Goal: Transaction & Acquisition: Purchase product/service

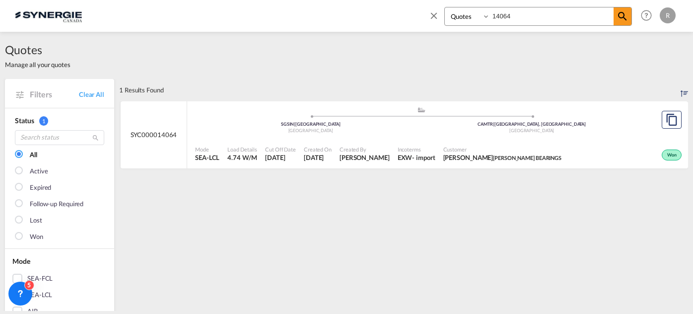
select select "Quotes"
drag, startPoint x: 512, startPoint y: 14, endPoint x: 526, endPoint y: 16, distance: 14.0
click at [516, 15] on input "14064" at bounding box center [552, 15] width 124 height 17
drag, startPoint x: 526, startPoint y: 16, endPoint x: 431, endPoint y: 10, distance: 94.9
click at [432, 11] on div "Bookings Quotes Enquiries 14064" at bounding box center [529, 19] width 203 height 24
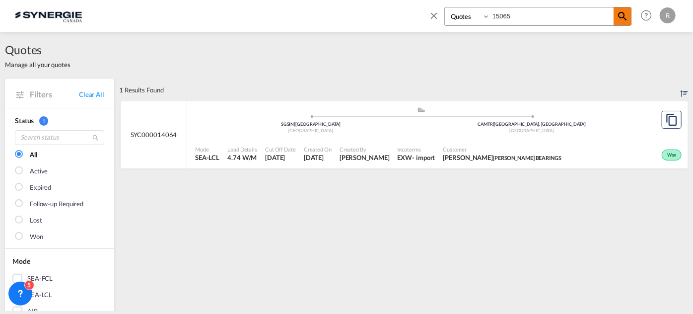
type input "15065"
click at [623, 14] on md-icon "icon-magnify" at bounding box center [622, 16] width 12 height 12
click at [533, 142] on div "Active" at bounding box center [603, 153] width 159 height 25
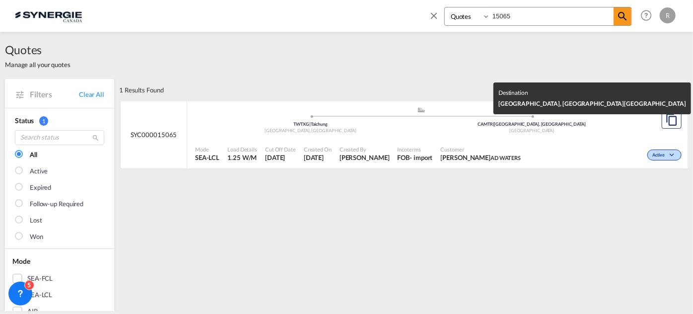
click at [598, 129] on div "[GEOGRAPHIC_DATA]" at bounding box center [531, 131] width 221 height 6
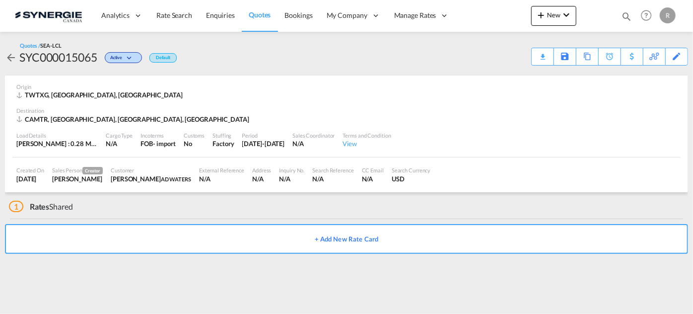
click at [621, 12] on md-icon "icon-magnify" at bounding box center [626, 16] width 11 height 11
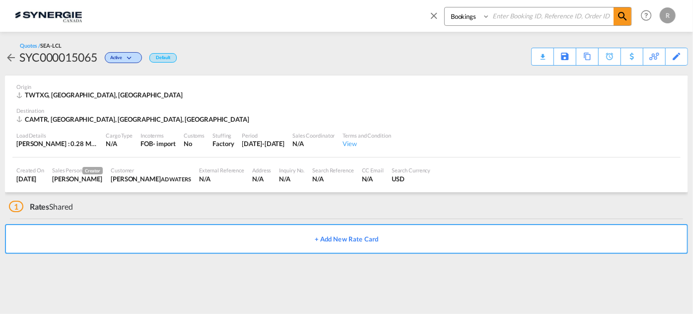
click at [508, 16] on input at bounding box center [552, 15] width 124 height 17
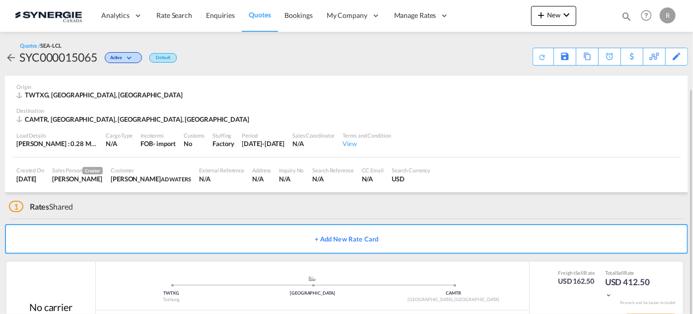
scroll to position [47, 0]
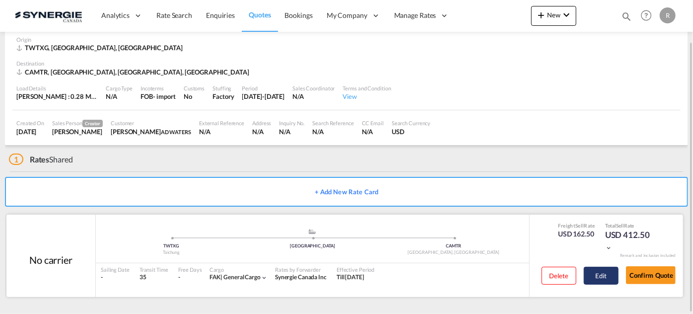
click at [603, 275] on button "Edit" at bounding box center [601, 275] width 35 height 18
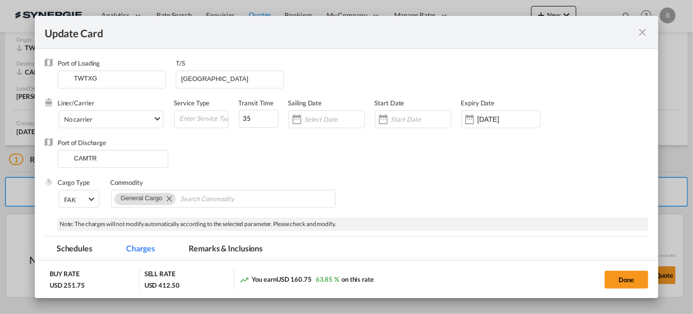
select select "per_cbm"
select select "flat"
select select "per_shipment"
select select "per_bl"
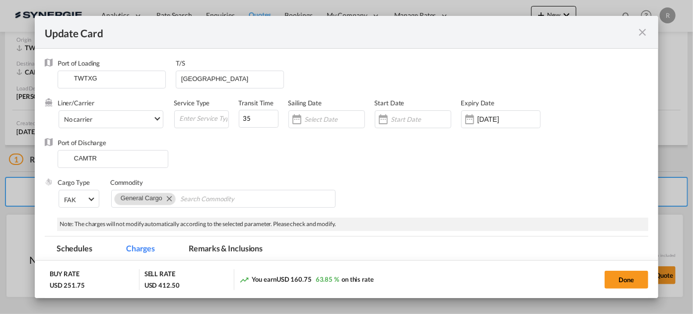
select select "per_bl"
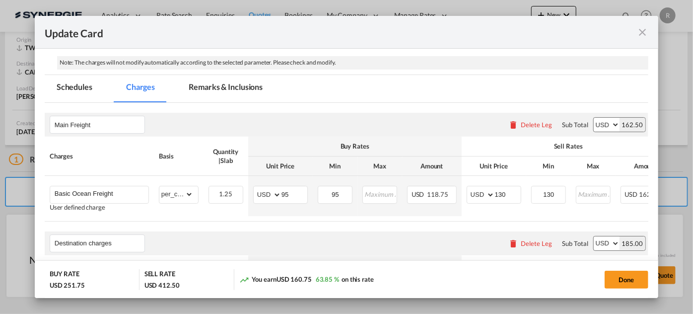
scroll to position [180, 0]
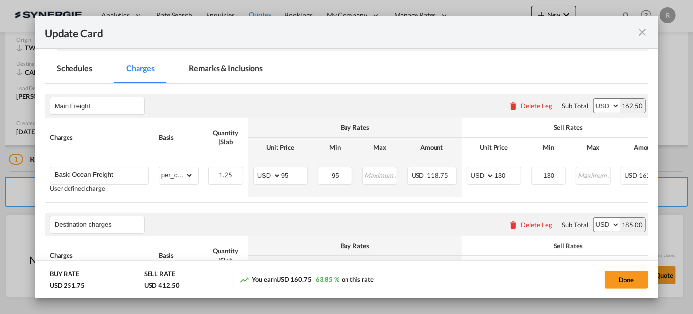
click at [246, 68] on md-tab-item "Remarks & Inclusions" at bounding box center [226, 69] width 98 height 27
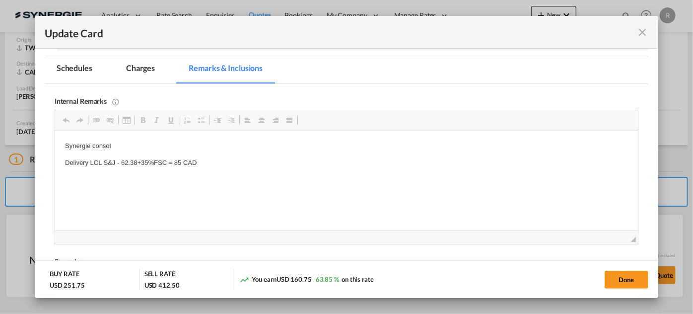
scroll to position [0, 0]
drag, startPoint x: 64, startPoint y: 144, endPoint x: 141, endPoint y: 145, distance: 77.9
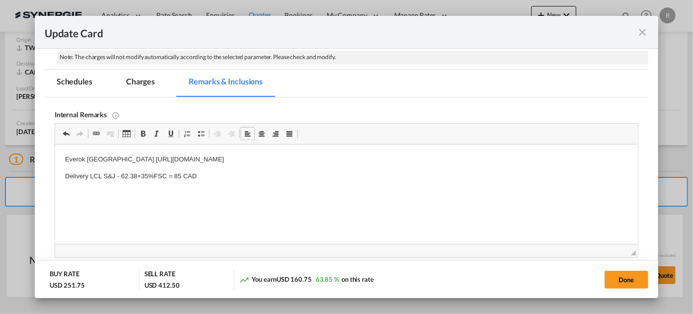
scroll to position [180, 0]
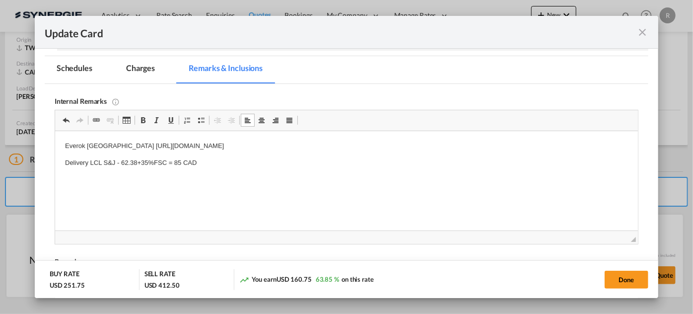
click at [141, 73] on md-tab-item "Charges" at bounding box center [140, 69] width 53 height 27
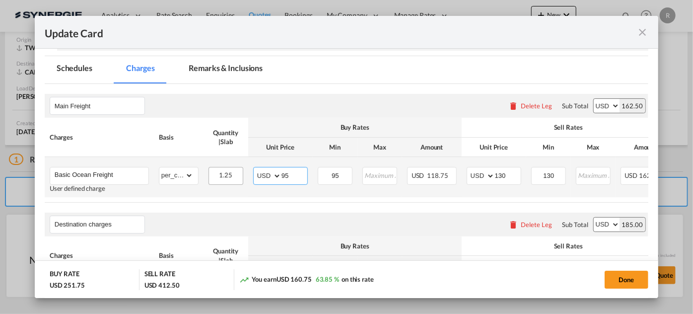
drag, startPoint x: 292, startPoint y: 173, endPoint x: 235, endPoint y: 165, distance: 57.6
click at [255, 171] on md-input-container "AED AFN ALL AMD ANG AOA ARS AUD AWG AZN BAM BBD BDT BGN BHD BIF BMD BND BOB BRL…" at bounding box center [280, 176] width 55 height 18
type input "80"
drag, startPoint x: 341, startPoint y: 173, endPoint x: 304, endPoint y: 170, distance: 36.8
click at [304, 170] on tr "Basic Ocean Freight User defined charge Please Enter Already Exists gross_weigh…" at bounding box center [396, 177] width 703 height 40
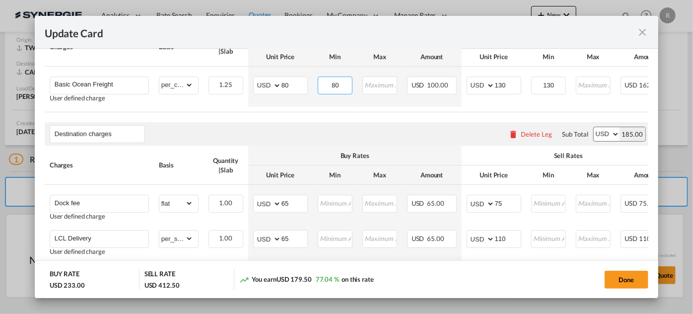
scroll to position [316, 0]
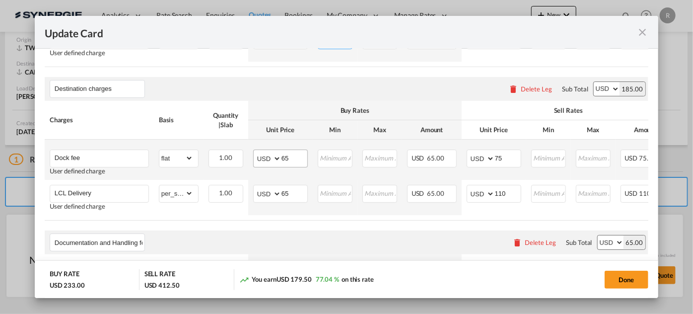
type input "80"
click at [298, 158] on input "65" at bounding box center [294, 157] width 26 height 15
click at [116, 157] on input "Dock fee" at bounding box center [102, 157] width 94 height 15
type input "Dock fee+admin"
click at [293, 160] on input "65" at bounding box center [294, 157] width 26 height 15
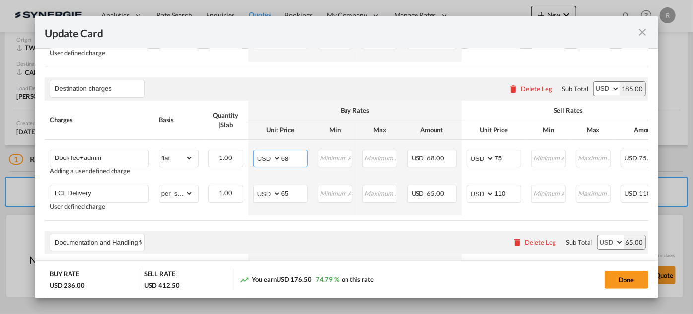
type input "68"
click at [328, 237] on div "Documentation and Handling fee Please enter leg name Leg Name Already Exists De…" at bounding box center [346, 242] width 603 height 24
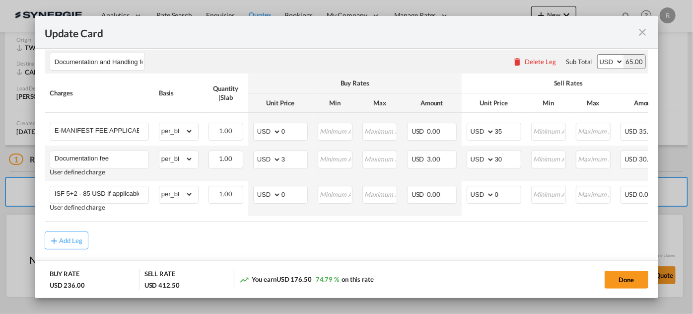
scroll to position [521, 0]
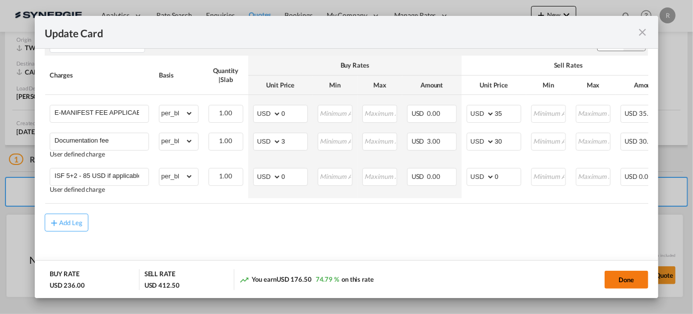
click at [633, 279] on button "Done" at bounding box center [626, 279] width 44 height 18
type input "[DATE]"
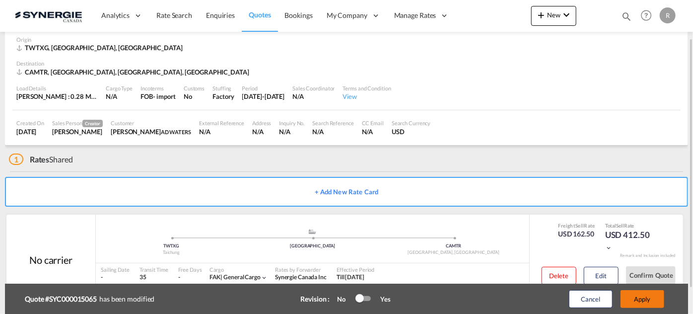
click at [641, 304] on button "Apply" at bounding box center [642, 299] width 44 height 18
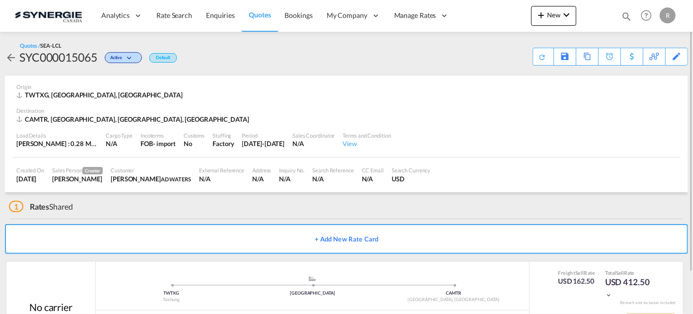
scroll to position [47, 0]
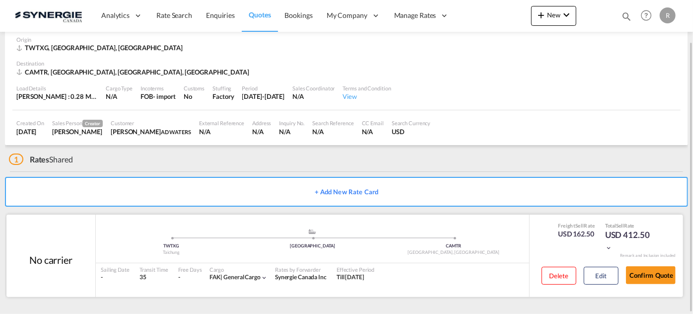
click at [615, 284] on div "Delete Edit" at bounding box center [576, 278] width 84 height 26
click at [602, 280] on button "Edit" at bounding box center [601, 275] width 35 height 18
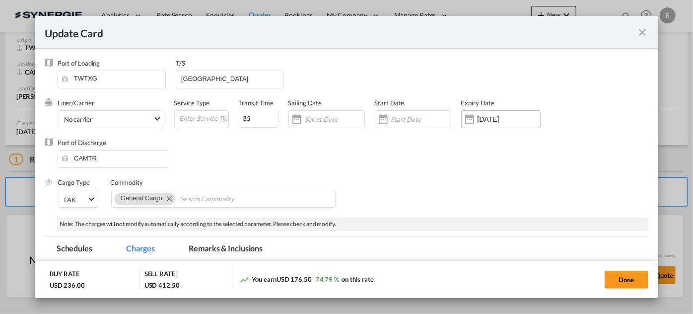
click at [480, 122] on input "30 Sep 2025" at bounding box center [508, 119] width 63 height 8
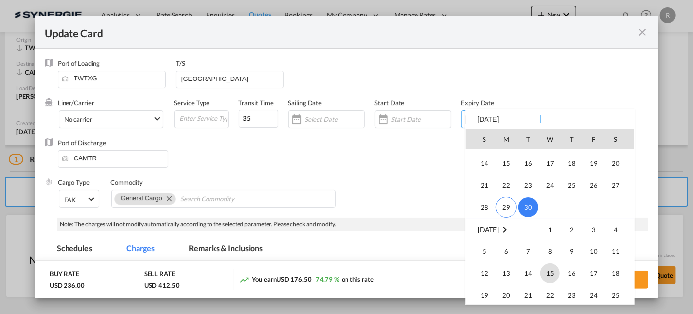
scroll to position [229931, 0]
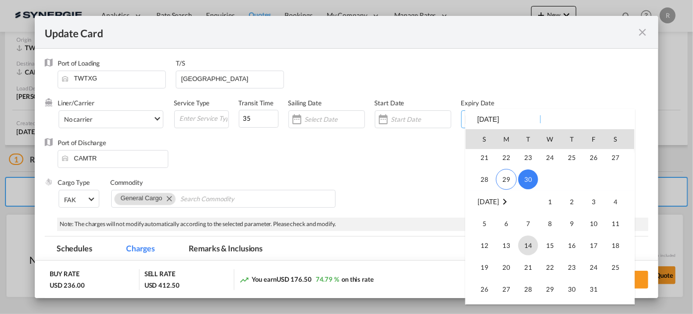
click at [530, 247] on span "14" at bounding box center [528, 245] width 20 height 20
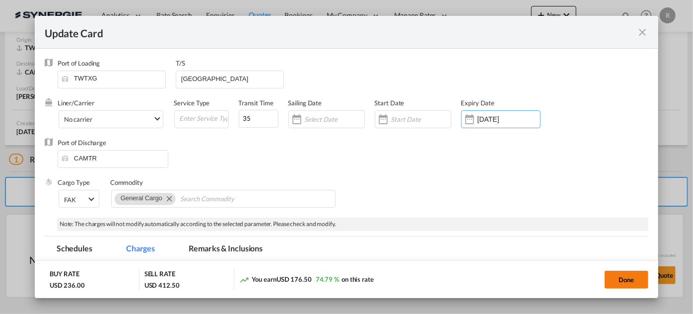
click at [628, 283] on button "Done" at bounding box center [626, 279] width 44 height 18
type input "[DATE]"
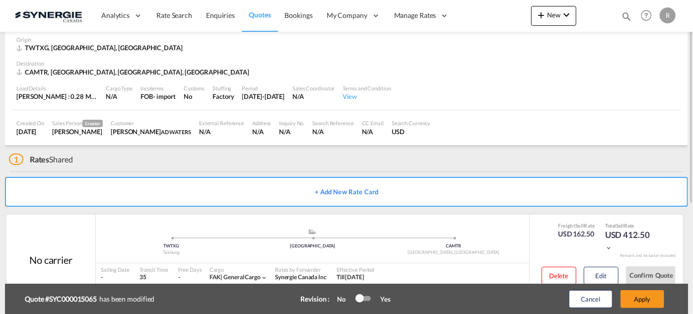
scroll to position [0, 0]
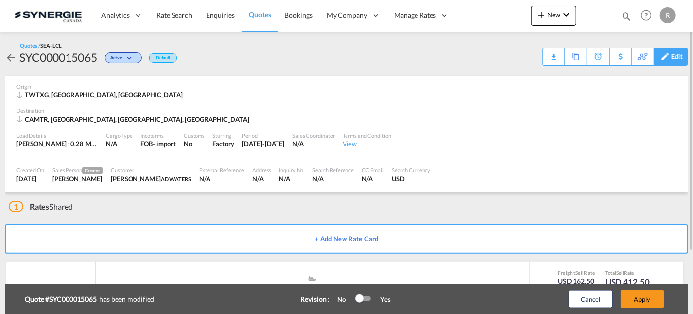
click at [677, 57] on div "Edit" at bounding box center [676, 56] width 11 height 17
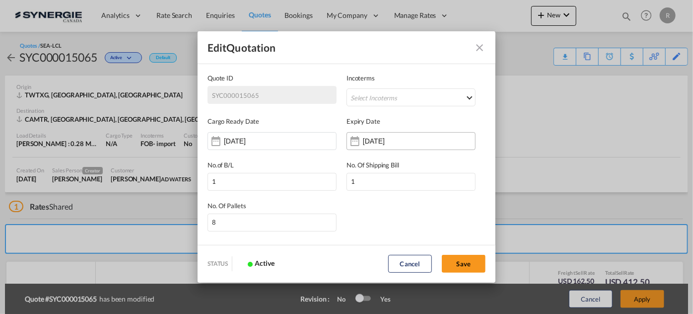
click at [396, 140] on input "05 Oct 2025" at bounding box center [394, 141] width 63 height 8
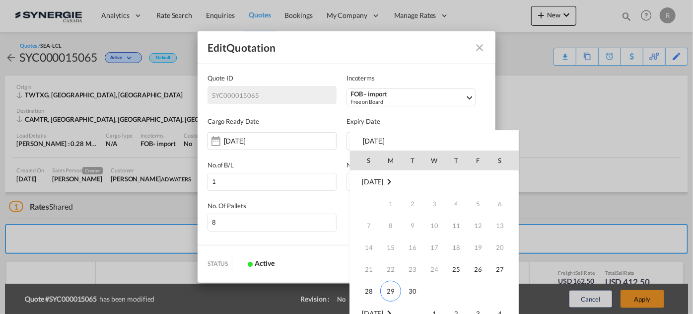
scroll to position [131, 0]
click at [408, 223] on span "14" at bounding box center [412, 226] width 20 height 20
type input "[DATE]"
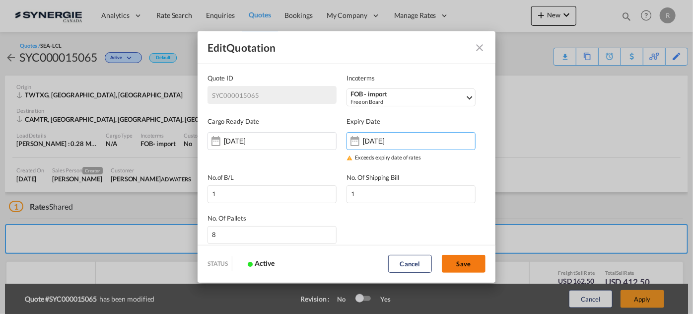
click at [462, 264] on button "Save" at bounding box center [464, 264] width 44 height 18
type input "24 Sep 2025"
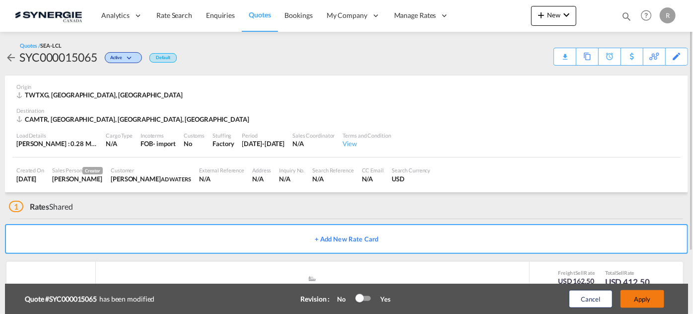
click at [644, 299] on button "Apply" at bounding box center [642, 299] width 44 height 18
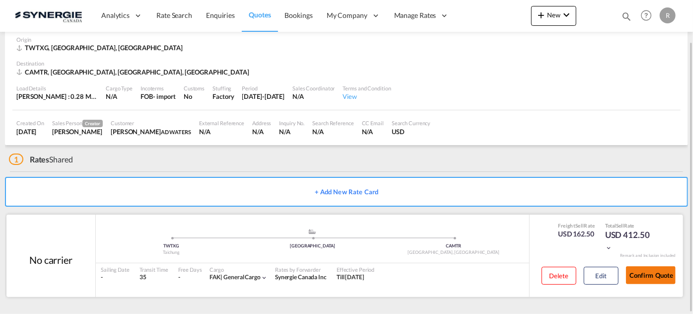
click at [655, 275] on button "Confirm Quote" at bounding box center [651, 275] width 50 height 18
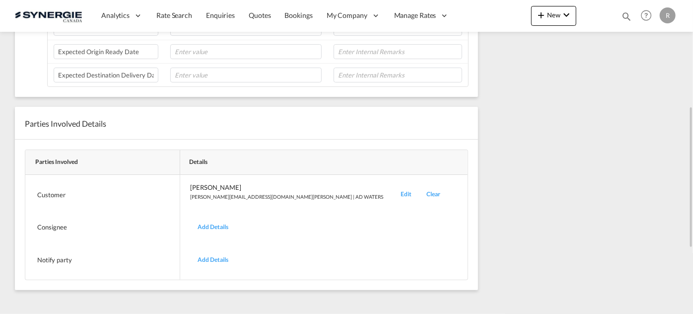
scroll to position [202, 0]
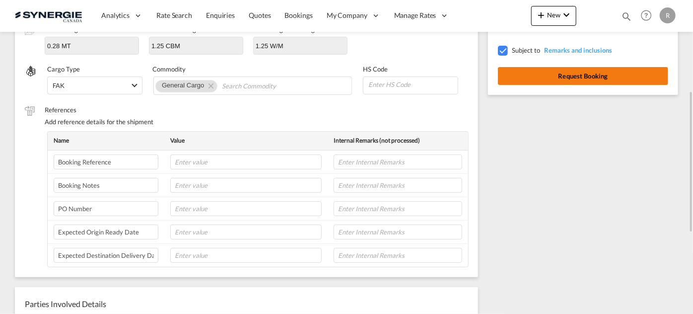
click at [598, 81] on button "Request Booking" at bounding box center [583, 76] width 170 height 18
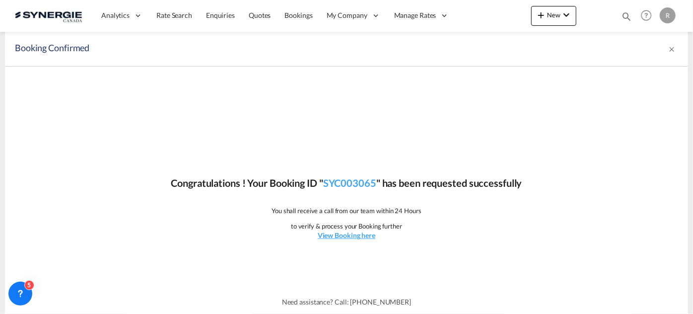
scroll to position [0, 0]
click at [627, 17] on md-icon "icon-magnify" at bounding box center [626, 16] width 11 height 11
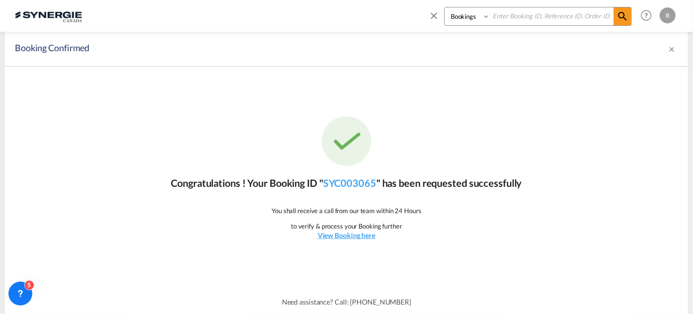
click at [477, 19] on select "Bookings Quotes Enquiries" at bounding box center [468, 16] width 47 height 18
select select "Quotes"
click at [445, 7] on select "Bookings Quotes Enquiries" at bounding box center [468, 16] width 47 height 18
click at [526, 16] on input at bounding box center [552, 15] width 124 height 17
type input "14982"
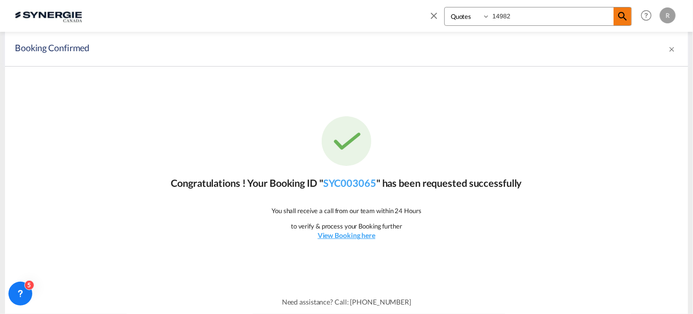
click at [623, 17] on md-icon "icon-magnify" at bounding box center [622, 16] width 12 height 12
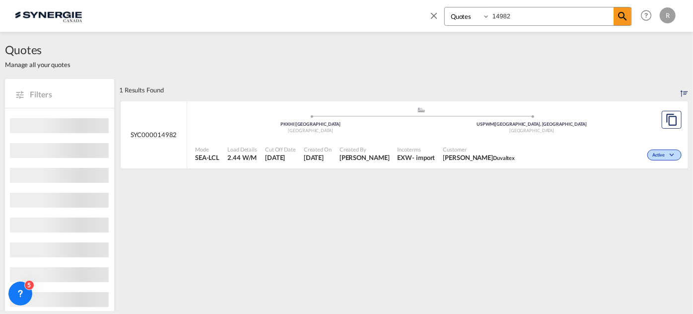
click at [464, 141] on div "Customer Nicolas Beaulieu Duvaltex" at bounding box center [479, 153] width 80 height 25
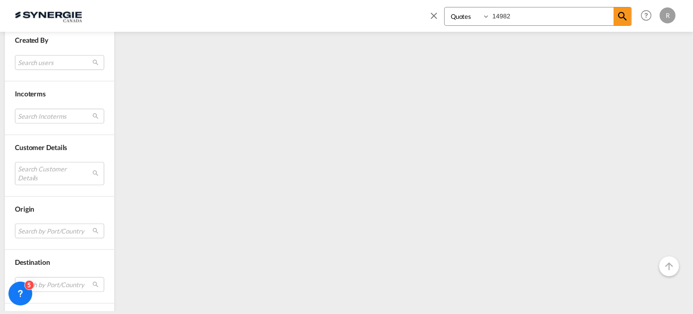
scroll to position [307, 0]
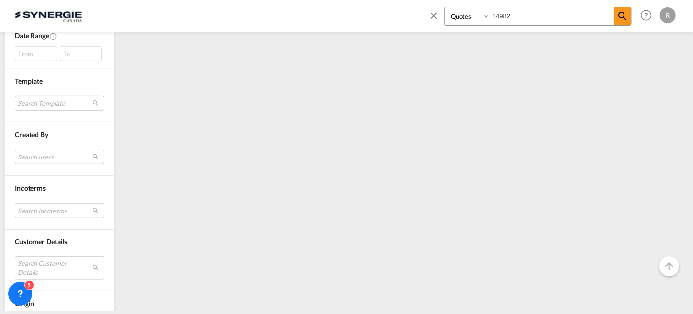
click at [435, 17] on md-icon "icon-close" at bounding box center [433, 15] width 11 height 11
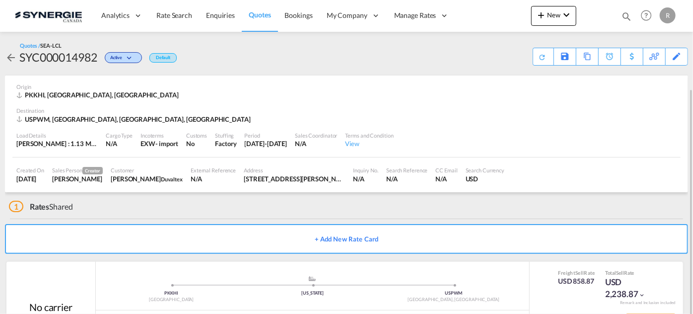
scroll to position [47, 0]
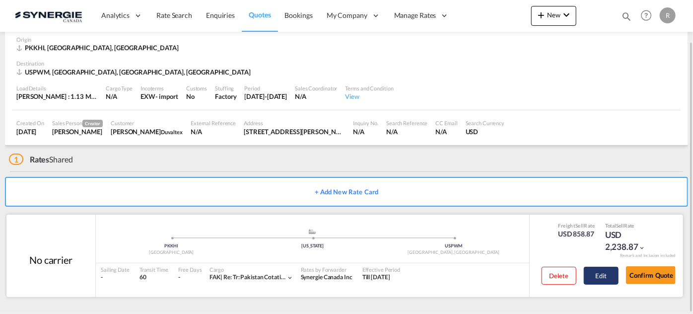
click at [600, 279] on button "Edit" at bounding box center [601, 275] width 35 height 18
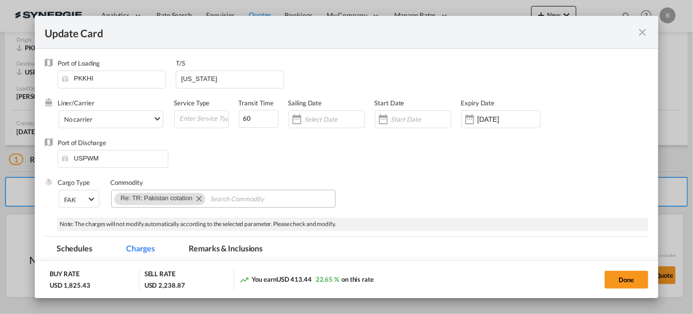
select select "per_shipment"
select select "per_w/m"
select select "per_bl"
select select "per_shipment"
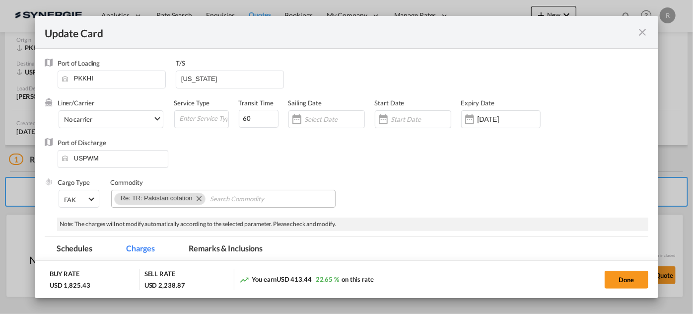
select select "flat"
select select "per_shipment"
select select "per_bl"
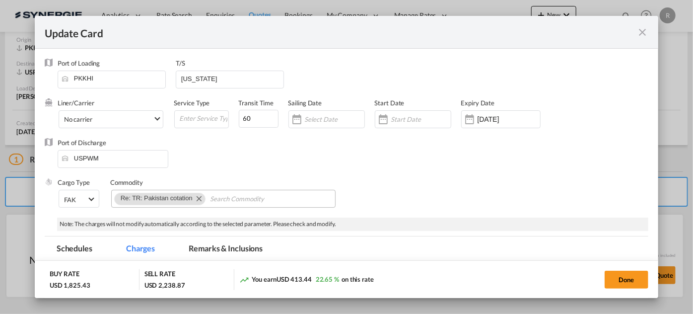
select select "per_shipment"
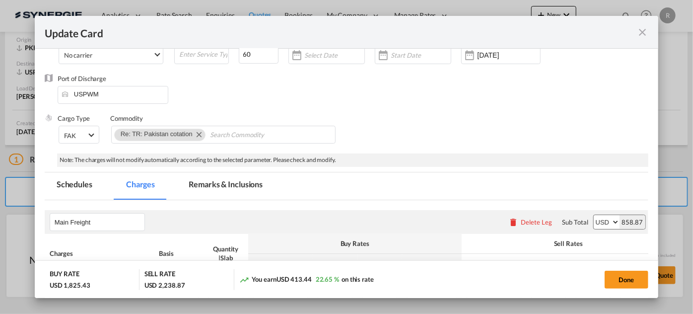
scroll to position [90, 0]
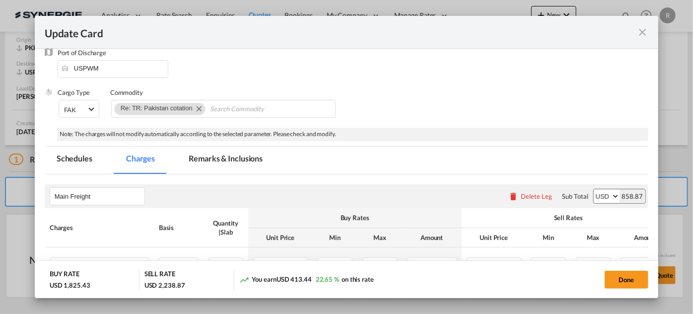
click at [242, 156] on md-tab-item "Remarks & Inclusions" at bounding box center [226, 159] width 98 height 27
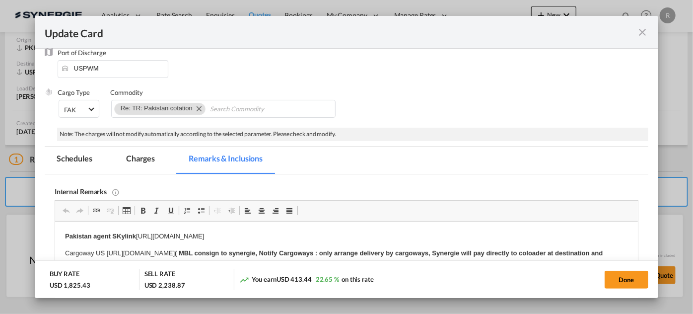
scroll to position [135, 0]
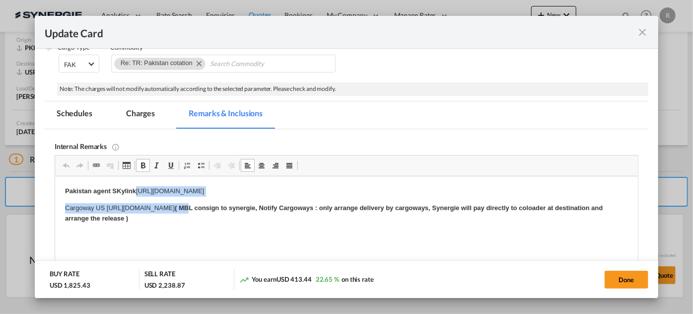
drag, startPoint x: 137, startPoint y: 190, endPoint x: 393, endPoint y: 197, distance: 256.1
click at [393, 197] on body "Pakistan agent SKylink https://app.frontapp.com/open/msg_1hr7litr?key=P96t7UFbF…" at bounding box center [346, 213] width 563 height 54
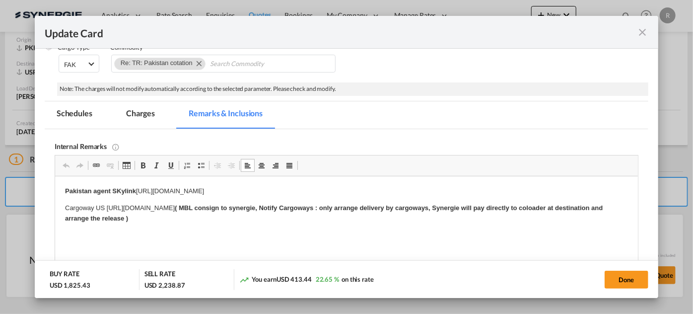
click at [384, 225] on body "Pakistan agent SKylink https://app.frontapp.com/open/msg_1hr7litr?key=P96t7UFbF…" at bounding box center [346, 213] width 563 height 54
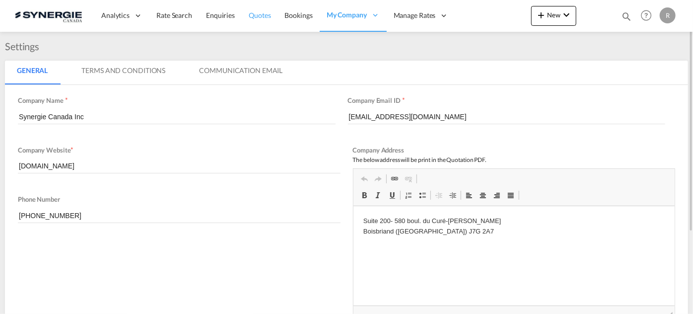
click at [255, 14] on span "Quotes" at bounding box center [260, 15] width 22 height 8
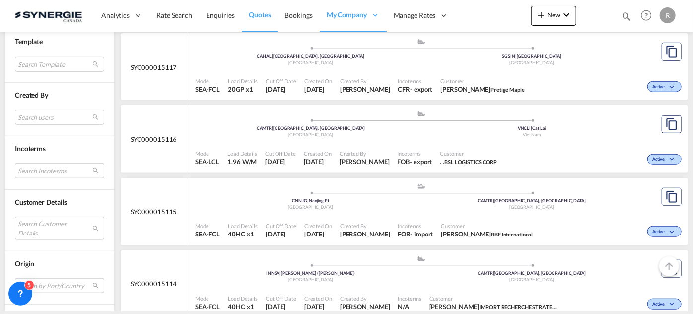
scroll to position [406, 0]
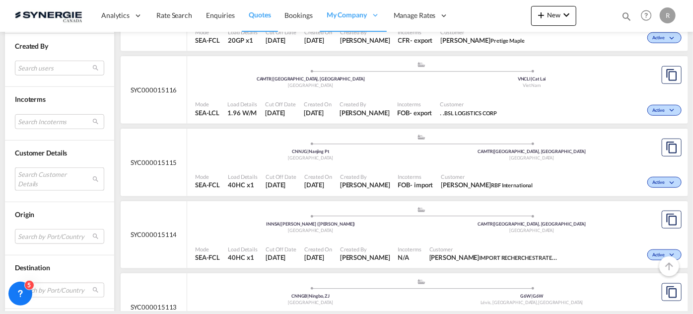
click at [40, 170] on md-select "Search Customer Details user name user [PERSON_NAME] [PERSON_NAME] [EMAIL_ADDRE…" at bounding box center [59, 178] width 89 height 23
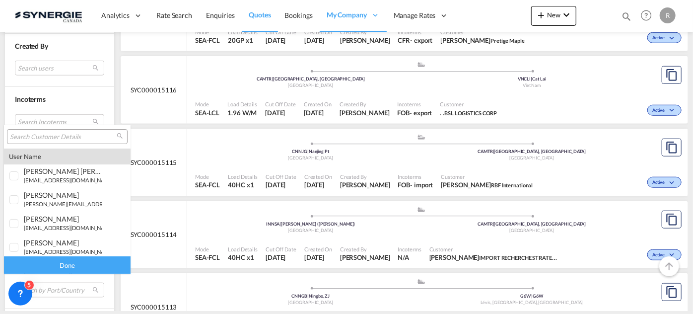
click at [38, 134] on input "search" at bounding box center [63, 136] width 107 height 9
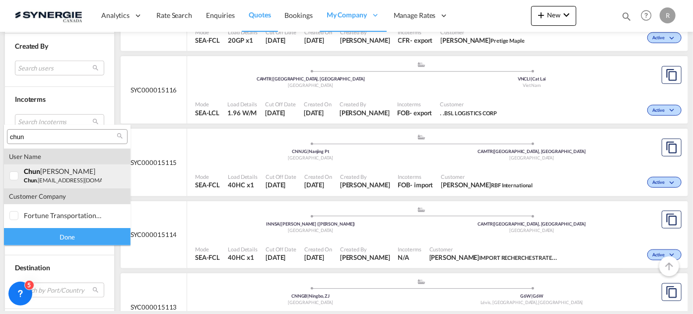
type input "chun"
click at [47, 181] on small "chun .yanfu@appgroup.ca" at bounding box center [76, 180] width 105 height 6
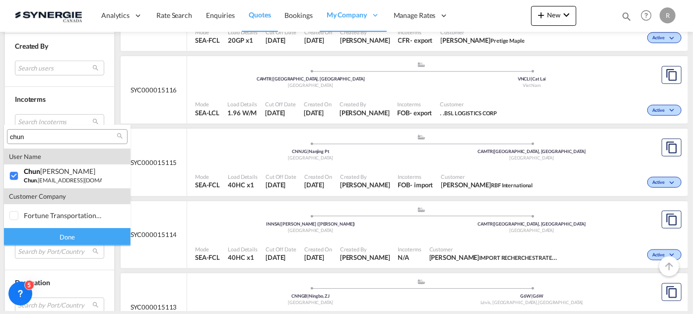
click at [77, 239] on div "Done" at bounding box center [67, 236] width 127 height 17
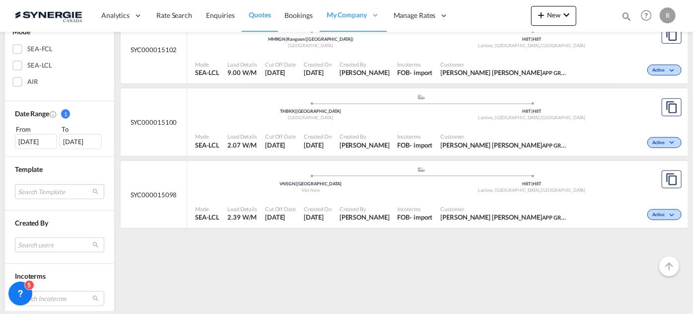
scroll to position [225, 0]
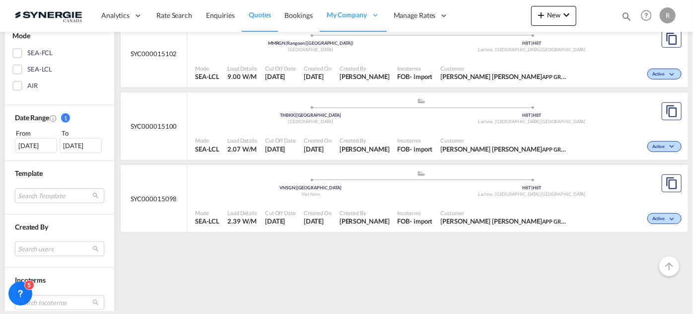
click at [22, 143] on div "30 Aug 2025" at bounding box center [36, 145] width 42 height 15
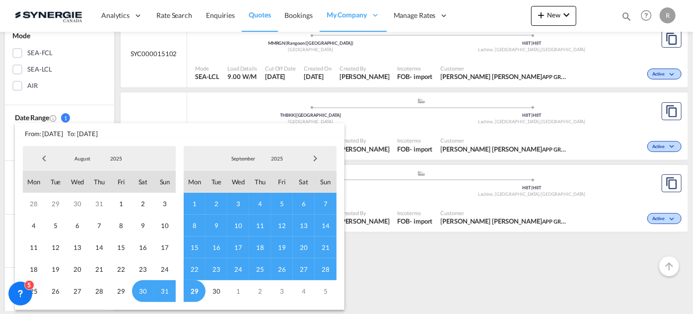
click at [43, 157] on span "Previous Month" at bounding box center [44, 158] width 20 height 20
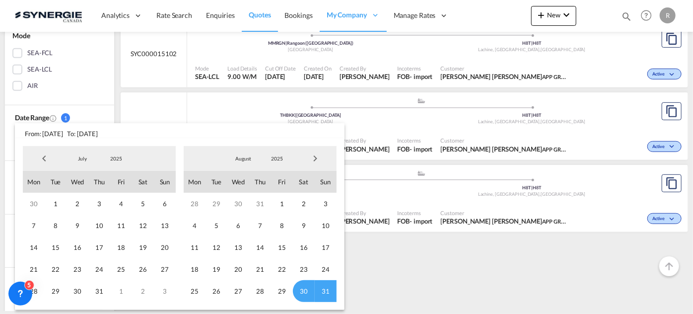
click at [43, 157] on span "Previous Month" at bounding box center [44, 158] width 20 height 20
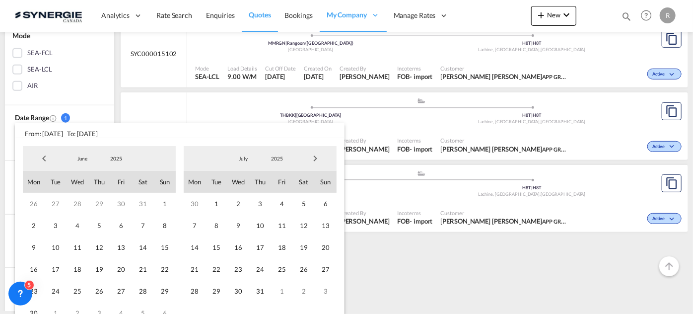
click at [43, 157] on span "Previous Month" at bounding box center [44, 158] width 20 height 20
click at [100, 204] on span "1" at bounding box center [99, 204] width 22 height 22
click at [318, 162] on span "Next Month" at bounding box center [315, 158] width 20 height 20
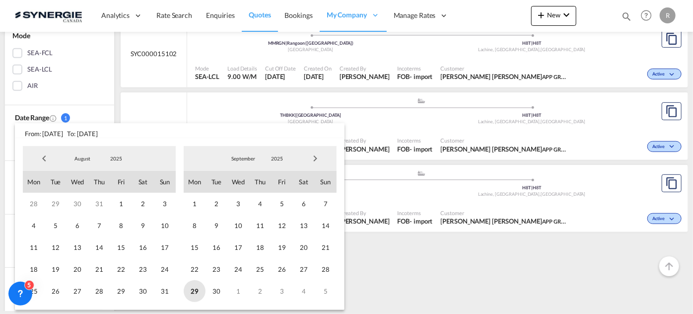
click at [194, 292] on span "29" at bounding box center [195, 291] width 22 height 22
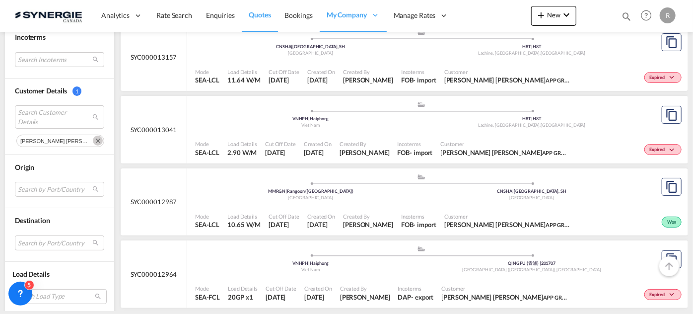
scroll to position [2001, 0]
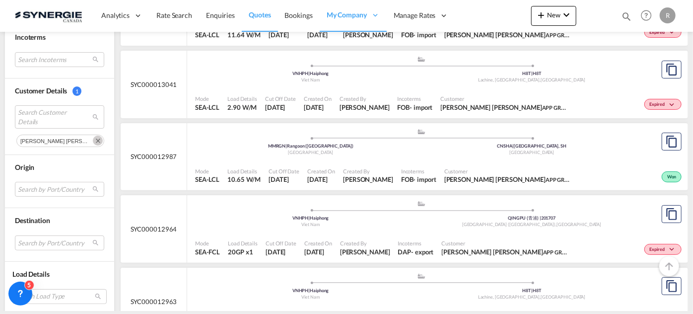
click at [370, 226] on div ".a{fill:#aaa8ad;} .a{fill:#aaa8ad;} VNHPH | Haiphong Viet Nam QINGPU (青浦) | 201…" at bounding box center [421, 216] width 452 height 32
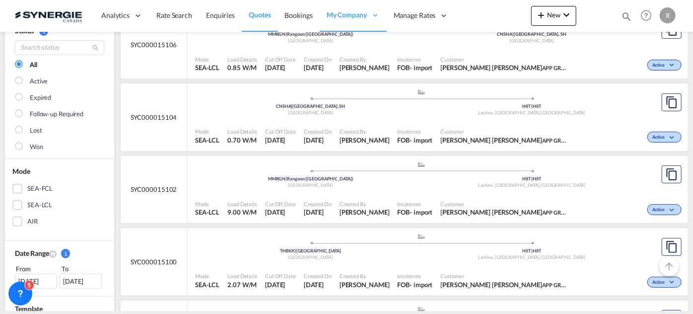
scroll to position [90, 0]
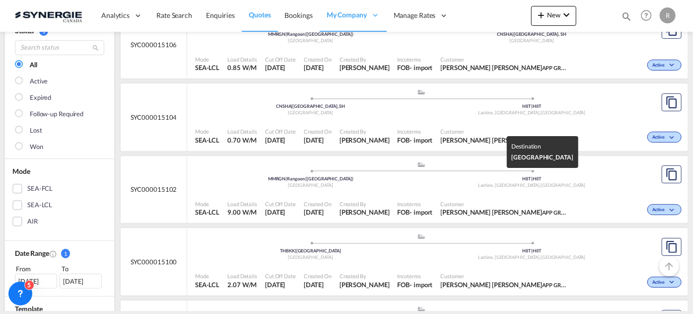
click at [439, 182] on div "Lachine, QC , Canada" at bounding box center [531, 185] width 221 height 6
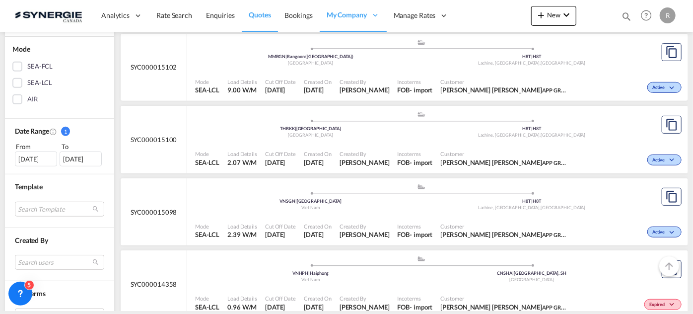
scroll to position [225, 0]
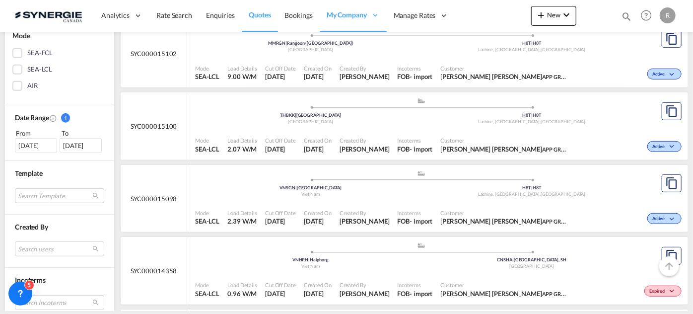
click at [416, 205] on div "Incoterms FOB - import" at bounding box center [414, 217] width 43 height 25
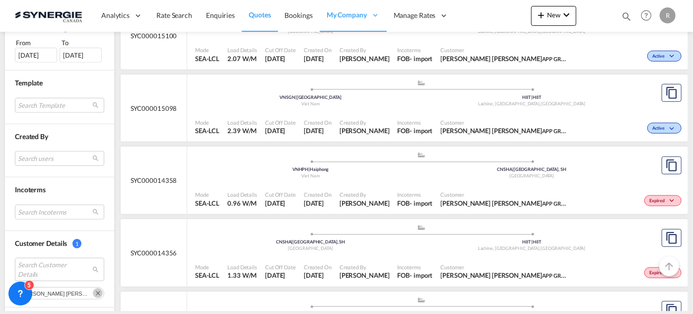
scroll to position [135, 0]
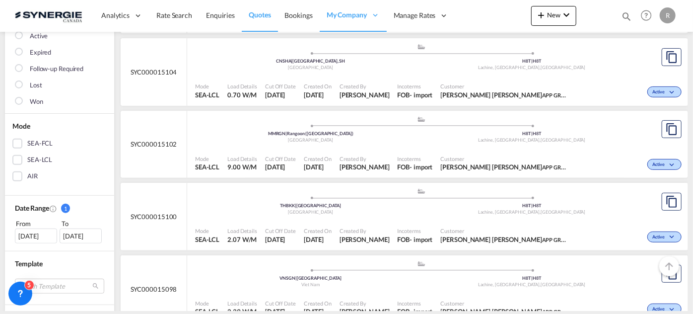
click at [368, 88] on span "Created By" at bounding box center [364, 85] width 50 height 7
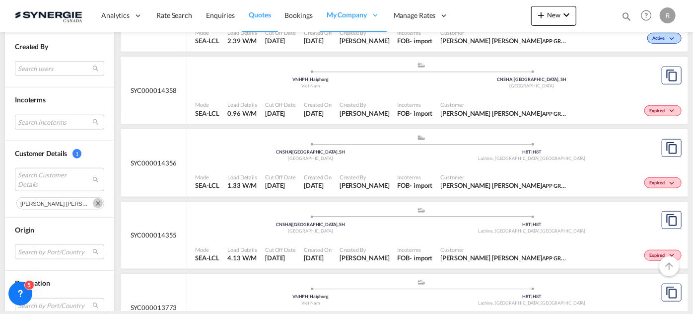
scroll to position [406, 0]
click at [93, 197] on md-icon "Remove" at bounding box center [98, 202] width 10 height 10
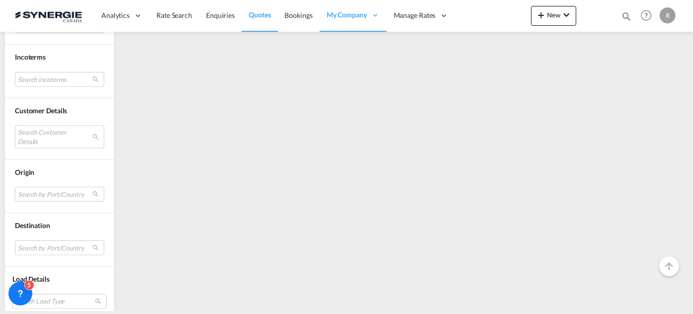
scroll to position [451, 0]
click at [64, 128] on md-select "Search Customer Details" at bounding box center [59, 133] width 89 height 23
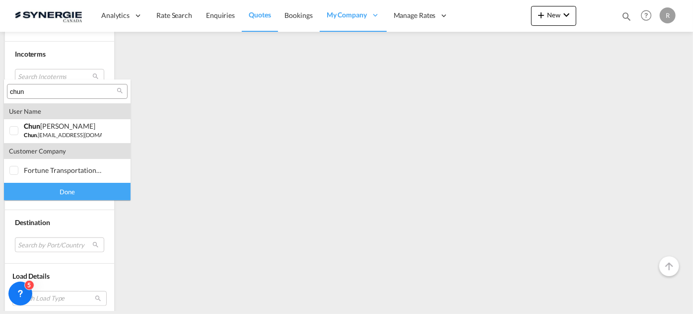
click at [74, 91] on input "chun" at bounding box center [63, 91] width 107 height 9
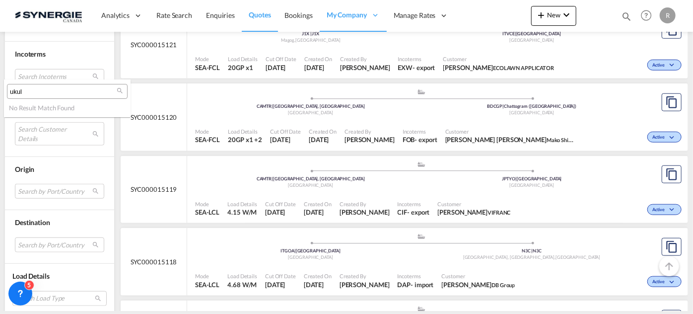
click at [65, 95] on input "ukul" at bounding box center [63, 91] width 107 height 9
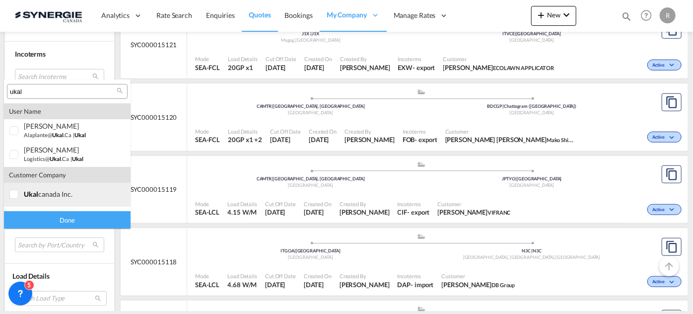
type input "ukal"
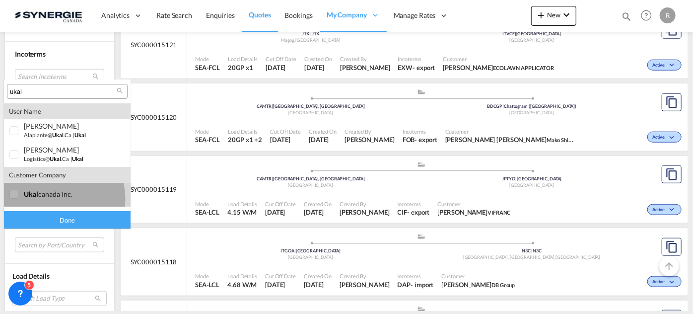
click at [52, 198] on md-option "company ukal canada inc." at bounding box center [67, 195] width 127 height 24
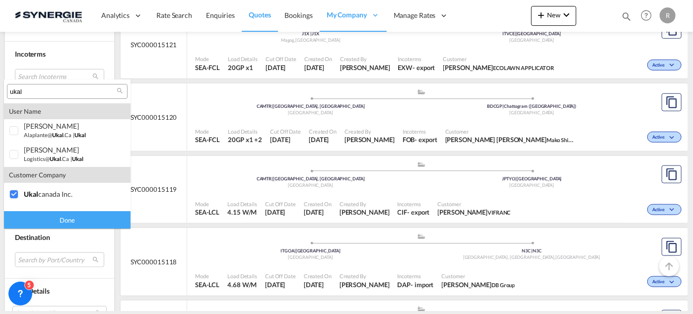
click at [69, 221] on div "Done" at bounding box center [67, 219] width 127 height 17
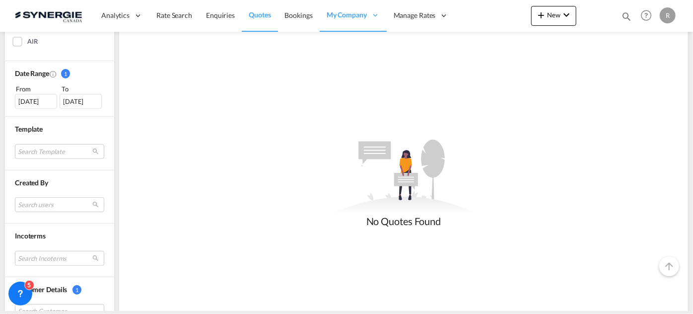
scroll to position [270, 0]
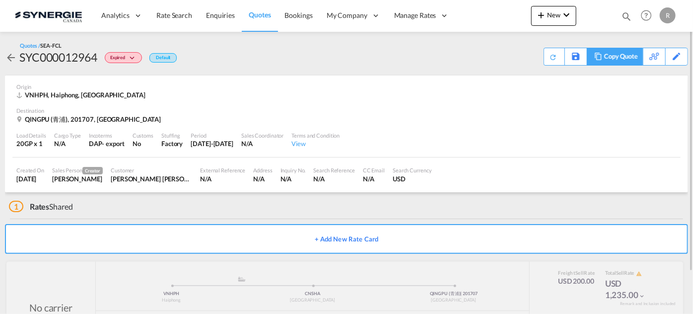
click at [634, 59] on div "Copy Quote" at bounding box center [621, 56] width 34 height 17
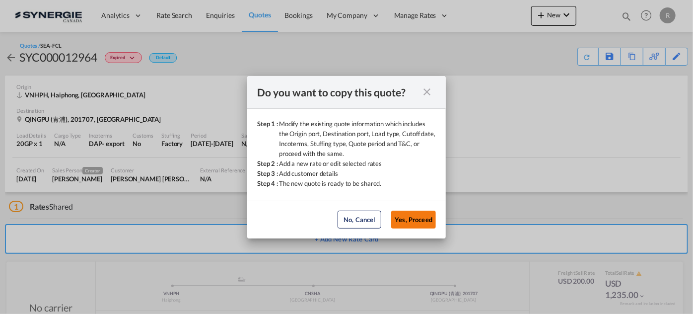
click at [414, 221] on button "Yes, Proceed" at bounding box center [413, 219] width 45 height 18
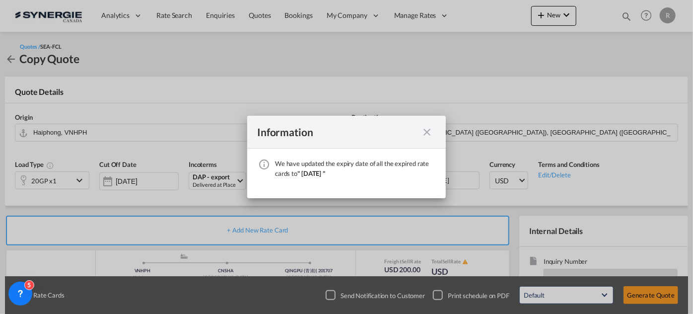
click at [431, 134] on md-icon "icon-close fg-AAA8AD cursor" at bounding box center [427, 132] width 12 height 12
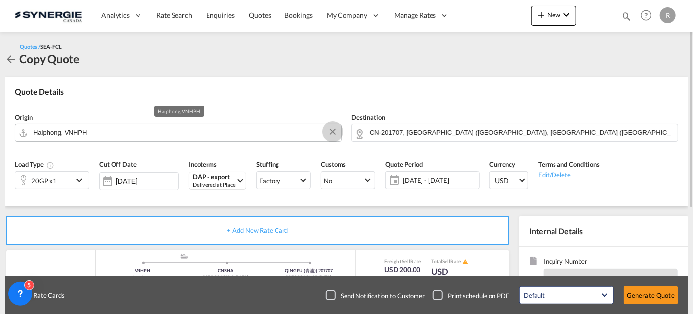
click at [334, 135] on button "Clear Input" at bounding box center [332, 131] width 15 height 15
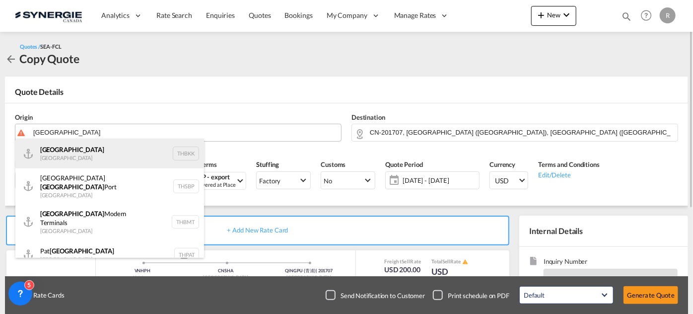
click at [75, 152] on div "[GEOGRAPHIC_DATA] [GEOGRAPHIC_DATA] THBKK" at bounding box center [109, 153] width 189 height 30
type input "[GEOGRAPHIC_DATA], THBKK"
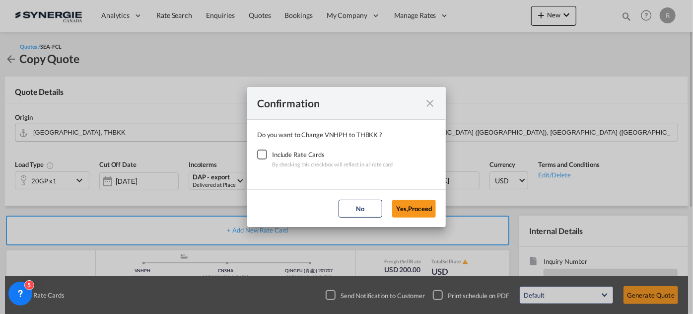
drag, startPoint x: 260, startPoint y: 158, endPoint x: 287, endPoint y: 168, distance: 28.3
click at [261, 158] on div "Checkbox No Ink" at bounding box center [262, 154] width 10 height 10
click at [409, 210] on button "Yes,Proceed" at bounding box center [414, 208] width 44 height 18
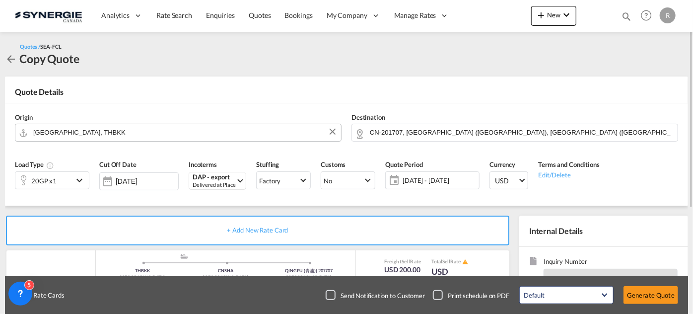
click at [451, 178] on span "[DATE] - [DATE]" at bounding box center [439, 180] width 74 height 9
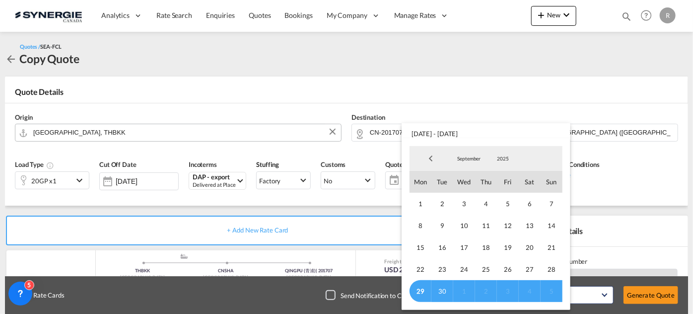
click at [552, 288] on span "5" at bounding box center [551, 291] width 22 height 22
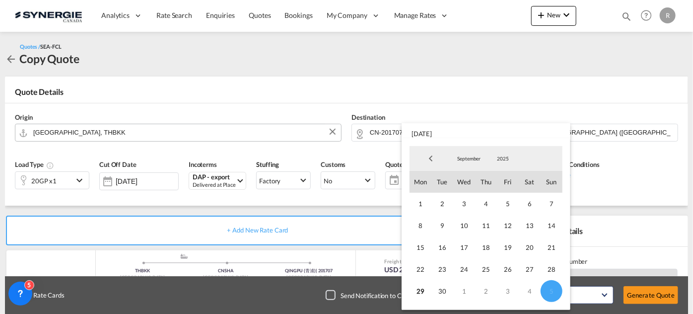
click at [656, 180] on md-backdrop at bounding box center [346, 157] width 693 height 314
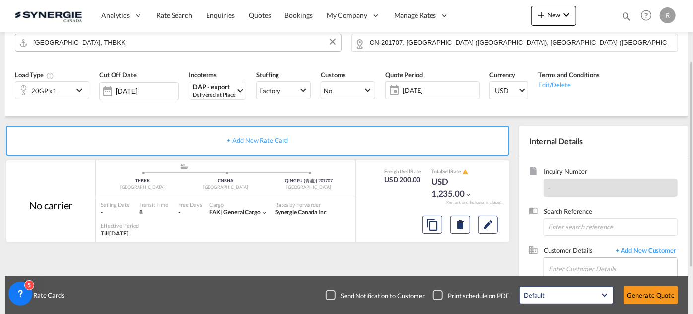
scroll to position [135, 0]
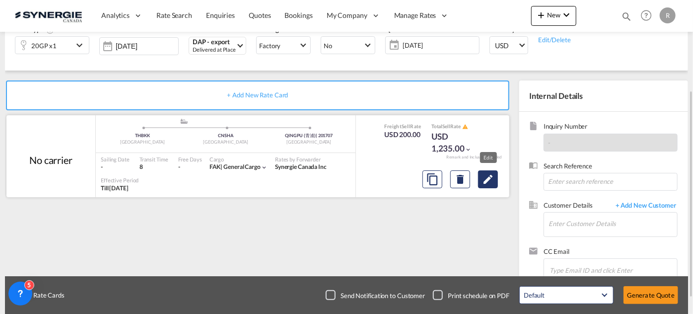
click at [491, 179] on md-icon "Edit" at bounding box center [488, 179] width 12 height 12
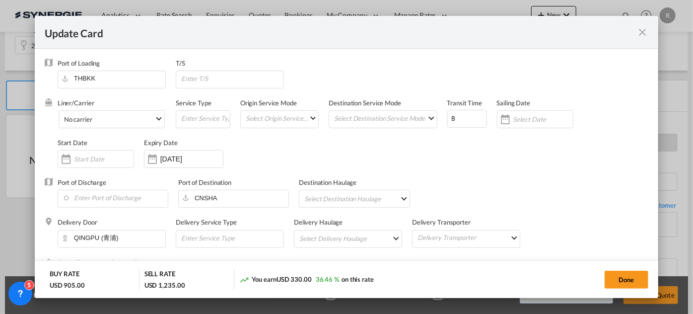
select select "per container"
select select "per B/L"
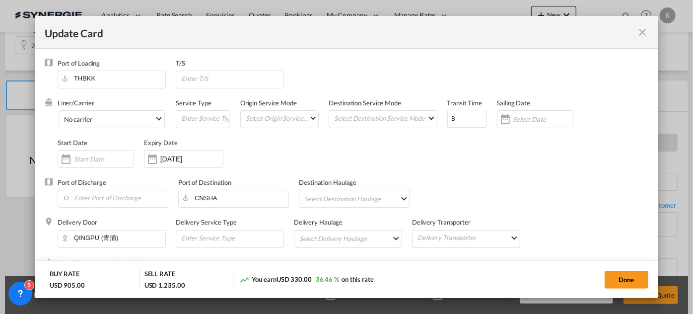
select select "per shipment"
drag, startPoint x: 463, startPoint y: 118, endPoint x: 413, endPoint y: 117, distance: 50.1
click at [413, 117] on div "Liner/Carrier No carrier Atlantic Container Line (ACL) Baker Transport (GB) | D…" at bounding box center [353, 137] width 590 height 79
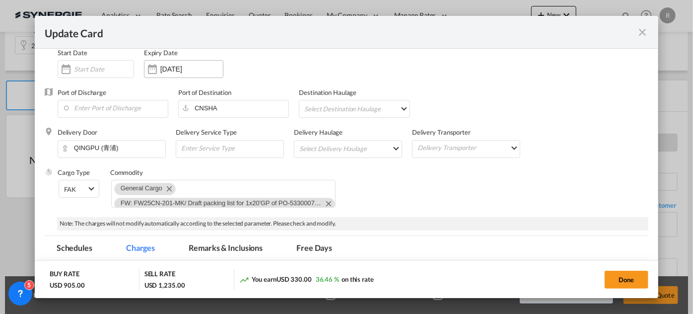
type input "13"
click at [159, 67] on div "Update CardPort of ..." at bounding box center [152, 69] width 16 height 20
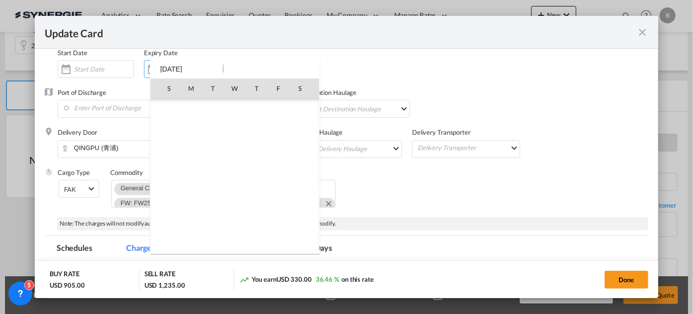
scroll to position [229972, 0]
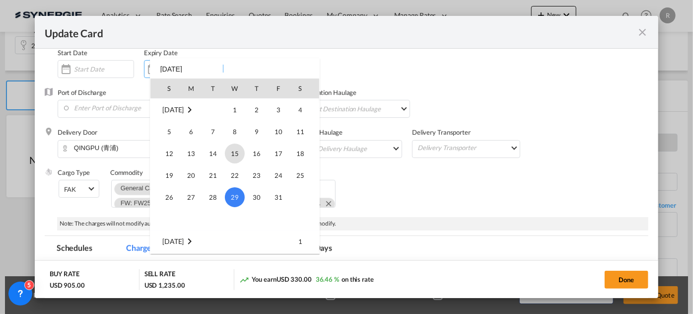
click at [234, 156] on span "15" at bounding box center [235, 153] width 20 height 20
type input "15 Oct 2025"
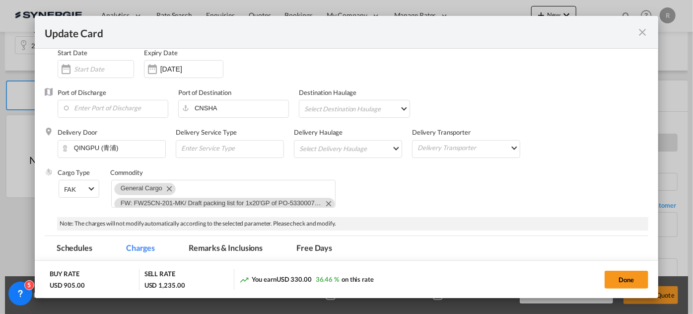
scroll to position [180, 0]
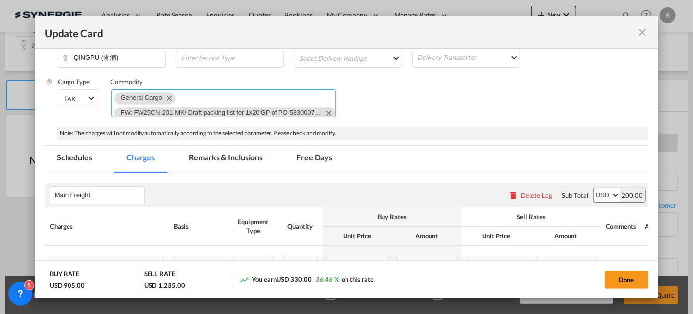
click at [322, 110] on md-icon "Remove FW: FW25CN-201-MK/ Draft packing list for 1x20'GP of PO-5330007611, 7626…" at bounding box center [328, 113] width 12 height 12
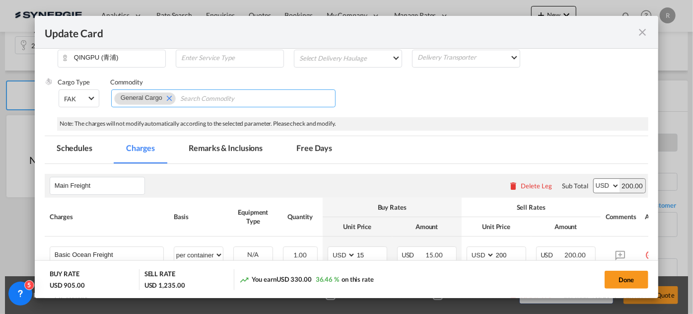
click at [215, 97] on input "Chips input." at bounding box center [225, 99] width 91 height 16
paste input "Re: 13-Oct/ SS26CN-009-MK/ PO-5330008694, 8707, 8868/ by sea, FOB Bangkok to As…"
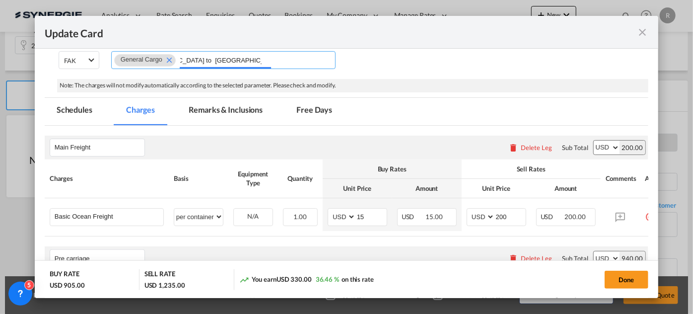
scroll to position [270, 0]
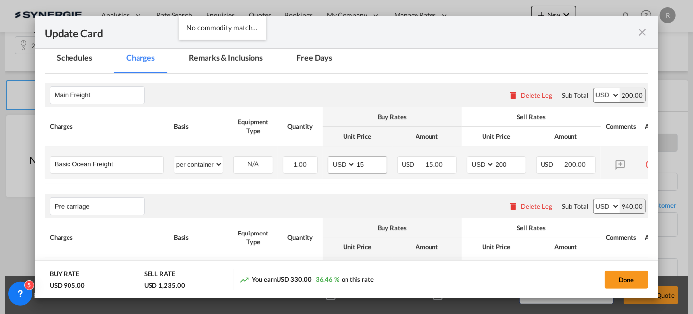
type input "Re: 13-Oct/ SS26CN-009-MK/ PO-5330008694, 8707, 8868/ by sea, FOB Bangkok to As…"
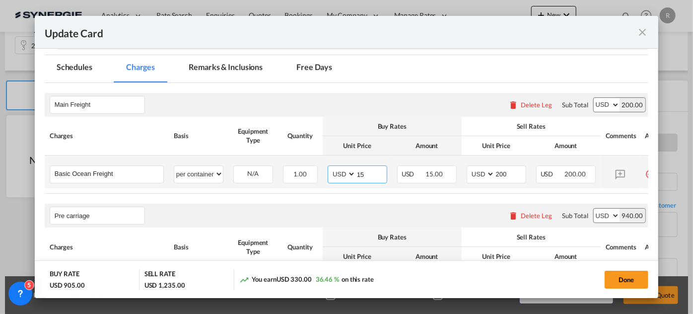
scroll to position [280, 0]
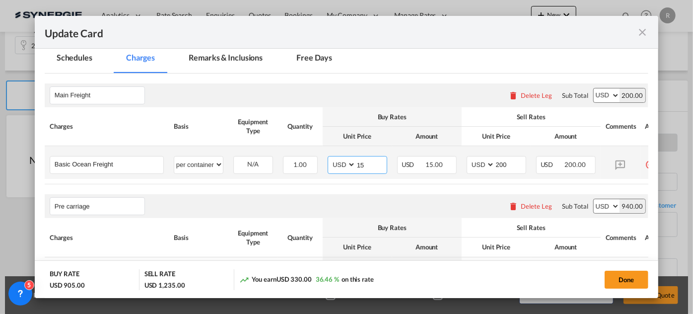
drag, startPoint x: 355, startPoint y: 160, endPoint x: 333, endPoint y: 156, distance: 22.2
click at [333, 156] on md-input-container "AED AFN ALL AMD ANG AOA ARS AUD AWG AZN BAM BBD BDT BGN BHD BIF BMD BND BOB BRL…" at bounding box center [357, 165] width 60 height 18
type input "150"
drag, startPoint x: 509, startPoint y: 161, endPoint x: 463, endPoint y: 160, distance: 45.2
click at [463, 160] on td "AED AFN ALL AMD ANG AOA ARS AUD AWG AZN BAM BBD BDT BGN BHD BIF BMD BND BOB BRL…" at bounding box center [495, 162] width 69 height 33
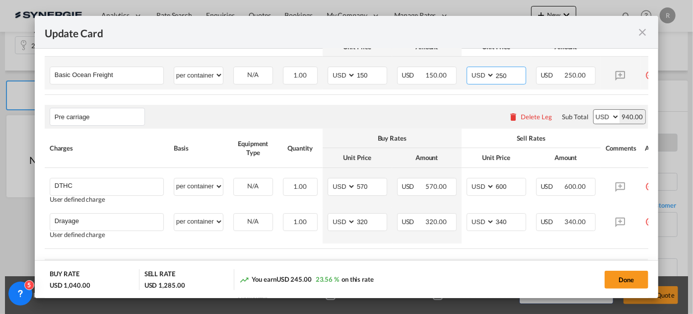
scroll to position [370, 0]
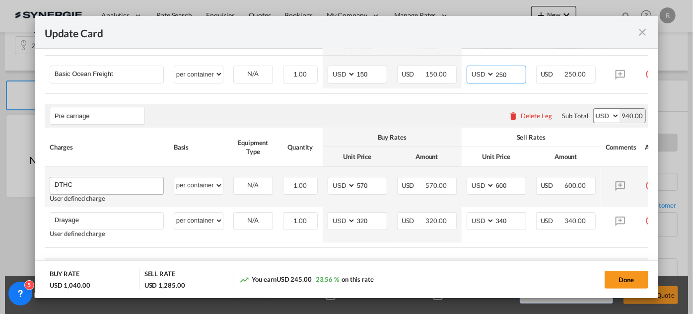
type input "250"
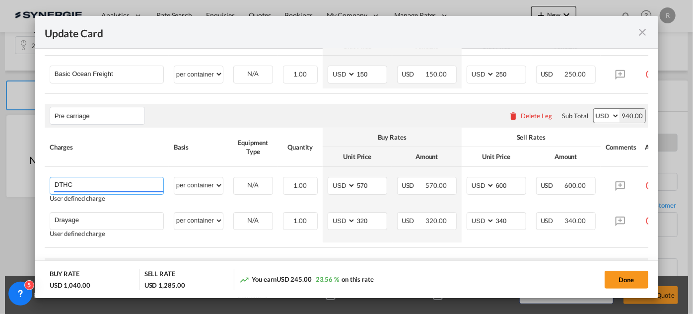
drag, startPoint x: 107, startPoint y: 186, endPoint x: 39, endPoint y: 179, distance: 68.3
click at [39, 179] on md-dialog-content "Port of Loading THBKK T/S Liner/Carrier No carrier Atlantic Container Line (ACL…" at bounding box center [346, 174] width 623 height 250
type input "DAP charge"
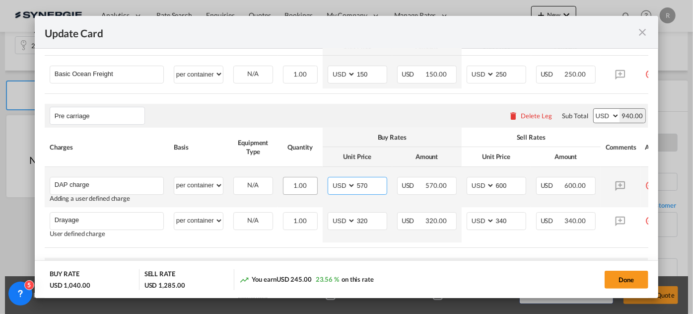
drag, startPoint x: 322, startPoint y: 183, endPoint x: 316, endPoint y: 182, distance: 6.0
click at [316, 182] on tr "DAP charge Please Enter User Defined Charges Cannot Be Published Adding a user …" at bounding box center [359, 187] width 629 height 40
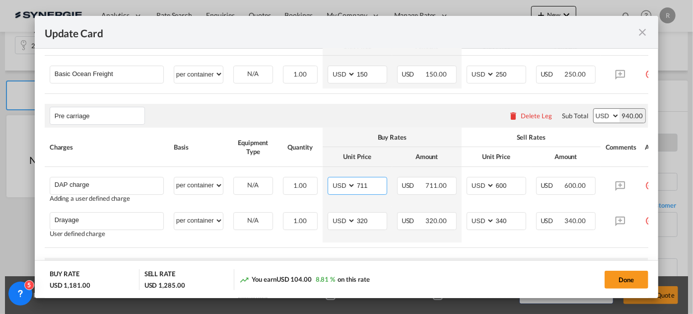
type input "711"
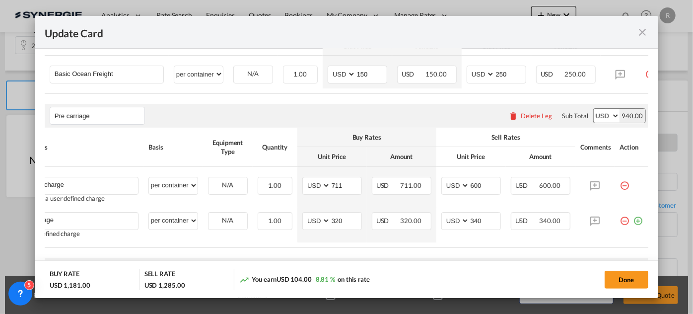
scroll to position [0, 32]
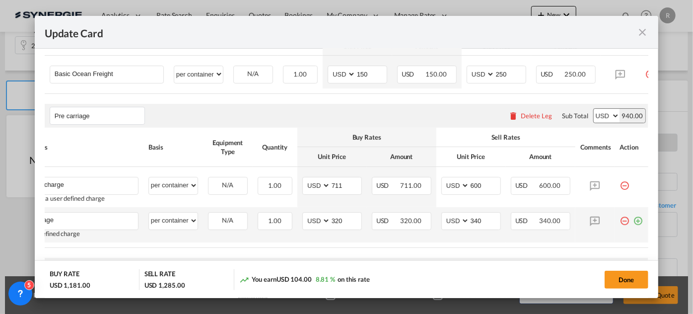
click at [620, 222] on md-icon "icon-minus-circle-outline red-400-fg" at bounding box center [625, 217] width 10 height 10
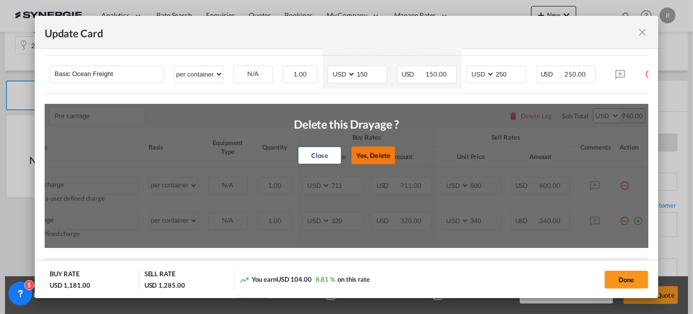
click at [361, 152] on button "Yes, Delete" at bounding box center [373, 155] width 44 height 18
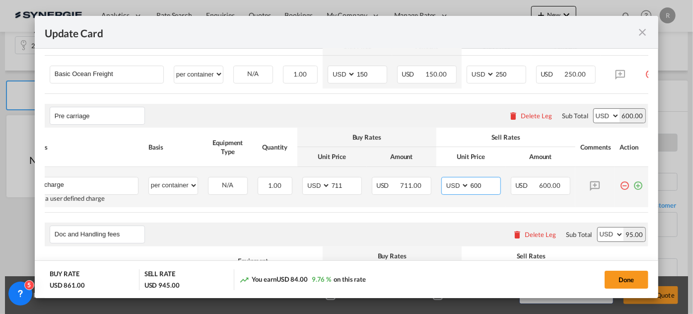
drag, startPoint x: 478, startPoint y: 181, endPoint x: 438, endPoint y: 181, distance: 39.7
click at [441, 181] on md-input-container "AED AFN ALL AMD ANG AOA ARS AUD AWG AZN BAM BBD BDT BGN BHD BIF BMD BND BOB BRL…" at bounding box center [471, 186] width 60 height 18
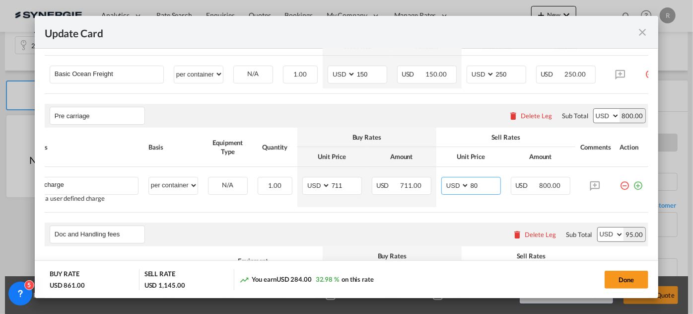
type input "8"
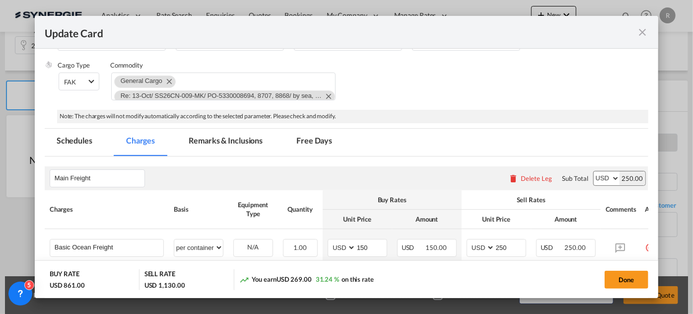
scroll to position [209, 0]
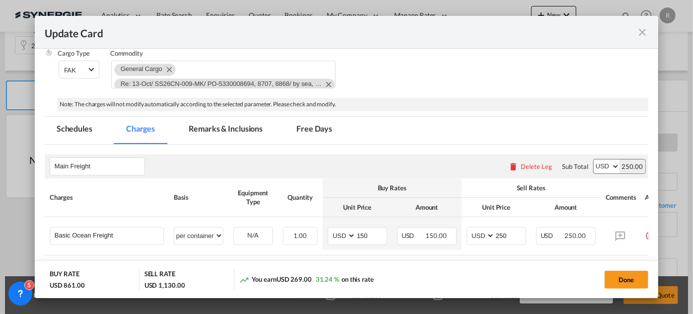
type input "785"
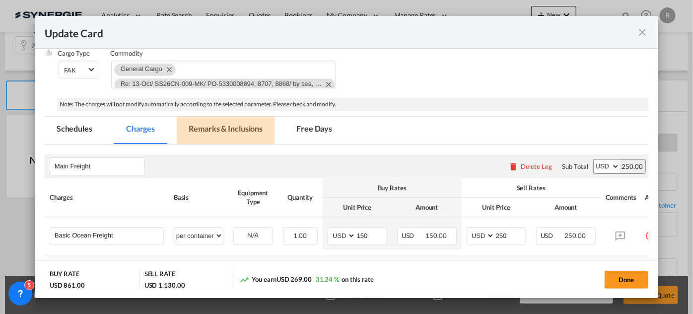
click at [241, 129] on md-tab-item "Remarks & Inclusions" at bounding box center [226, 130] width 98 height 27
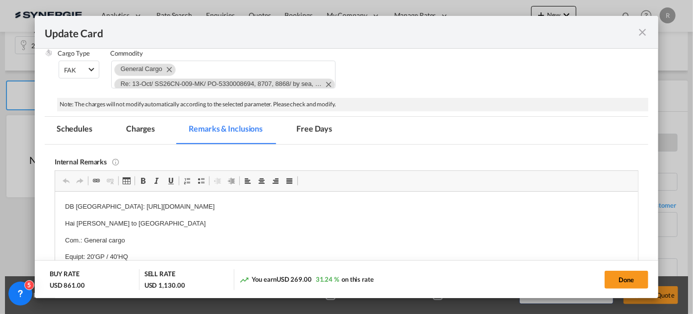
scroll to position [0, 0]
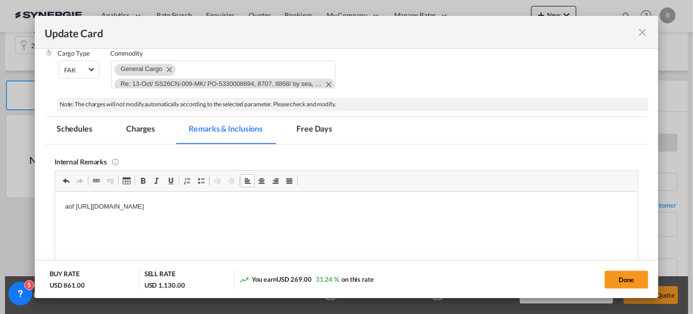
click at [75, 206] on p "aof https://app.frontapp.com/open/msg_1hukle1b?key=CcsKZSeQEH7MwiRN_oUFY_aqFQro…" at bounding box center [346, 206] width 563 height 10
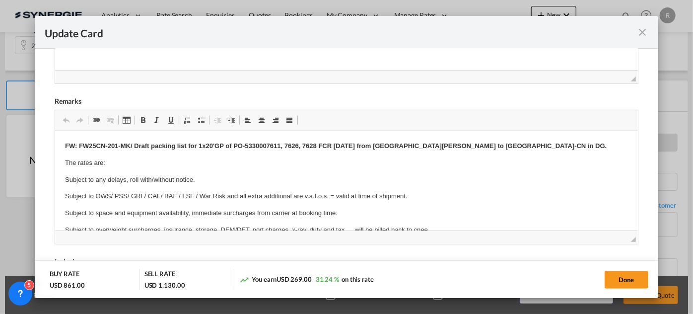
scroll to position [435, 0]
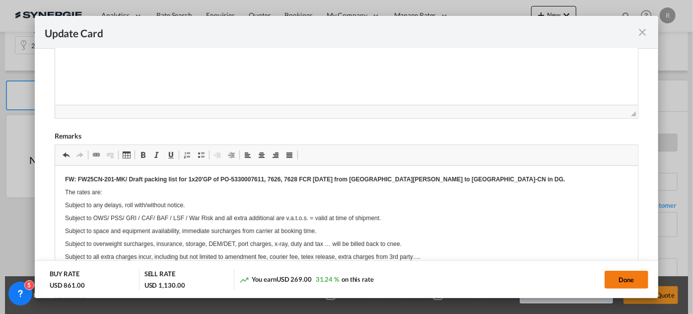
click at [626, 281] on button "Done" at bounding box center [626, 279] width 44 height 18
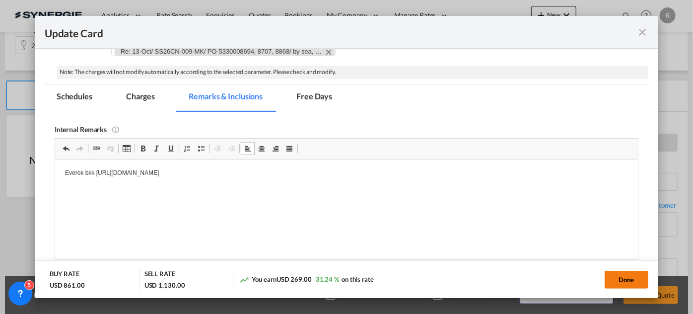
type input "[DATE]"
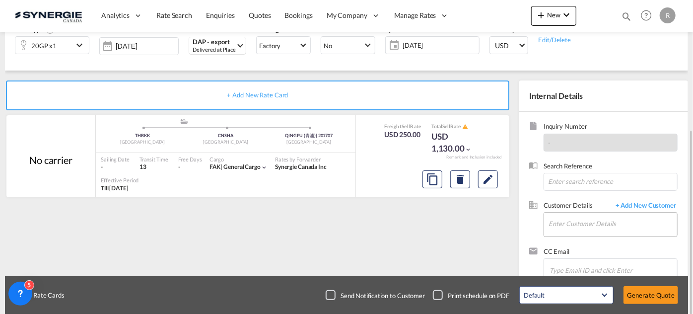
scroll to position [159, 0]
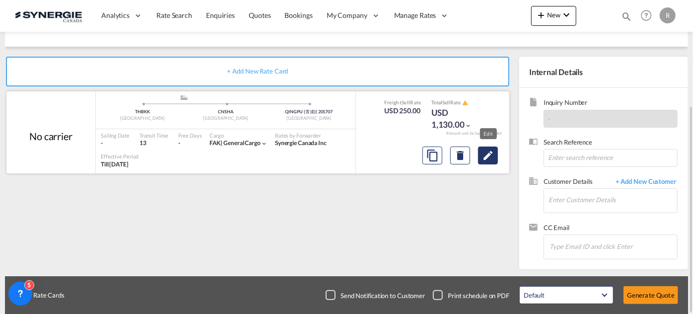
click at [495, 158] on button "Edit" at bounding box center [488, 155] width 20 height 18
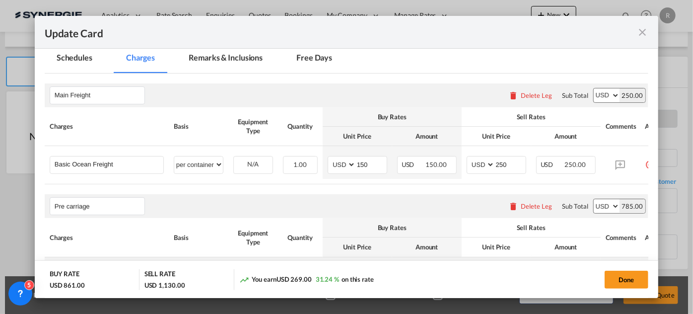
scroll to position [180, 0]
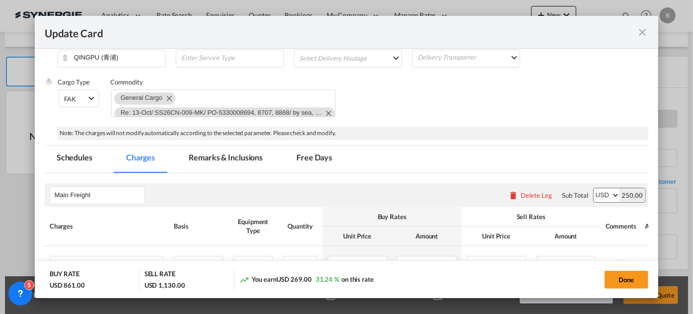
click at [258, 158] on md-tab-item "Remarks & Inclusions" at bounding box center [226, 158] width 98 height 27
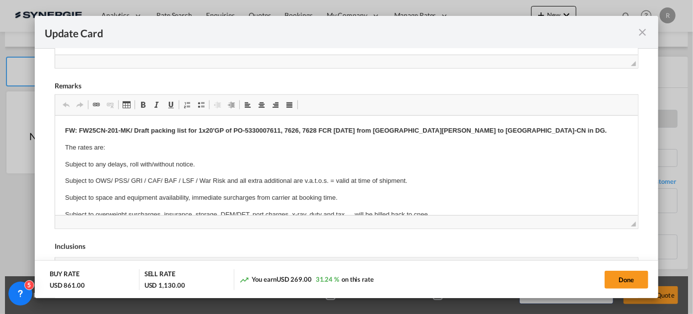
scroll to position [451, 0]
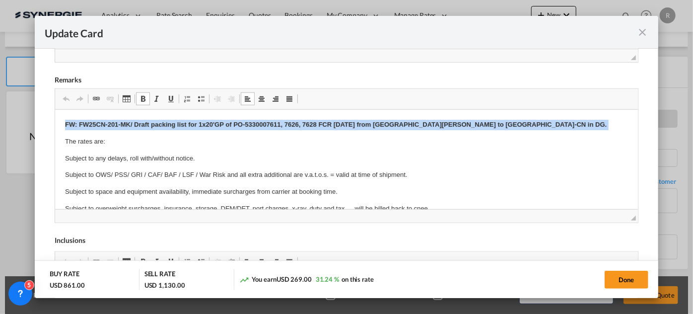
drag, startPoint x: 62, startPoint y: 123, endPoint x: 525, endPoint y: 128, distance: 463.5
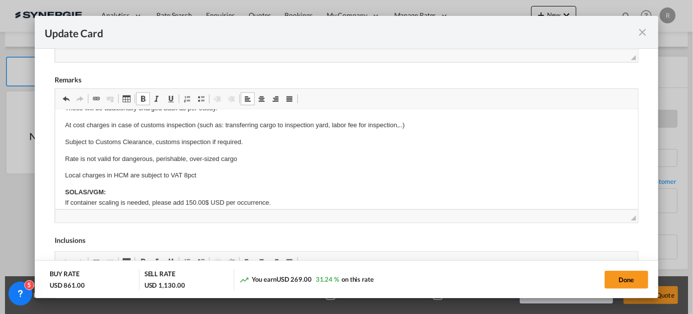
scroll to position [180, 0]
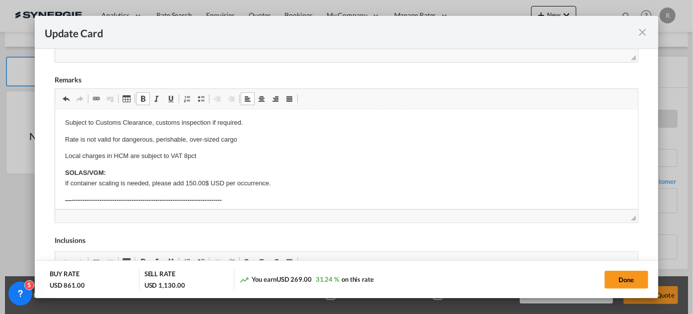
click at [124, 154] on p "Local charges in HCM are subject to VAT 8pct" at bounding box center [346, 155] width 563 height 10
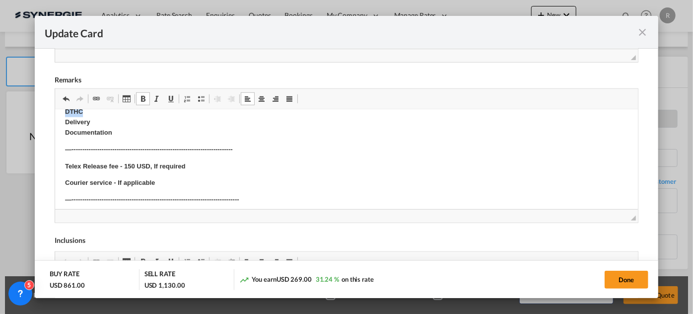
scroll to position [574, 0]
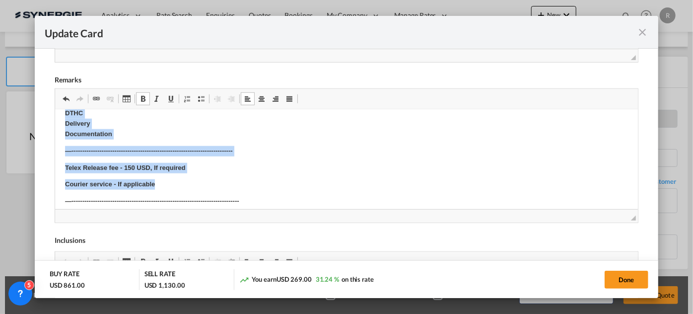
drag, startPoint x: 59, startPoint y: 144, endPoint x: 186, endPoint y: 183, distance: 132.8
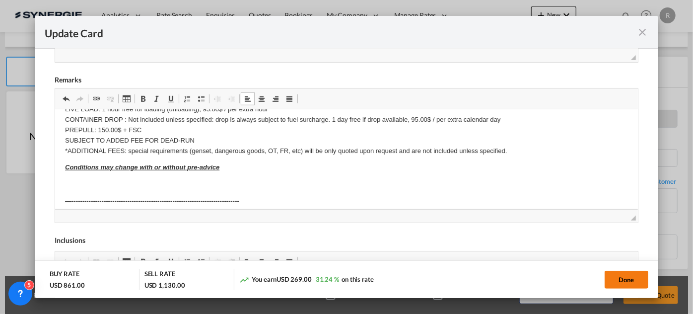
click at [636, 282] on button "Done" at bounding box center [626, 279] width 44 height 18
type input "[DATE]"
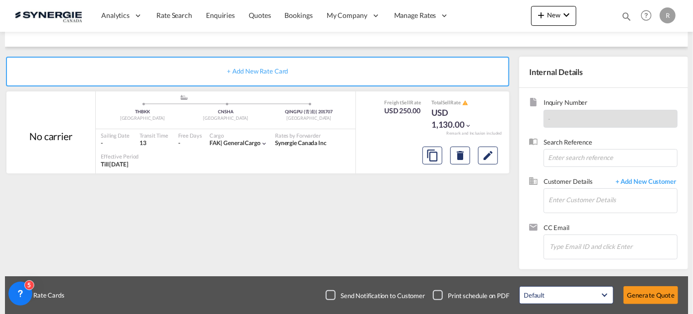
scroll to position [286, 0]
click at [572, 199] on input "Enter Customer Details" at bounding box center [612, 200] width 129 height 22
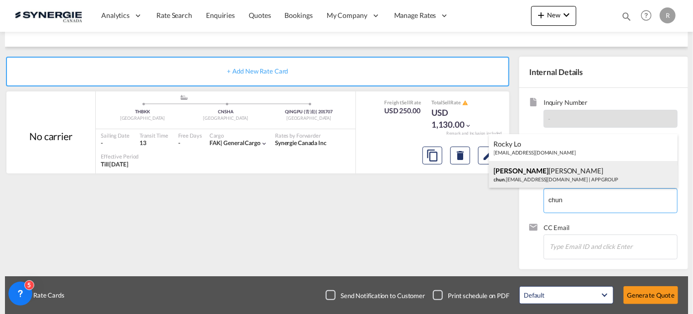
click at [520, 178] on div "[PERSON_NAME] [PERSON_NAME] [PERSON_NAME] .[EMAIL_ADDRESS][DOMAIN_NAME] | APP G…" at bounding box center [583, 174] width 189 height 27
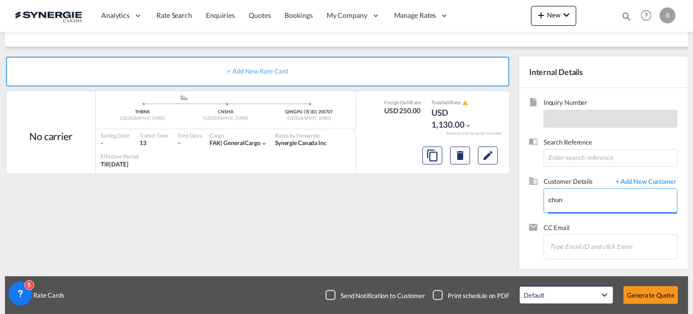
type input "APP GROUP, [PERSON_NAME] [PERSON_NAME], [PERSON_NAME][EMAIL_ADDRESS][DOMAIN_NAM…"
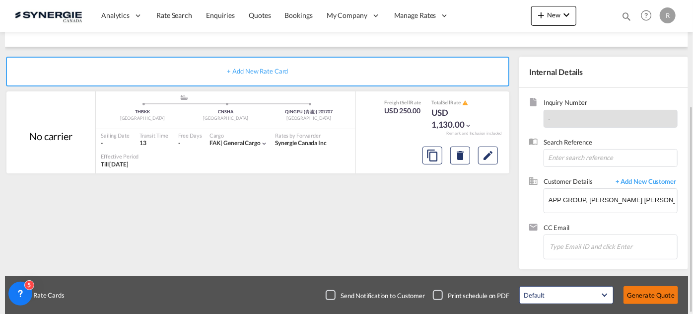
click at [631, 291] on button "Generate Quote" at bounding box center [650, 295] width 55 height 18
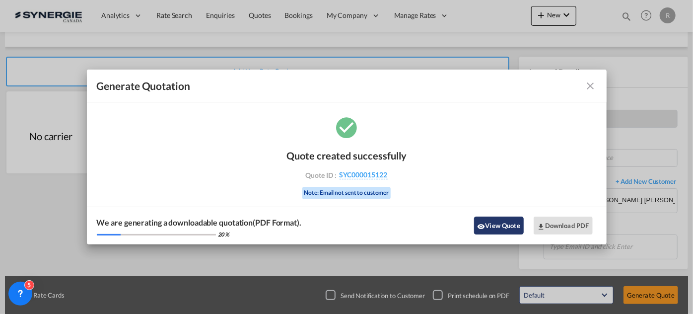
click at [509, 230] on button "View Quote" at bounding box center [499, 225] width 50 height 18
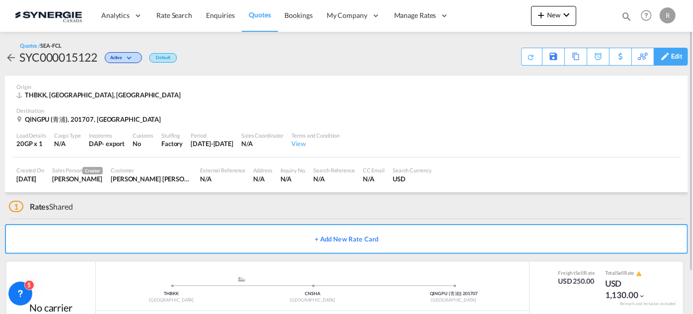
click at [683, 56] on div "Edit" at bounding box center [670, 57] width 34 height 18
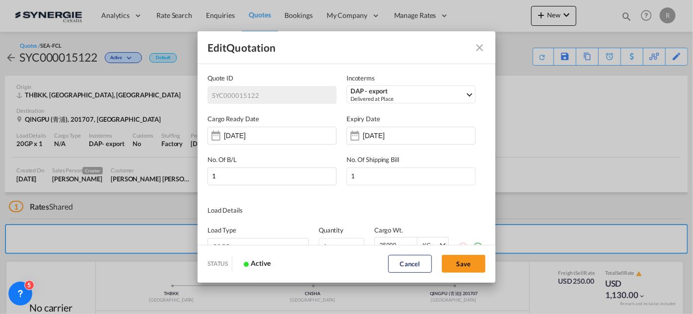
click at [363, 130] on div "[DATE]" at bounding box center [394, 135] width 63 height 10
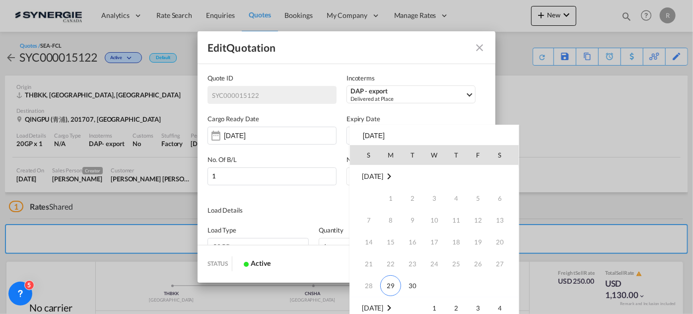
scroll to position [131, 0]
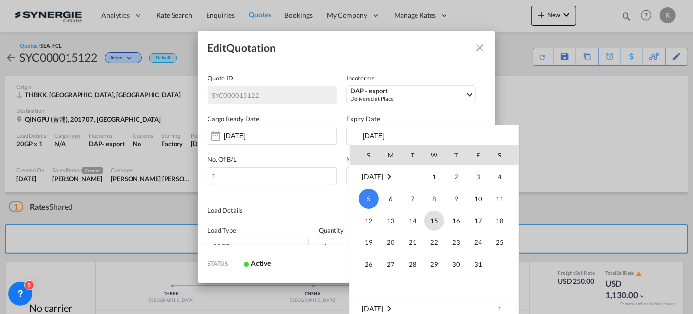
click at [433, 219] on span "15" at bounding box center [434, 220] width 20 height 20
type input "15 Oct 2025"
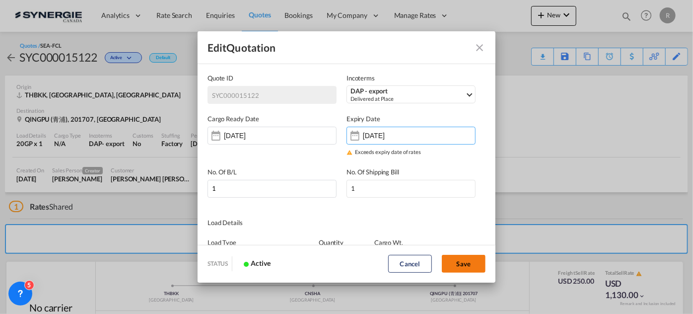
click at [461, 265] on button "Save" at bounding box center [464, 264] width 44 height 18
type input "[DATE]"
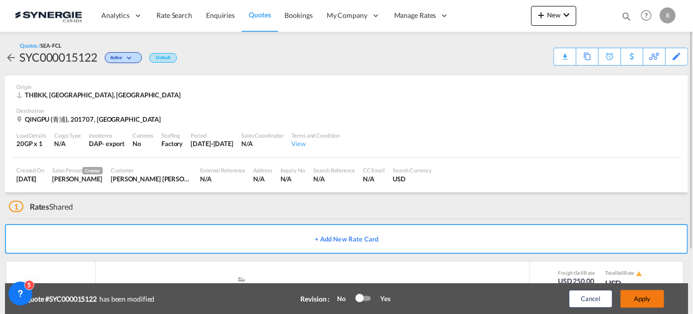
click at [653, 305] on button "Apply" at bounding box center [642, 299] width 44 height 18
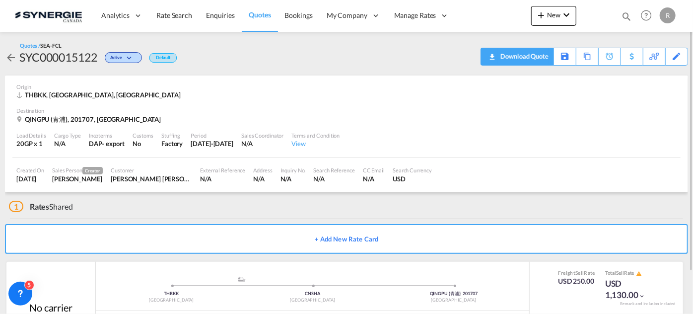
click at [543, 57] on div "Download Quote" at bounding box center [523, 56] width 51 height 16
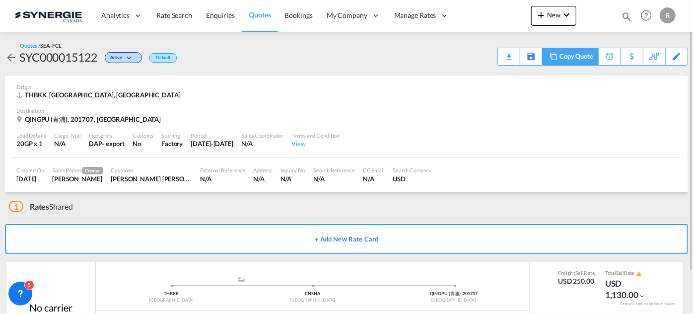
click at [583, 57] on div "Copy Quote" at bounding box center [576, 56] width 34 height 17
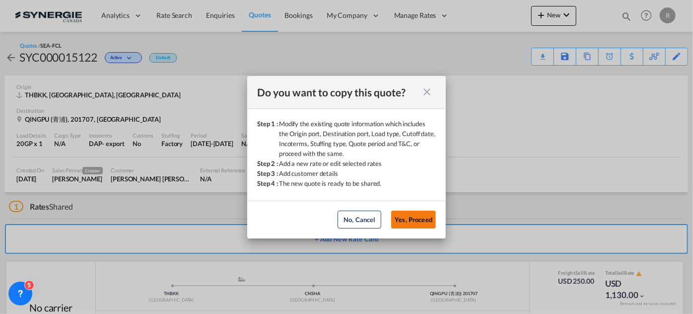
click at [412, 219] on button "Yes, Proceed" at bounding box center [413, 219] width 45 height 18
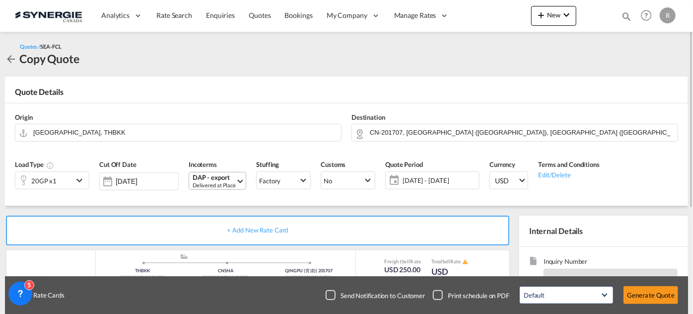
click at [223, 182] on div "Delivered at Place" at bounding box center [214, 184] width 43 height 7
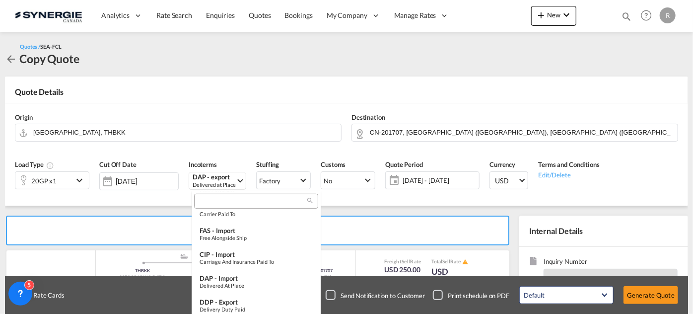
scroll to position [371, 0]
click at [249, 282] on div "Delivered at Place" at bounding box center [255, 283] width 113 height 6
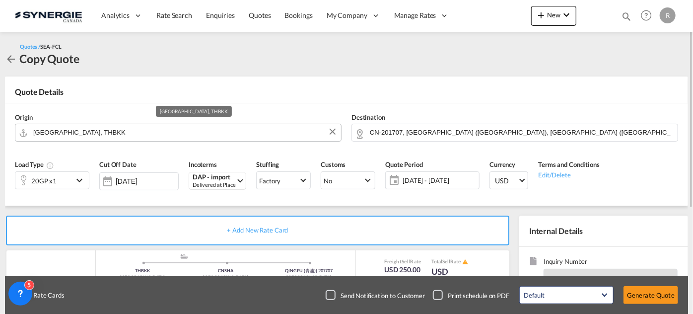
click at [136, 128] on input "Bangkok, THBKK" at bounding box center [184, 132] width 303 height 17
click at [332, 134] on md-icon "Clear Input" at bounding box center [332, 132] width 11 height 11
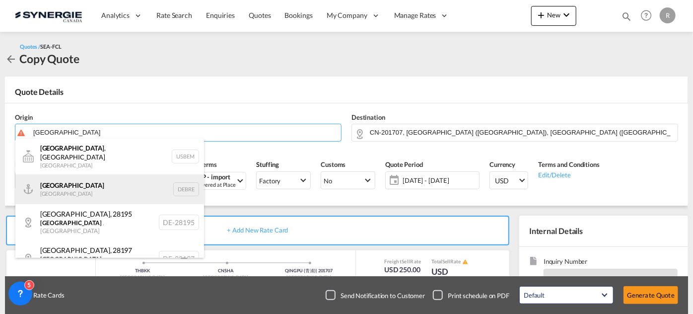
click at [54, 186] on div "Bremen Germany DEBRE" at bounding box center [109, 189] width 189 height 30
type input "Bremen, DEBRE"
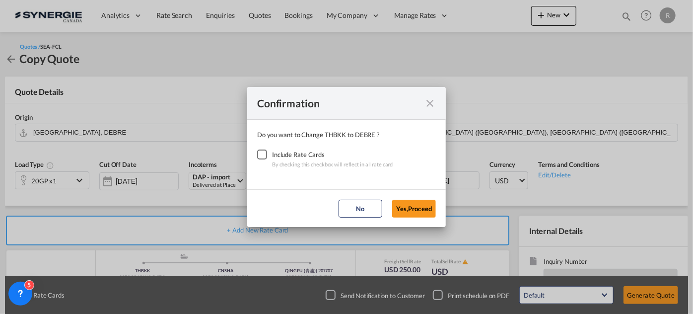
drag, startPoint x: 264, startPoint y: 156, endPoint x: 350, endPoint y: 180, distance: 89.1
click at [264, 156] on div "Checkbox No Ink" at bounding box center [262, 154] width 10 height 10
click at [408, 207] on button "Yes,Proceed" at bounding box center [414, 208] width 44 height 18
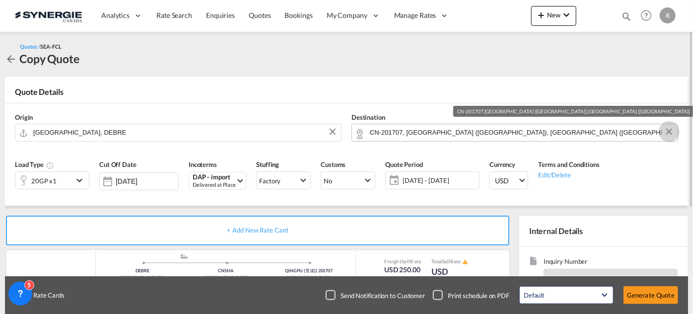
click at [675, 133] on button "Clear Input" at bounding box center [668, 131] width 15 height 15
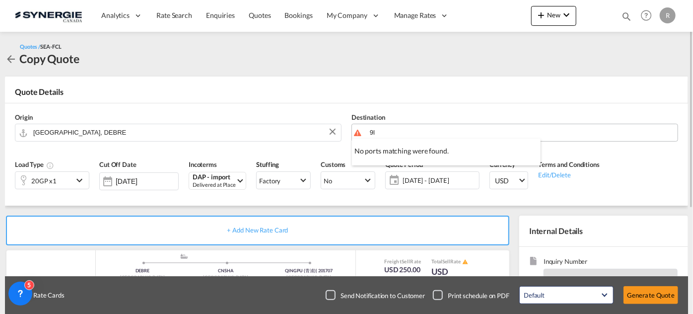
type input "9"
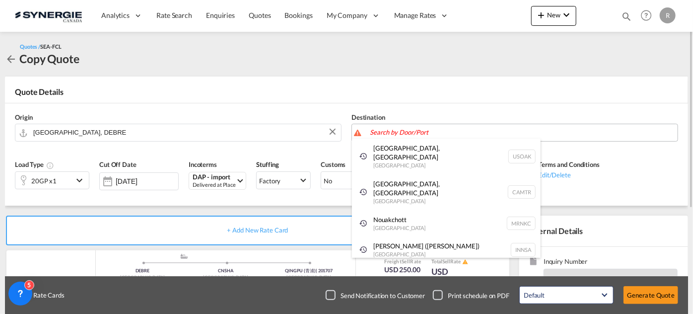
paste input "Alliston, ON L9R 1B1"
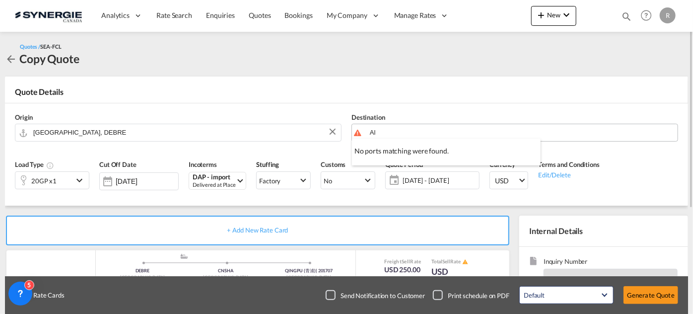
type input "A"
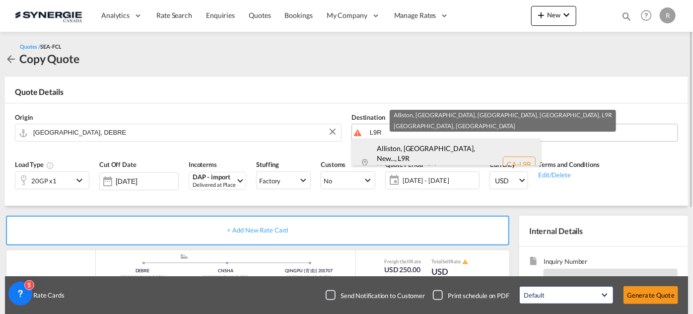
click at [415, 153] on div "Alliston, ON, New... , L9R Ontario Canada CA-L9R" at bounding box center [446, 163] width 189 height 51
type input "CA-L9R, Alliston, ON, New Tecumseth, ON, Ontario"
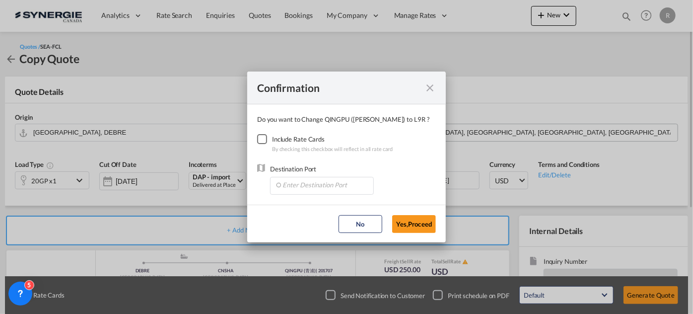
click at [263, 142] on div "Checkbox No Ink" at bounding box center [262, 139] width 10 height 10
click at [307, 185] on input "Enter Destination Port" at bounding box center [324, 184] width 98 height 15
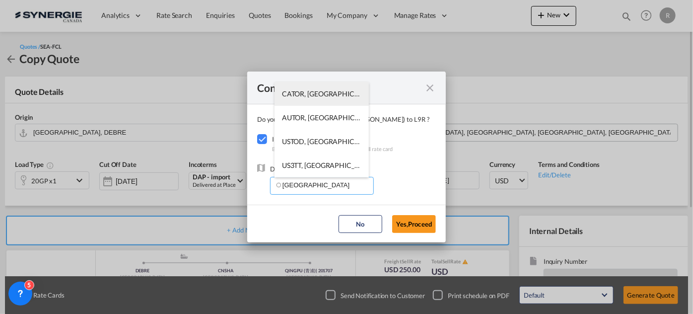
click at [312, 98] on li "CATOR, Toronto, ON, Canada, North America, Americas" at bounding box center [321, 94] width 94 height 24
type input "CATOR, Toronto, ON, Canada, North America, Americas"
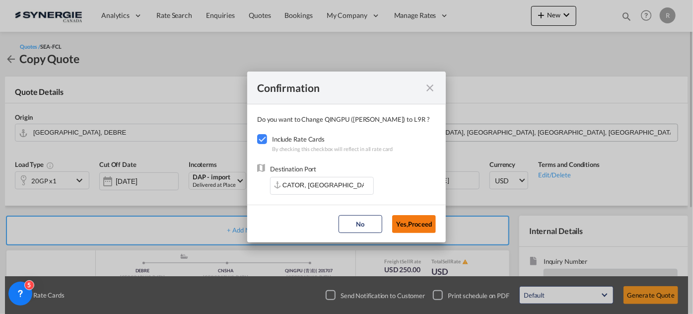
click at [419, 229] on button "Yes,Proceed" at bounding box center [414, 224] width 44 height 18
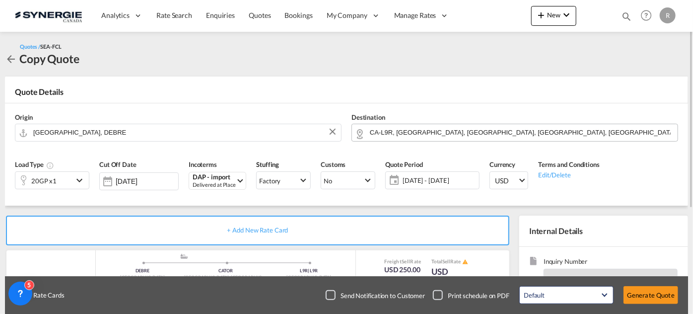
click at [411, 181] on span "05 - 15 Oct 2025" at bounding box center [439, 180] width 74 height 9
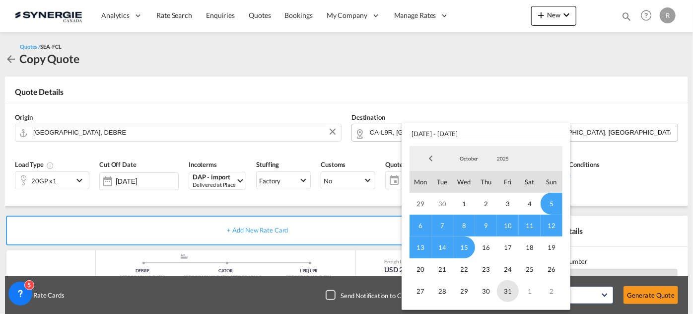
click at [504, 292] on span "31" at bounding box center [508, 291] width 22 height 22
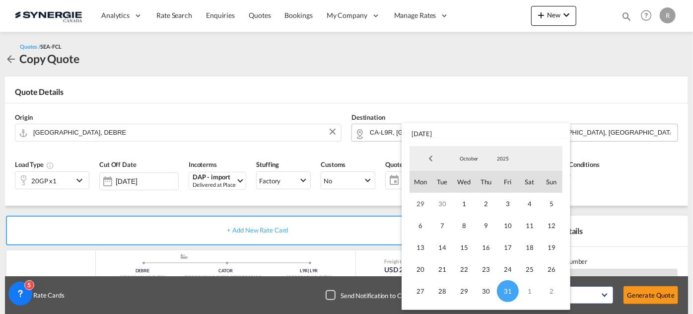
click at [619, 134] on md-backdrop at bounding box center [346, 157] width 693 height 314
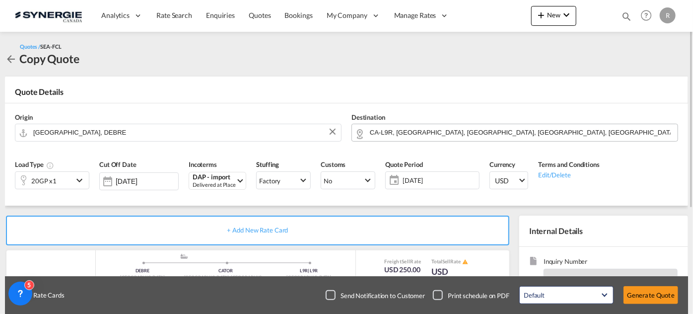
scroll to position [90, 0]
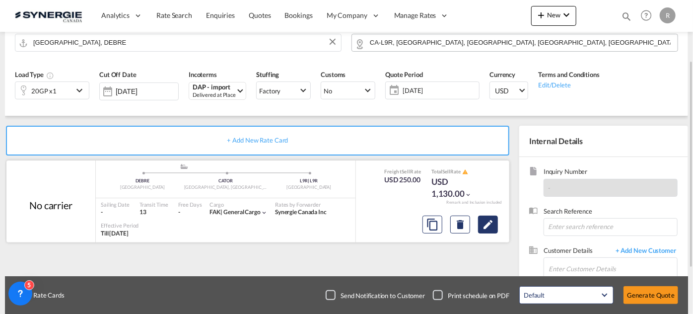
click at [487, 226] on md-icon "Edit" at bounding box center [488, 224] width 12 height 12
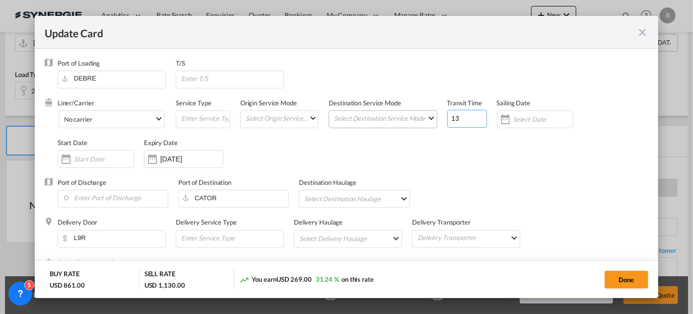
drag, startPoint x: 443, startPoint y: 118, endPoint x: 389, endPoint y: 118, distance: 54.1
click at [389, 118] on div "Liner/Carrier No carrier Atlantic Container Line (ACL) Baker Transport (GB) | D…" at bounding box center [353, 137] width 590 height 79
click at [177, 162] on input "15 Oct 2025" at bounding box center [191, 159] width 63 height 8
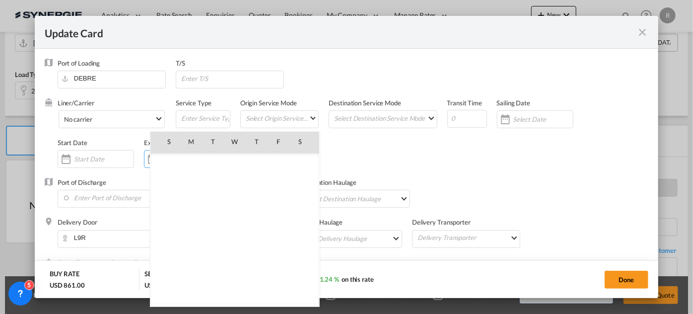
scroll to position [229972, 0]
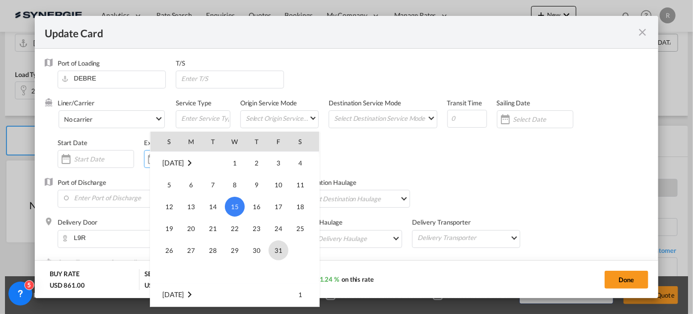
click at [279, 252] on span "31" at bounding box center [278, 250] width 20 height 20
type input "31 Oct 2025"
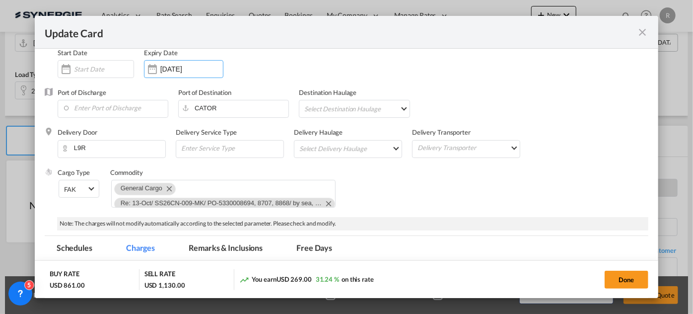
scroll to position [135, 0]
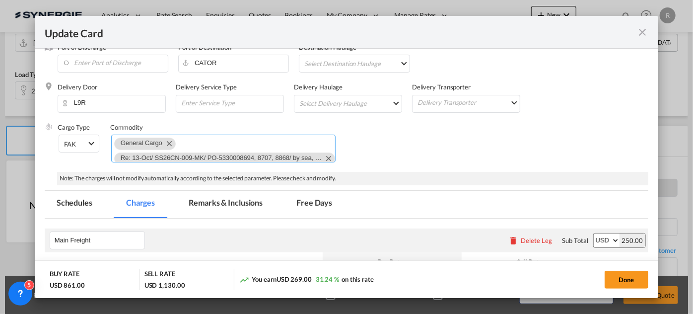
click at [165, 141] on md-icon "Remove General Cargo" at bounding box center [169, 143] width 12 height 12
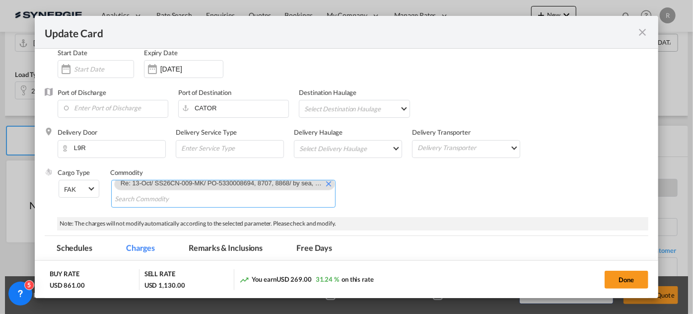
scroll to position [0, 0]
click at [322, 188] on md-icon "Remove Re: 13-Oct/ SS26CN-009-MK/ PO-5330008694, 8707, 8868/ by sea, FOB Bangko…" at bounding box center [328, 188] width 12 height 12
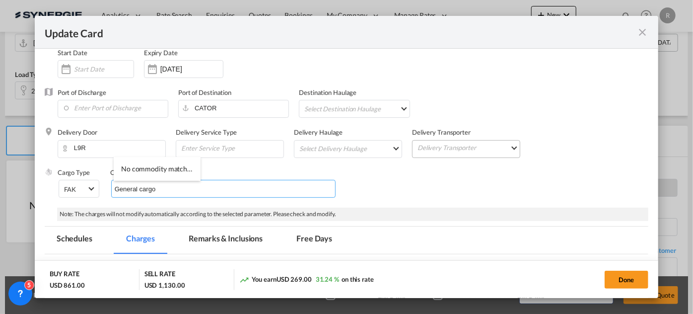
scroll to position [180, 0]
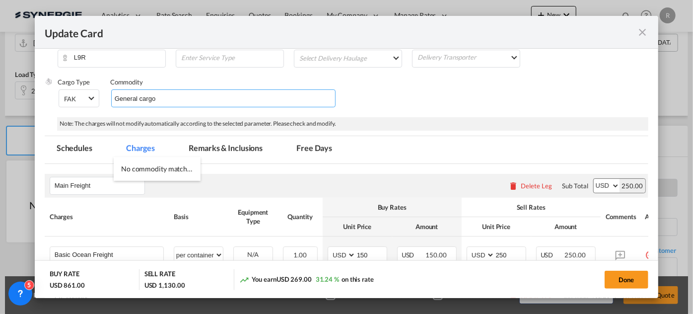
type input "General cargo"
click at [522, 185] on div "Delete Leg" at bounding box center [536, 186] width 31 height 8
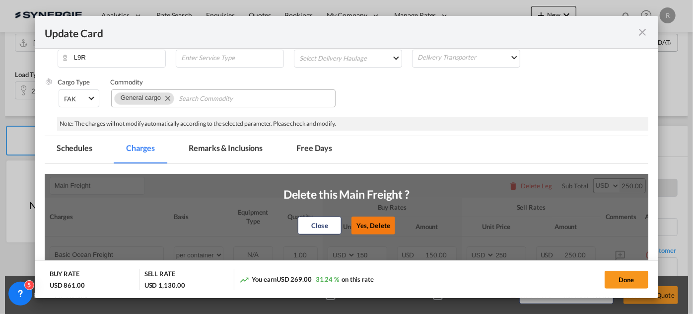
click at [371, 226] on button "Yes, Delete" at bounding box center [373, 225] width 44 height 18
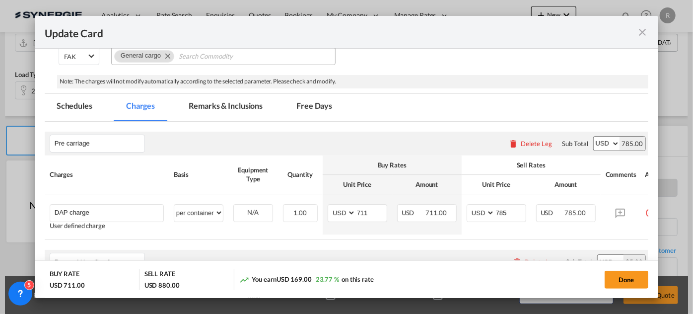
scroll to position [270, 0]
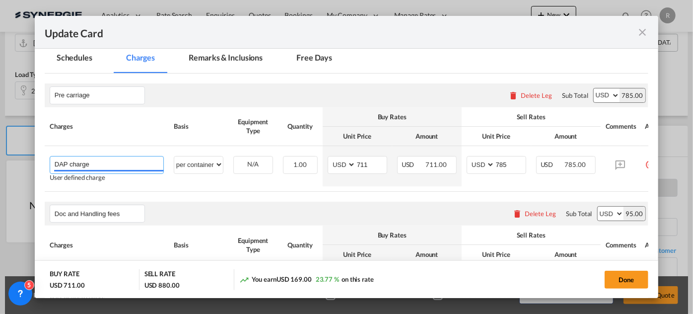
drag, startPoint x: 132, startPoint y: 168, endPoint x: 0, endPoint y: 144, distance: 134.1
click at [0, 144] on div "Update Card Port of Loading DEBRE T/S Liner/Carrier No carrier Atlantic Contain…" at bounding box center [346, 157] width 693 height 314
drag, startPoint x: 106, startPoint y: 93, endPoint x: 10, endPoint y: 85, distance: 96.6
click at [10, 85] on div "Update Card Port of Loading DEBRE T/S Liner/Carrier No carrier Atlantic Contain…" at bounding box center [346, 157] width 693 height 314
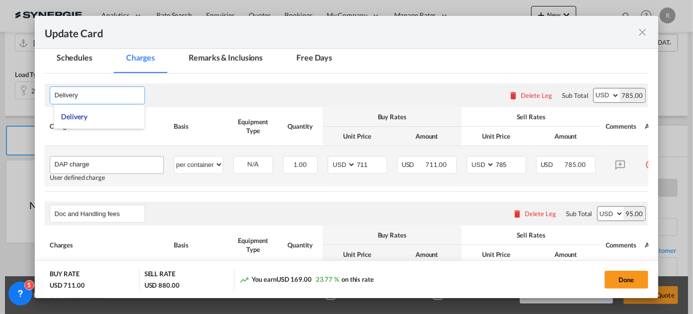
type input "Delivery"
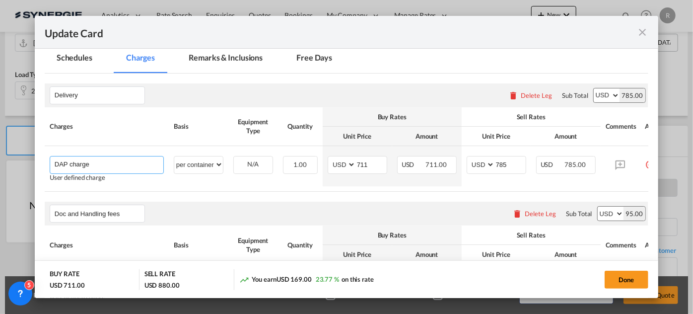
drag, startPoint x: 105, startPoint y: 161, endPoint x: 0, endPoint y: 150, distance: 105.8
click at [0, 150] on div "Update Card Port of Loading DEBRE T/S Liner/Carrier No carrier Atlantic Contain…" at bounding box center [346, 157] width 693 height 314
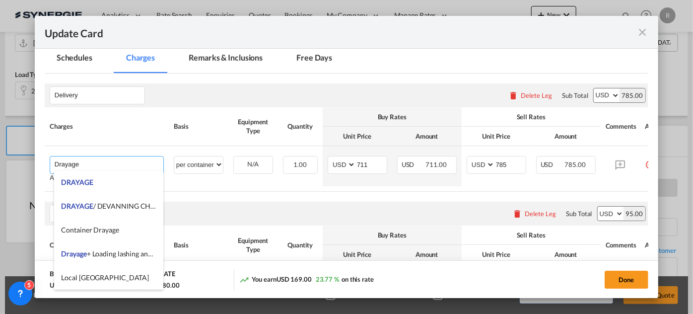
type input "Drayage"
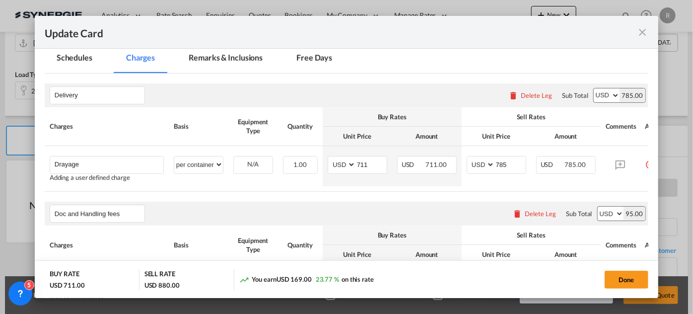
click at [302, 195] on rate-modification "Delivery Please enter leg name Leg Name Already Exists Delete Leg Sub Total AED…" at bounding box center [346, 282] width 603 height 418
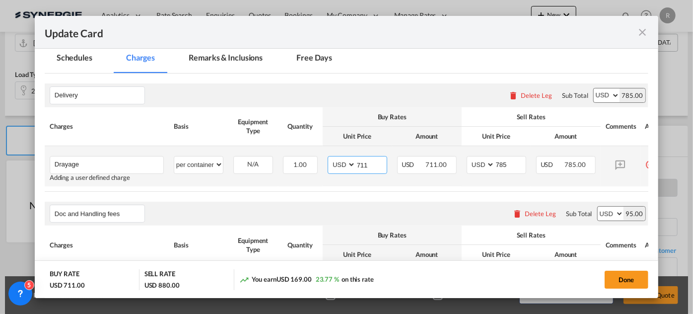
drag, startPoint x: 370, startPoint y: 163, endPoint x: 339, endPoint y: 161, distance: 30.8
click at [339, 162] on md-input-container "AED AFN ALL AMD ANG AOA ARS AUD AWG AZN BAM BBD BDT BGN BHD BIF BMD BND BOB BRL…" at bounding box center [357, 165] width 60 height 18
type input "530"
drag, startPoint x: 514, startPoint y: 160, endPoint x: 459, endPoint y: 159, distance: 55.1
click at [459, 159] on tr "Drayage Please Enter User Defined Charges Cannot Be Published Adding a user def…" at bounding box center [359, 166] width 629 height 40
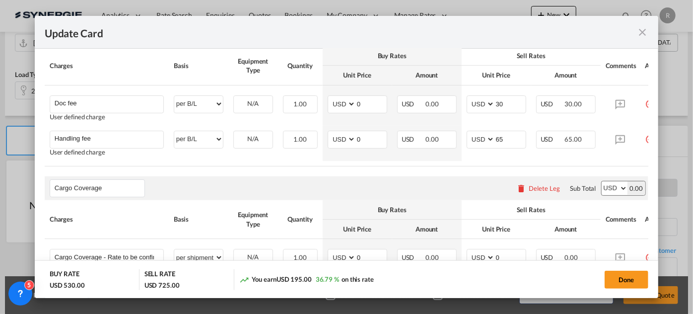
scroll to position [451, 0]
type input "630"
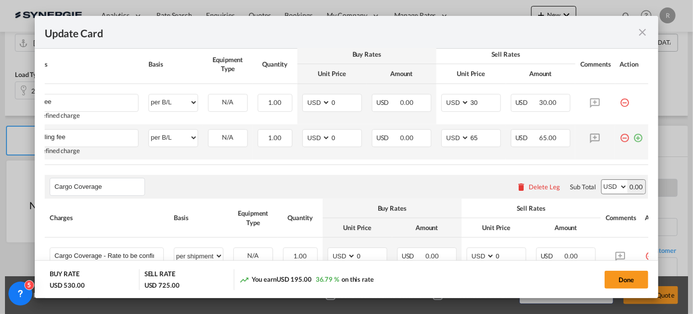
click at [633, 139] on md-icon "icon-plus-circle-outline green-400-fg" at bounding box center [638, 134] width 10 height 10
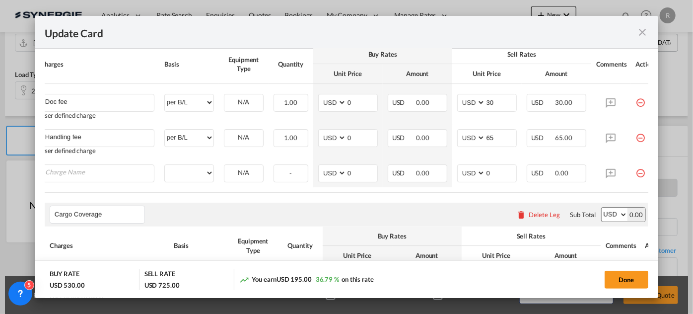
scroll to position [0, 32]
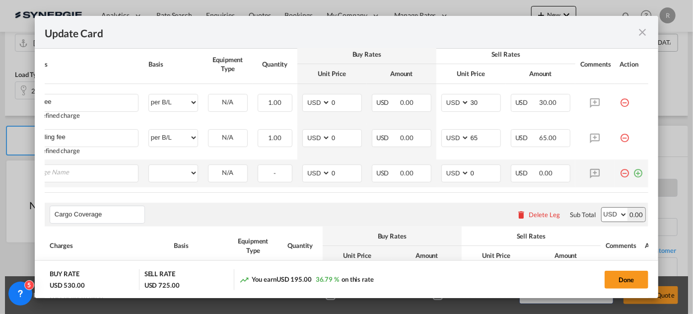
click at [633, 174] on md-icon "icon-plus-circle-outline green-400-fg" at bounding box center [638, 169] width 10 height 10
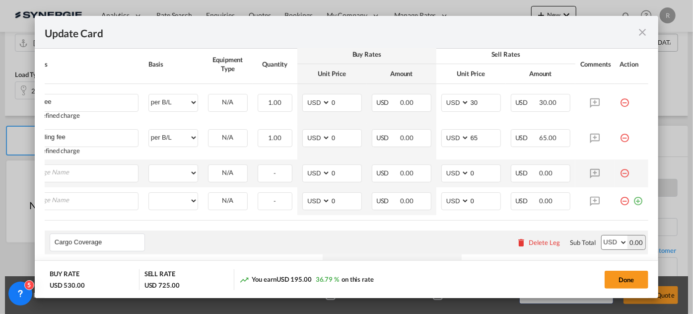
scroll to position [0, 9]
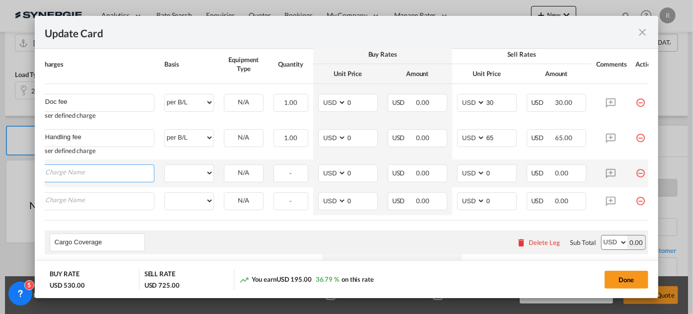
click at [95, 177] on input "Charge Name" at bounding box center [99, 172] width 109 height 15
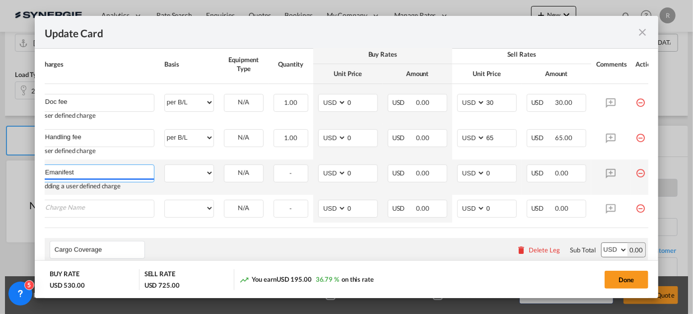
type input "Emanifest"
click at [194, 180] on select "per equipment per container per B/L per shipping bill per shipment per pallet p…" at bounding box center [189, 173] width 49 height 16
select select "per B/L"
click at [165, 166] on select "per equipment per container per B/L per shipping bill per shipment per pallet p…" at bounding box center [189, 173] width 49 height 16
drag, startPoint x: 496, startPoint y: 178, endPoint x: 450, endPoint y: 166, distance: 48.1
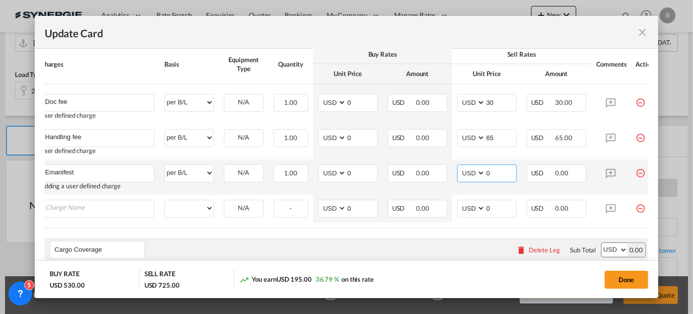
click at [461, 176] on md-input-container "AED AFN ALL AMD ANG AOA ARS AUD AWG AZN BAM BBD BDT BGN BHD BIF BMD BND BOB BRL…" at bounding box center [487, 173] width 60 height 18
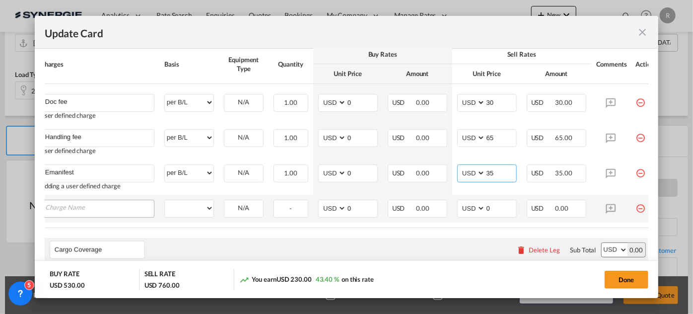
type input "35"
click at [122, 211] on input "Charge Name" at bounding box center [99, 207] width 109 height 15
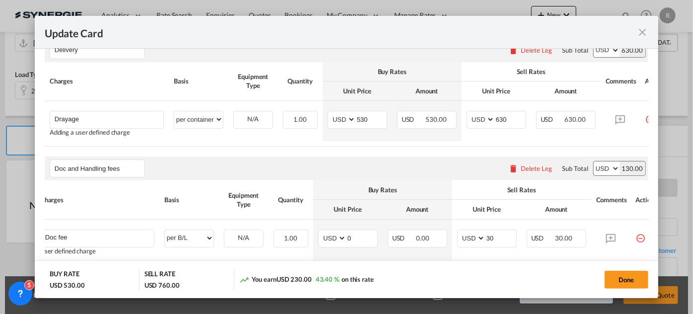
scroll to position [225, 0]
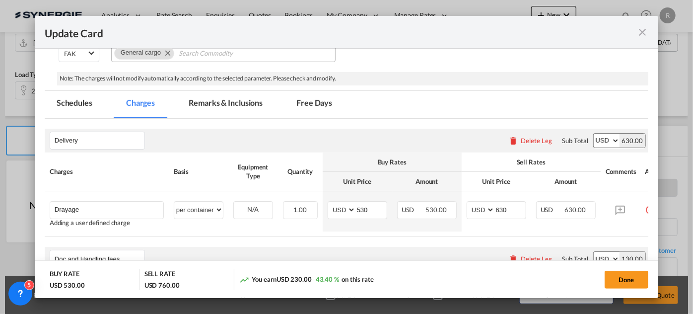
type input "DTHC at cost plus disbursement 3pct min 25usd"
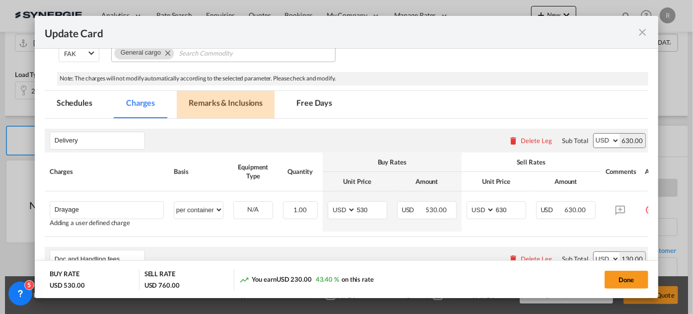
click at [215, 103] on md-tab-item "Remarks & Inclusions" at bounding box center [226, 104] width 98 height 27
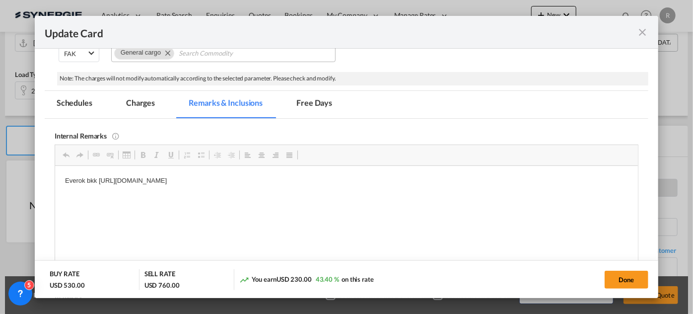
scroll to position [0, 0]
drag, startPoint x: 60, startPoint y: 180, endPoint x: 433, endPoint y: 183, distance: 373.1
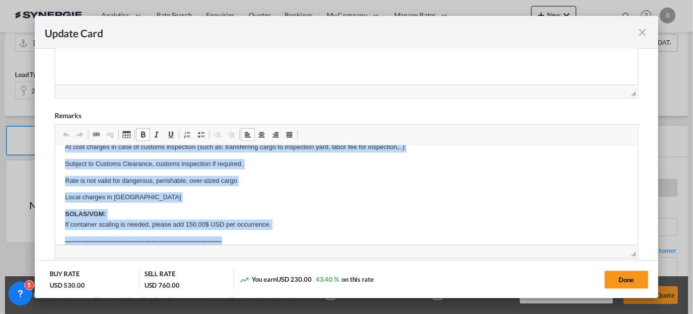
scroll to position [189, 0]
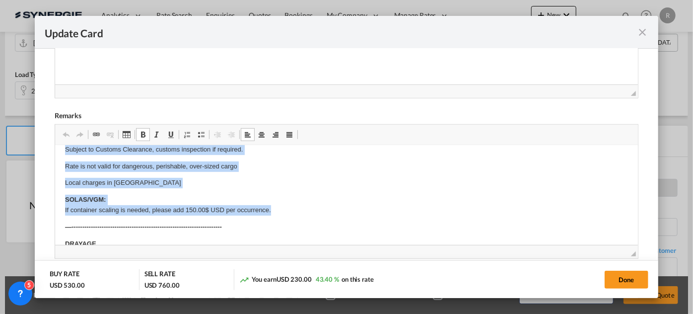
drag, startPoint x: 61, startPoint y: 154, endPoint x: 288, endPoint y: 192, distance: 230.4
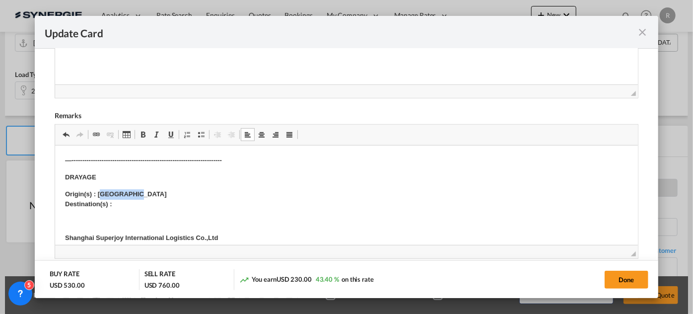
drag, startPoint x: 99, startPoint y: 193, endPoint x: 166, endPoint y: 193, distance: 66.5
click at [166, 193] on p "Origin(s) : Shanghai CY Destination(s) :" at bounding box center [346, 199] width 563 height 21
click at [149, 205] on p "Origin(s) : Toronto Destination(s) :" at bounding box center [346, 199] width 563 height 21
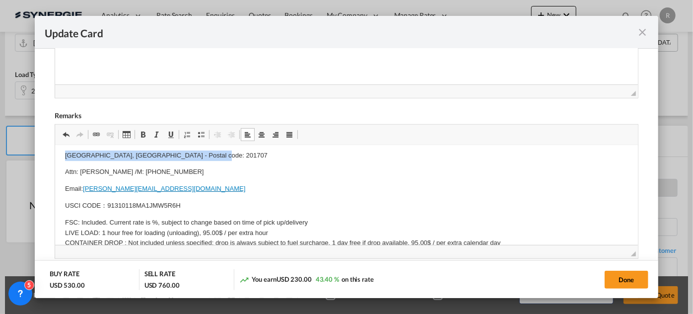
scroll to position [115, 0]
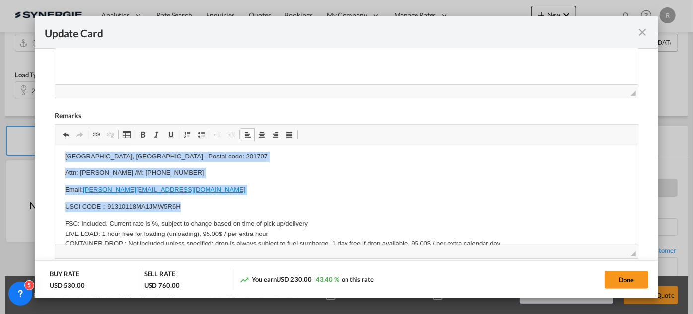
drag, startPoint x: 66, startPoint y: 171, endPoint x: 212, endPoint y: 196, distance: 147.5
click at [223, 201] on body "—---------------------------------------------------------------------- DRAYAGE…" at bounding box center [346, 226] width 563 height 372
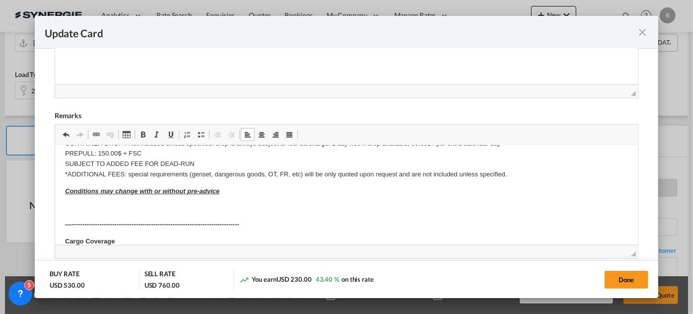
scroll to position [14, 0]
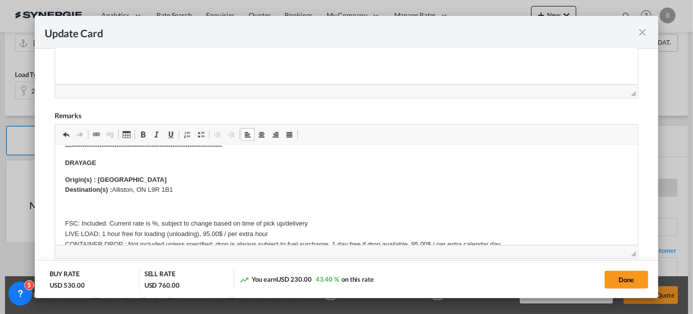
click at [105, 160] on p "DRAYAGE" at bounding box center [346, 162] width 563 height 10
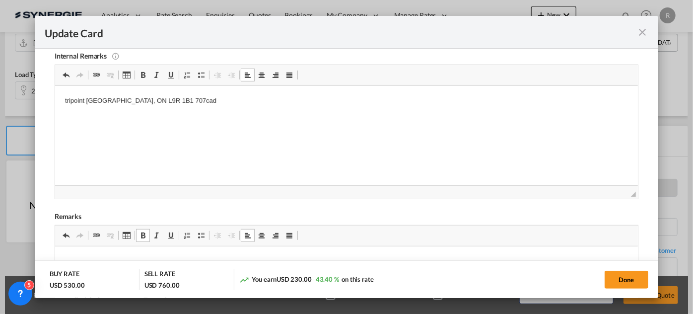
scroll to position [170, 0]
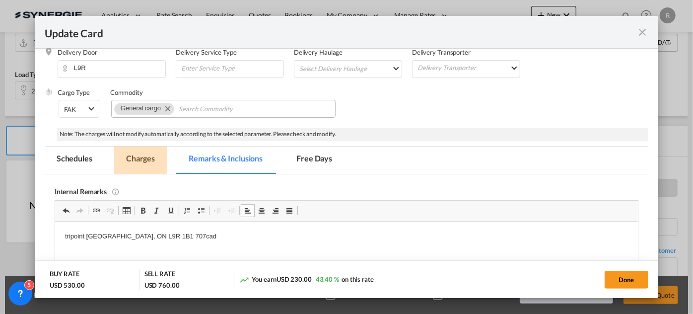
click at [135, 156] on md-tab-item "Charges" at bounding box center [140, 159] width 53 height 27
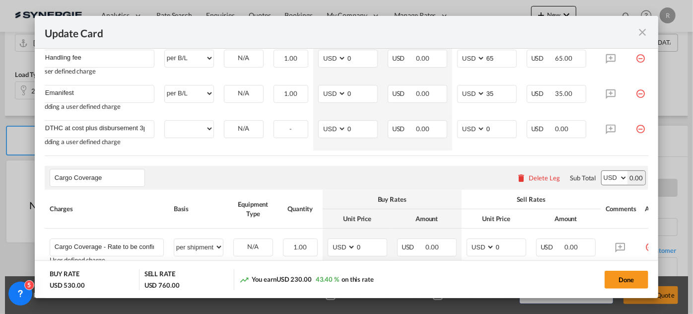
scroll to position [0, 32]
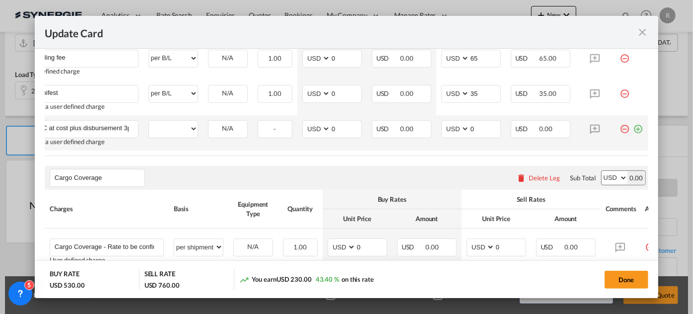
click at [633, 130] on md-icon "icon-plus-circle-outline green-400-fg" at bounding box center [638, 125] width 10 height 10
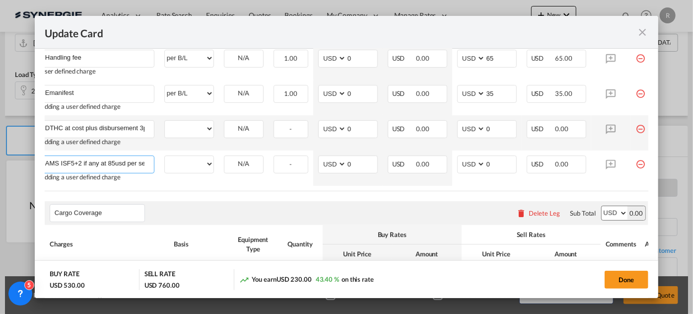
scroll to position [0, 2]
type input "AMS ISF5+2 if any at 85usd per set"
click at [185, 137] on div "per equipment per container per B/L per shipping bill per shipment per pallet p…" at bounding box center [189, 129] width 50 height 18
click at [194, 132] on select "per equipment per container per B/L per shipping bill per shipment per pallet p…" at bounding box center [189, 129] width 49 height 16
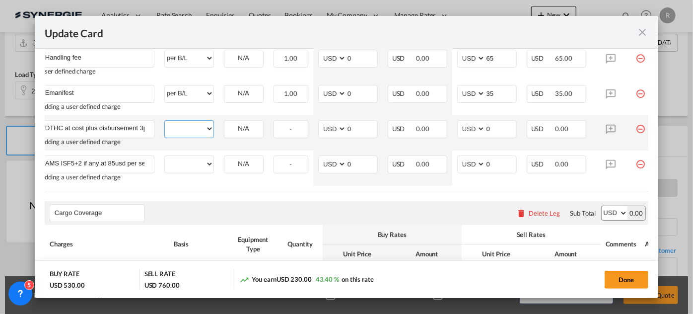
select select "per container"
click at [165, 122] on select "per equipment per container per B/L per shipping bill per shipment per pallet p…" at bounding box center [189, 129] width 49 height 16
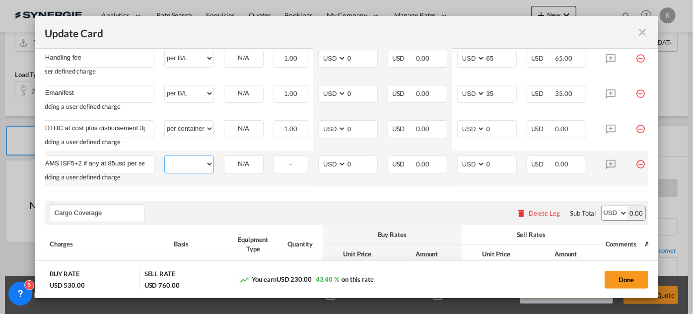
click at [200, 163] on select "per equipment per container per B/L per shipping bill per shipment per pallet p…" at bounding box center [189, 164] width 49 height 16
click at [165, 157] on select "per equipment per container per B/L per shipping bill per shipment per pallet p…" at bounding box center [189, 164] width 49 height 16
click at [185, 170] on select "per equipment per container per B/L per shipping bill per shipment per pallet p…" at bounding box center [189, 164] width 49 height 16
select select "per B/L"
click at [165, 157] on select "per equipment per container per B/L per shipping bill per shipment per pallet p…" at bounding box center [189, 164] width 49 height 16
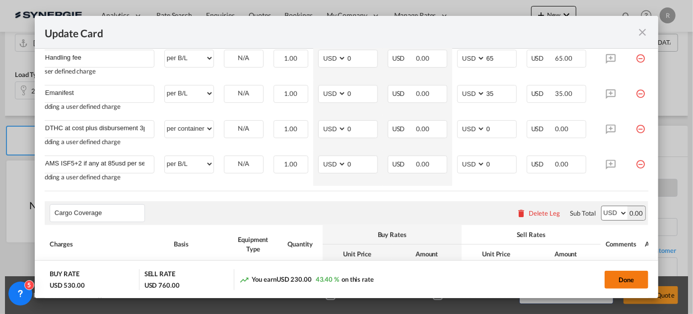
click at [618, 278] on button "Done" at bounding box center [626, 279] width 44 height 18
type input "[DATE]"
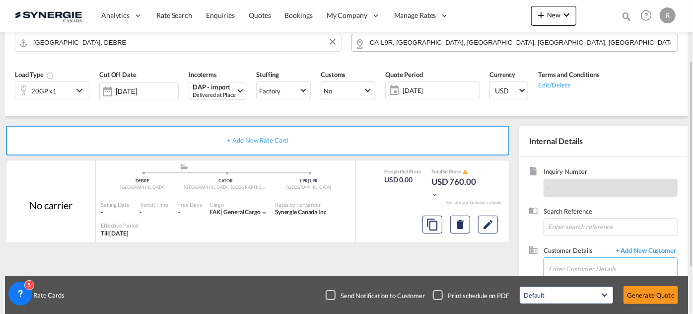
click at [594, 264] on input "Enter Customer Details" at bounding box center [612, 269] width 129 height 22
paste input "cme@ntgairocean.com"
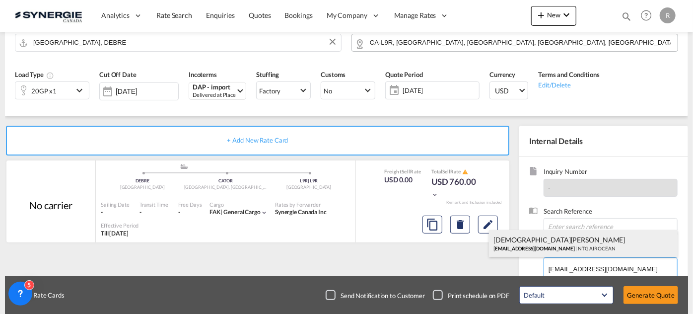
click at [525, 246] on div "CHRISTIAN MELLEM cme@ntgairocean.com | NTG AIR OCEAN" at bounding box center [583, 243] width 189 height 27
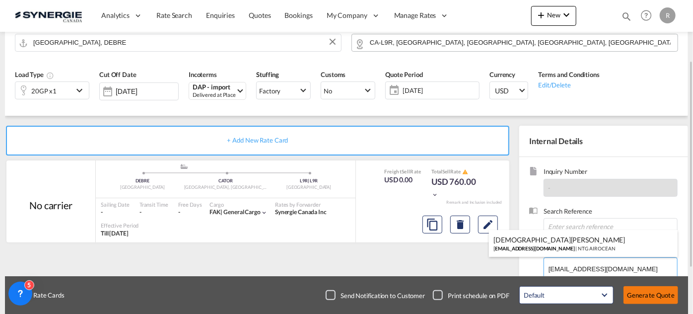
type input "NTG AIR OCEAN, CHRISTIAN MELLEM, cme@ntgairocean.com"
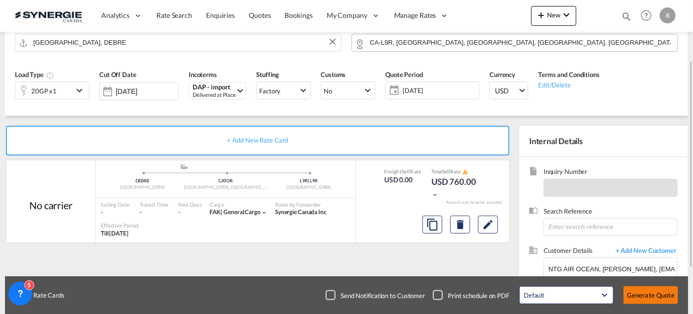
click at [645, 297] on button "Generate Quote" at bounding box center [650, 295] width 55 height 18
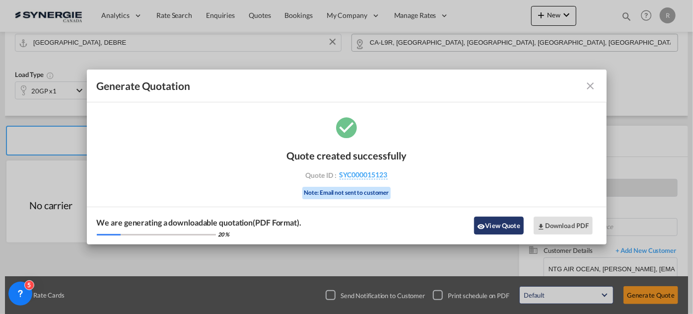
click at [505, 221] on button "View Quote" at bounding box center [499, 225] width 50 height 18
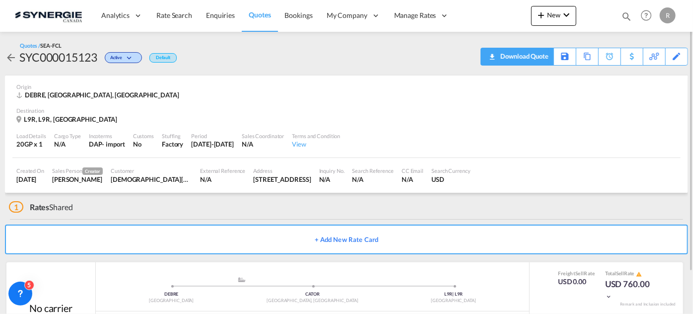
click at [541, 61] on div "Download Quote" at bounding box center [523, 56] width 51 height 16
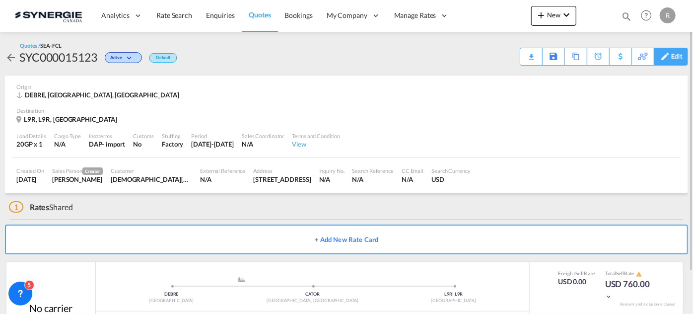
click at [675, 57] on div "Edit" at bounding box center [676, 56] width 11 height 17
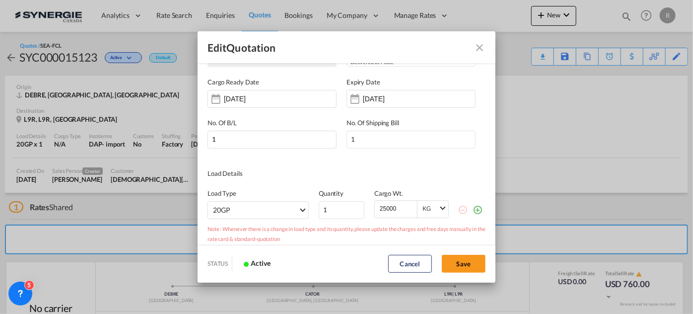
scroll to position [90, 0]
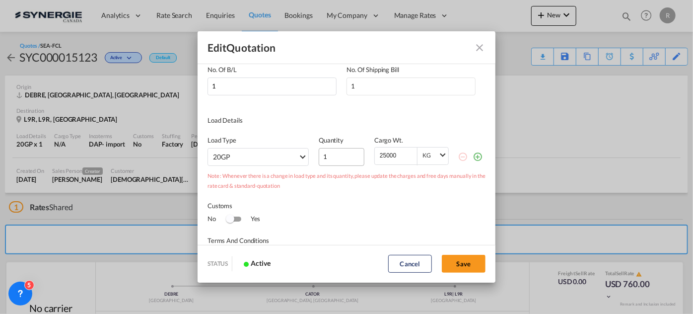
drag, startPoint x: 400, startPoint y: 153, endPoint x: 317, endPoint y: 149, distance: 83.9
click at [317, 149] on div "Load Type 20GP 40GP 40HC 45HC 20RE 40RE 40HR 20OT 40OT 20FR 40FR 40NR 20NR 45S …" at bounding box center [346, 145] width 278 height 41
type input "18000"
click at [465, 258] on button "Save" at bounding box center [464, 264] width 44 height 18
type input "28 Sep 2025"
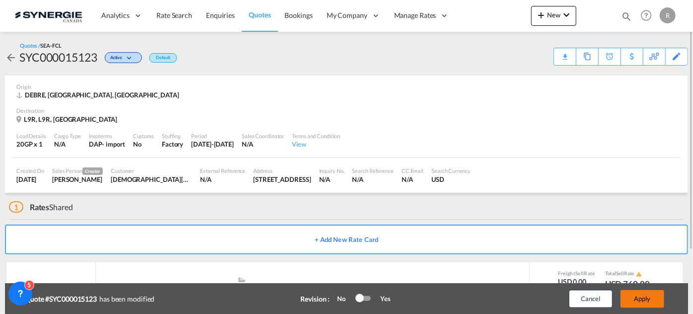
click at [645, 301] on button "Apply" at bounding box center [642, 299] width 44 height 18
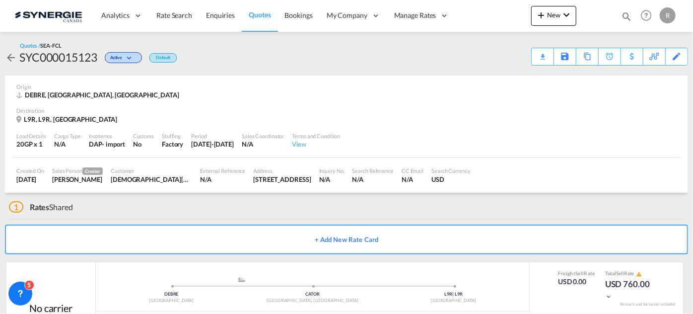
click at [0, 0] on div "Download Quote" at bounding box center [0, 0] width 0 height 0
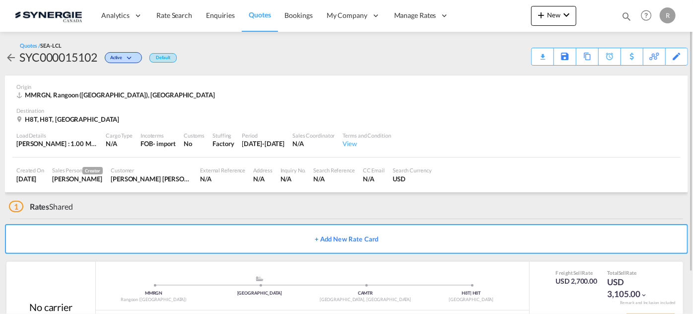
click at [293, 110] on div "Destination" at bounding box center [346, 110] width 660 height 7
click at [551, 57] on md-icon at bounding box center [553, 56] width 12 height 7
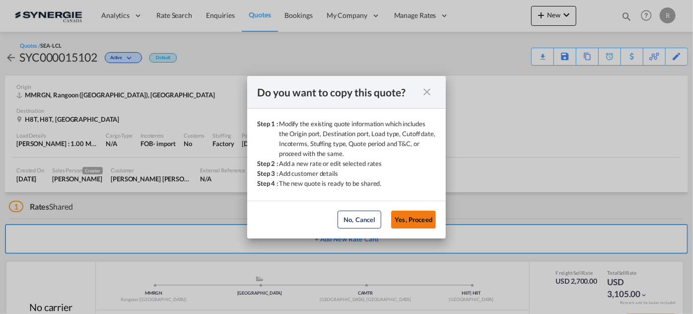
click at [406, 219] on button "Yes, Proceed" at bounding box center [413, 219] width 45 height 18
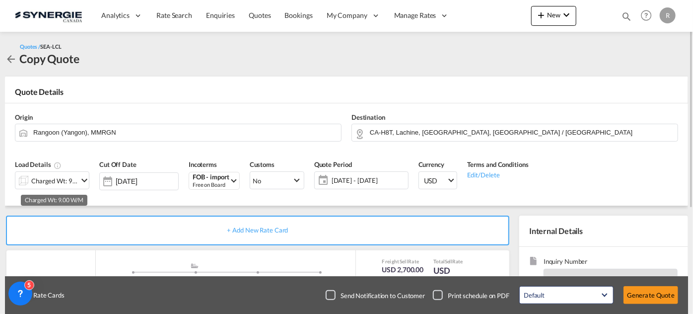
click at [64, 182] on div "Charged Wt: 9.00 W/M" at bounding box center [54, 181] width 47 height 14
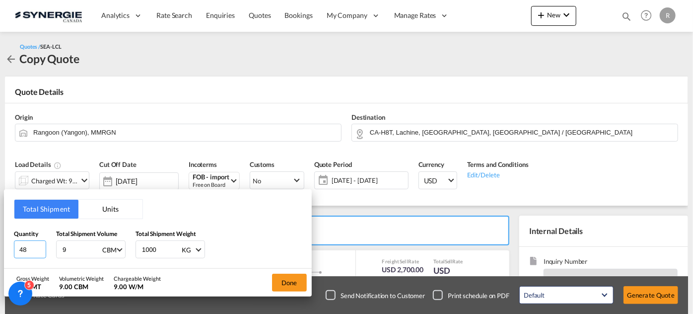
drag, startPoint x: 30, startPoint y: 247, endPoint x: 0, endPoint y: 232, distance: 33.5
click at [0, 232] on div "Total Shipment Units Quantity 48 Total Shipment Volume 9 CBM CBM CFT Total Ship…" at bounding box center [346, 157] width 693 height 314
click at [28, 249] on input "48" at bounding box center [30, 249] width 32 height 18
click at [0, 244] on div "Total Shipment Units Quantity 48 Total Shipment Volume 9 CBM CBM CFT Total Ship…" at bounding box center [346, 157] width 693 height 314
type input "10"
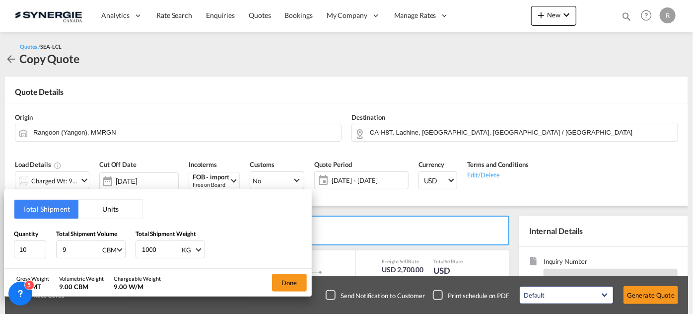
drag, startPoint x: 50, startPoint y: 247, endPoint x: 13, endPoint y: 245, distance: 36.8
click at [13, 245] on div "Total Shipment Units Quantity 10 Total Shipment Volume 9 CBM CBM CFT Total Ship…" at bounding box center [158, 228] width 308 height 79
type input "1.68"
drag, startPoint x: 164, startPoint y: 248, endPoint x: 106, endPoint y: 244, distance: 58.7
click at [106, 244] on div "Quantity 10 Total Shipment Volume 1.68 CBM CBM CFT Total Shipment Weight 1000 K…" at bounding box center [158, 244] width 288 height 30
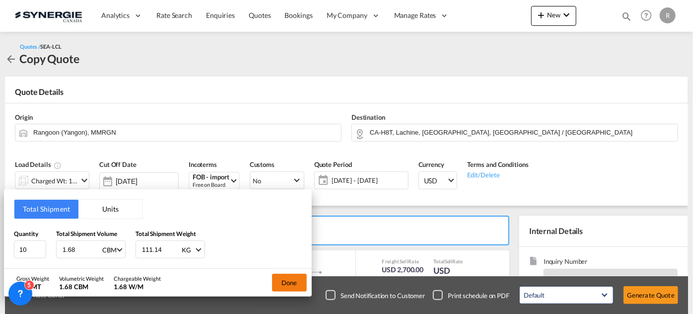
type input "111.14"
click at [283, 282] on button "Done" at bounding box center [289, 282] width 35 height 18
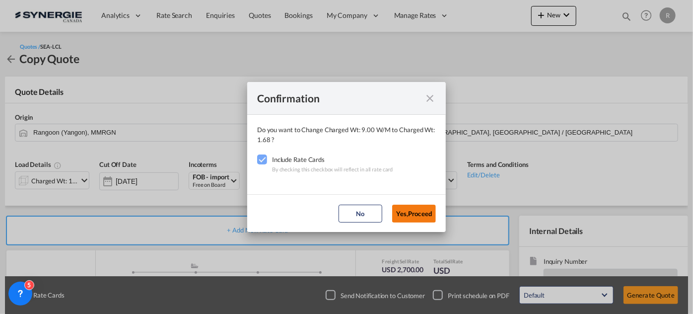
click at [407, 216] on button "Yes,Proceed" at bounding box center [414, 213] width 44 height 18
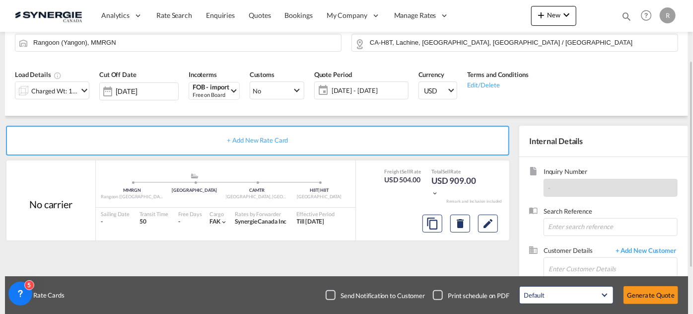
scroll to position [159, 0]
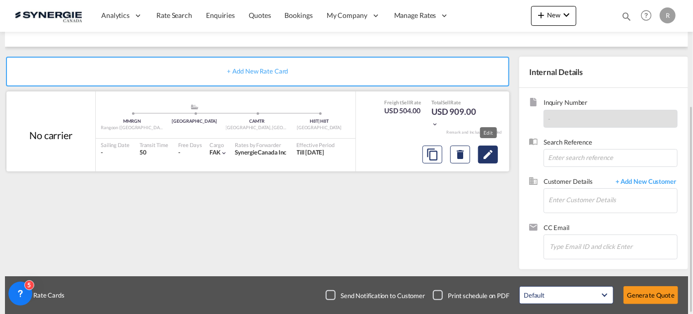
click at [491, 154] on md-icon "Edit" at bounding box center [488, 154] width 12 height 12
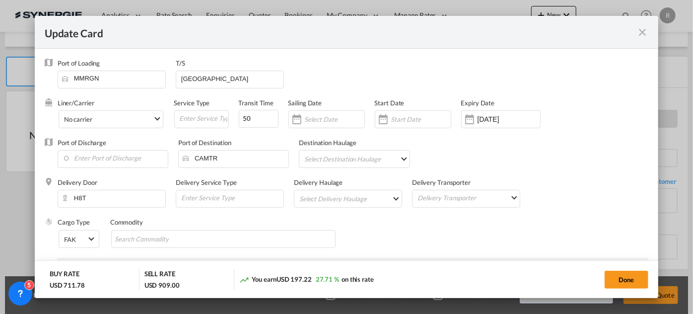
select select "per_w/m"
select select "per_shipment"
select select "flat"
select select "per_bl"
select select "per_shipment"
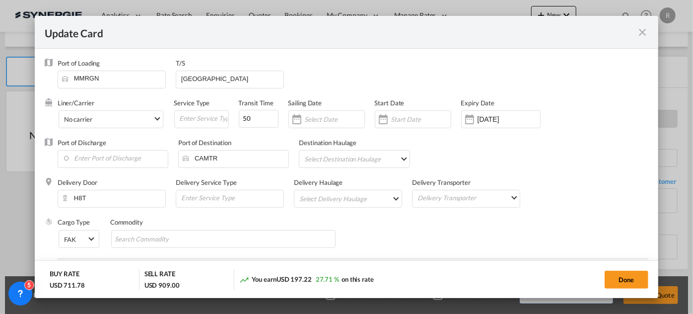
select select "per_bl"
select select "per_shipment"
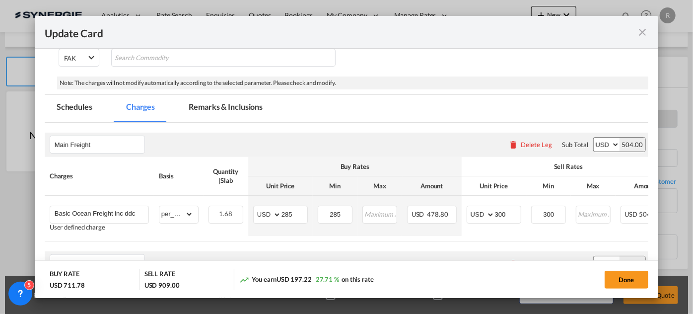
scroll to position [180, 0]
click at [224, 114] on md-tab-item "Remarks & Inclusions" at bounding box center [226, 109] width 98 height 27
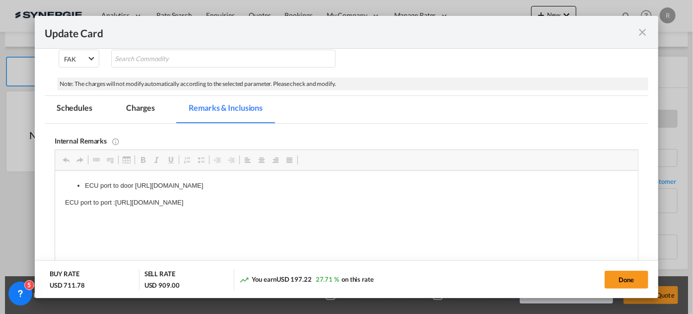
scroll to position [0, 0]
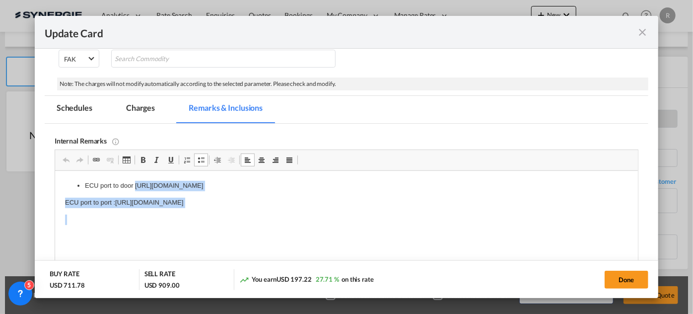
drag, startPoint x: 135, startPoint y: 184, endPoint x: 416, endPoint y: 209, distance: 282.0
click at [416, 209] on body "ECU port to door https://app.frontapp.com/open/msg_1htqu4un?key=UIePKlE0Et1wtiT…" at bounding box center [346, 211] width 563 height 61
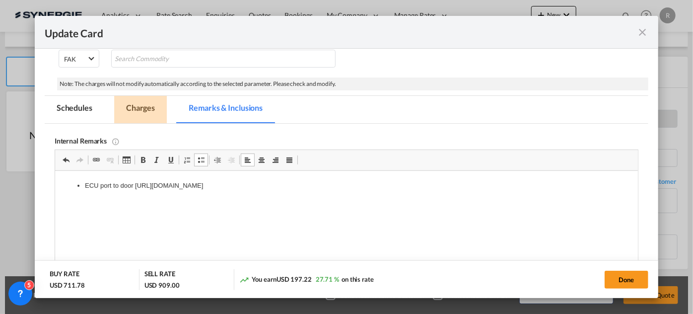
click at [147, 112] on md-tab-item "Charges" at bounding box center [140, 109] width 53 height 27
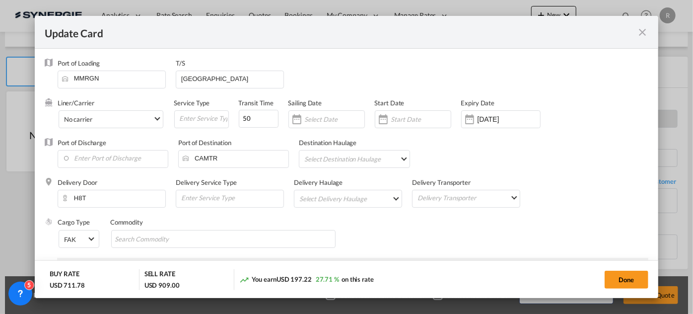
click at [644, 36] on md-icon "icon-close fg-AAA8AD m-0 pointer" at bounding box center [642, 32] width 12 height 12
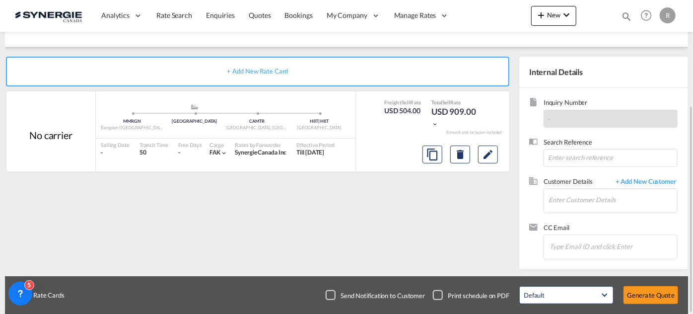
scroll to position [24, 0]
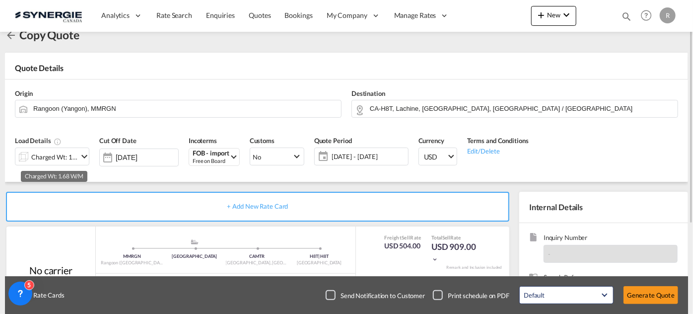
click at [71, 159] on div "Charged Wt: 1.68 W/M" at bounding box center [54, 157] width 47 height 14
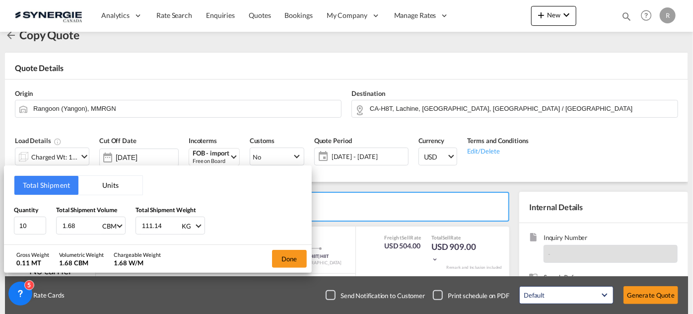
drag, startPoint x: 79, startPoint y: 225, endPoint x: 49, endPoint y: 219, distance: 30.8
click at [49, 219] on div "Quantity 10 Total Shipment Volume 1.68 CBM CBM CFT Total Shipment Weight 111.14…" at bounding box center [158, 220] width 288 height 30
type input "1.7"
click at [295, 257] on button "Done" at bounding box center [289, 259] width 35 height 18
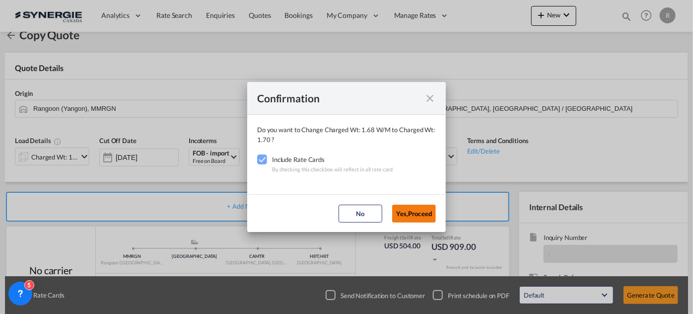
click at [410, 219] on button "Yes,Proceed" at bounding box center [414, 213] width 44 height 18
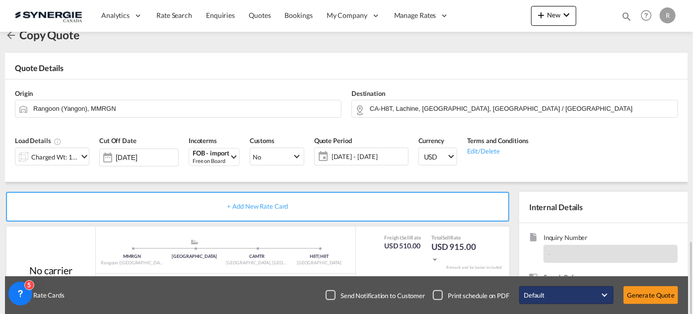
scroll to position [159, 0]
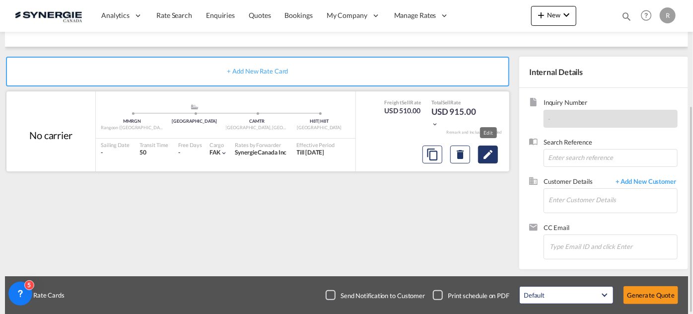
click at [488, 155] on md-icon "Edit" at bounding box center [488, 154] width 12 height 12
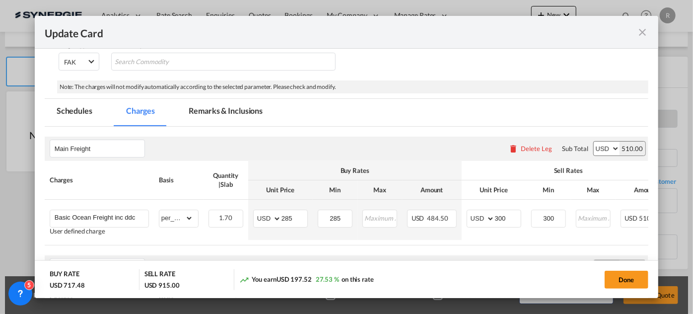
scroll to position [225, 0]
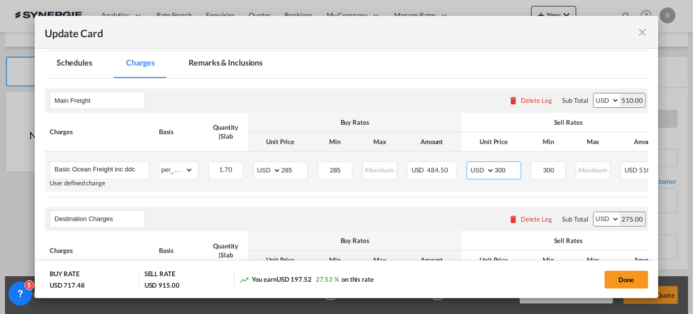
click at [509, 170] on input "300" at bounding box center [508, 169] width 26 height 15
type input "305"
click at [558, 166] on input "300" at bounding box center [548, 169] width 33 height 15
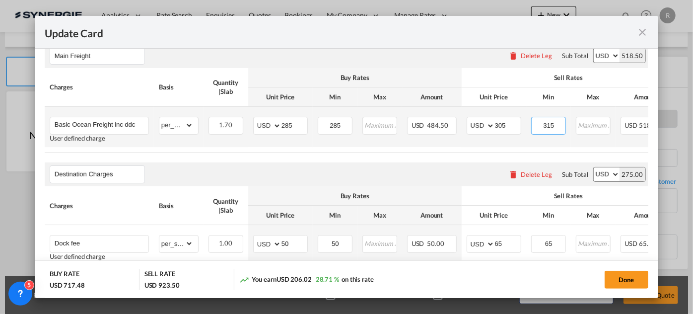
scroll to position [270, 0]
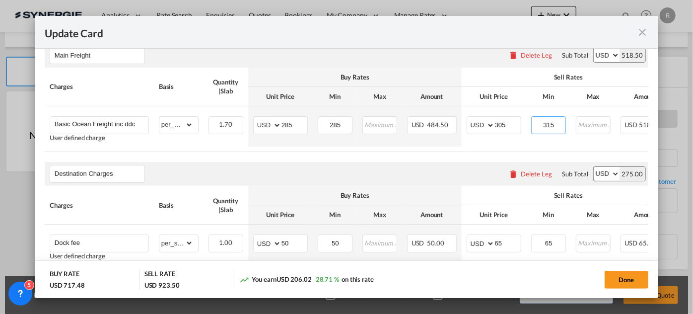
type input "315"
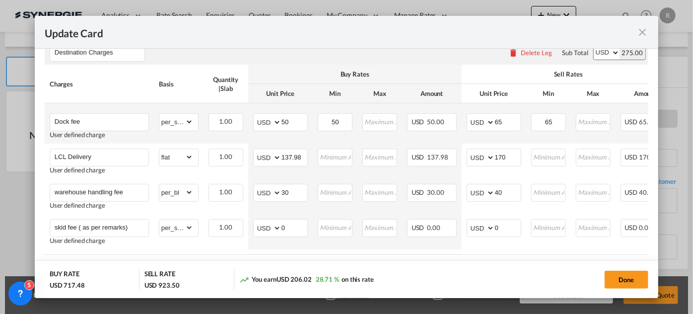
scroll to position [406, 0]
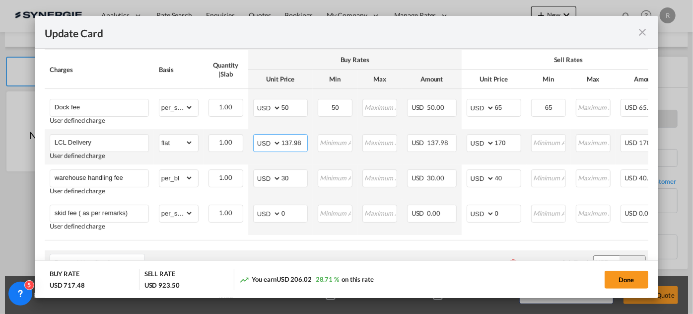
drag, startPoint x: 288, startPoint y: 144, endPoint x: 294, endPoint y: 144, distance: 6.0
click at [294, 144] on md-input-container "AED AFN ALL AMD ANG AOA ARS AUD AWG AZN BAM BBD BDT BGN BHD BIF BMD BND BOB BRL…" at bounding box center [280, 143] width 55 height 18
drag, startPoint x: 282, startPoint y: 144, endPoint x: 332, endPoint y: 150, distance: 51.0
click at [332, 150] on tr "LCL Delivery User defined charge Please Enter Already Exists gross_weight volum…" at bounding box center [396, 146] width 703 height 35
type input "72.6"
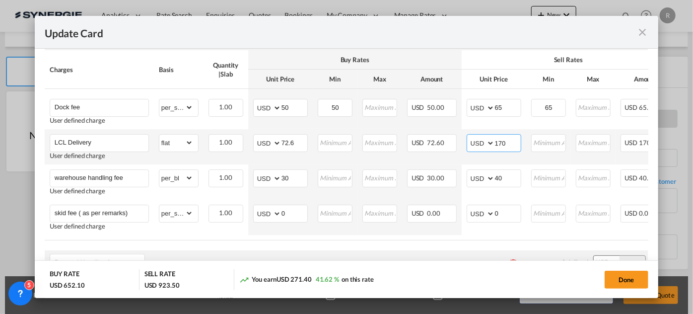
drag, startPoint x: 514, startPoint y: 144, endPoint x: 469, endPoint y: 142, distance: 44.2
click at [469, 142] on md-input-container "AED AFN ALL AMD ANG AOA ARS AUD AWG AZN BAM BBD BDT BGN BHD BIF BMD BND BOB BRL…" at bounding box center [493, 143] width 55 height 18
drag, startPoint x: 508, startPoint y: 144, endPoint x: 449, endPoint y: 139, distance: 59.7
click at [449, 139] on tr "LCL Delivery User defined charge Please Enter Already Exists gross_weight volum…" at bounding box center [396, 146] width 703 height 35
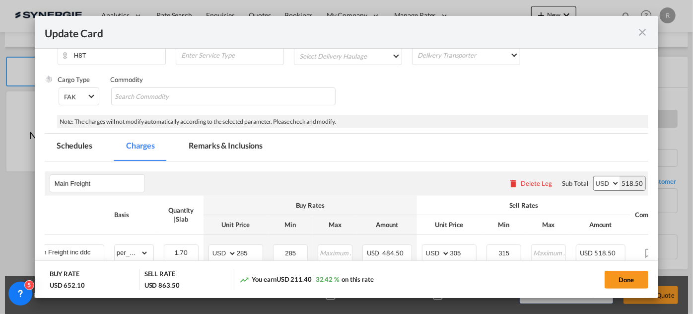
scroll to position [135, 0]
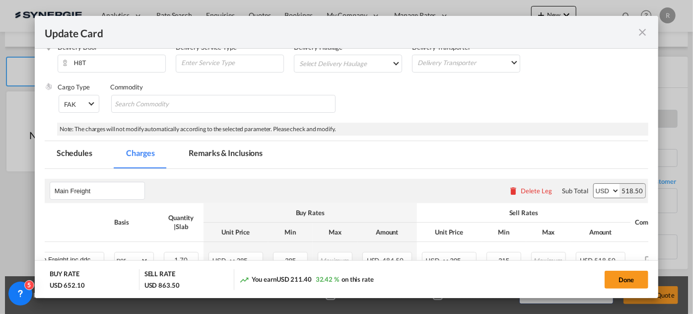
type input "110"
click at [243, 101] on md-chips-wrap "Chips container with autocompletion. Enter the text area, type text to search, …" at bounding box center [223, 104] width 224 height 18
paste input "https://app.frontapp.com/open/msg_1huu1r4f?key=OCicNXYQEW_ZWN9SzHpzagVolUl9Xmz0"
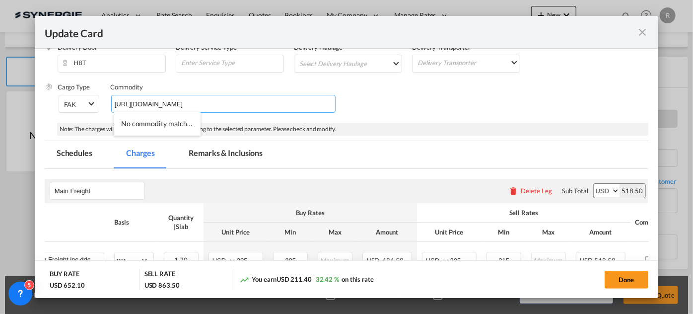
type input "https://app.frontapp.com/open/msg_1huu1r4f?key=OCicNXYQEW_ZWN9SzHpzagVolUl9Xmz0"
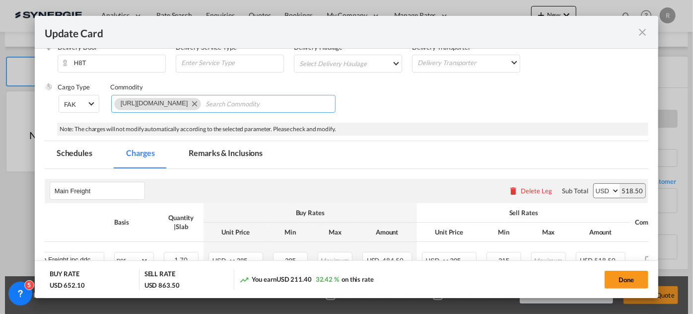
click at [200, 101] on md-icon "Remove https://app.frontapp.com/open/msg_1huu1r4f?key=OCicNXYQEW_ZWN9SzHpzagVol…" at bounding box center [194, 103] width 12 height 12
paste input "SS26CA-005-MK 5330008737, 8741/ by sea, FOB Yangon to Remco"
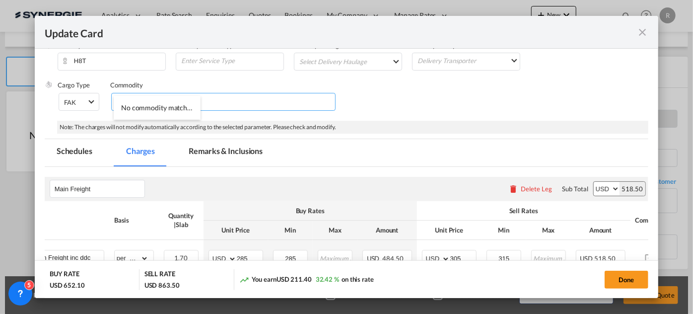
scroll to position [135, 0]
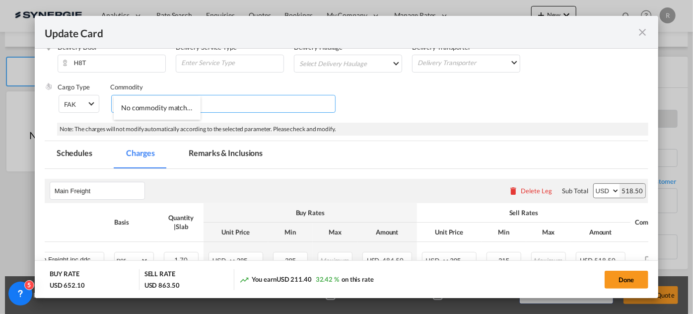
type input "SS26CA-005-MK 5330008737, 8741/ by sea, FOB Yangon to Remco"
click at [230, 157] on md-tab-item "Remarks & Inclusions" at bounding box center [226, 154] width 98 height 27
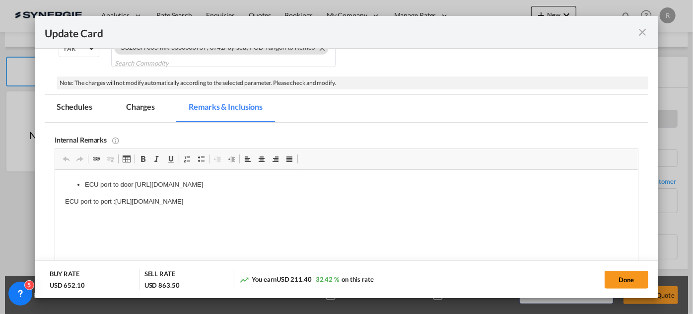
scroll to position [225, 0]
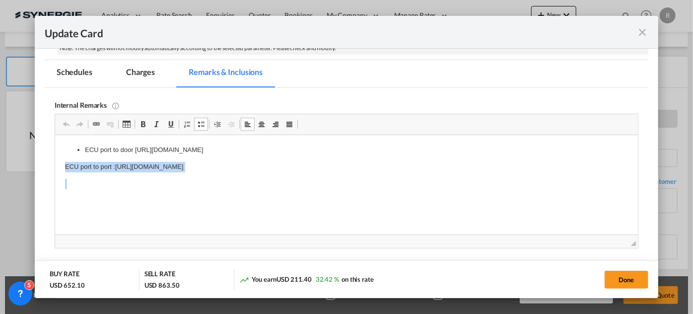
drag, startPoint x: 59, startPoint y: 164, endPoint x: 393, endPoint y: 181, distance: 334.8
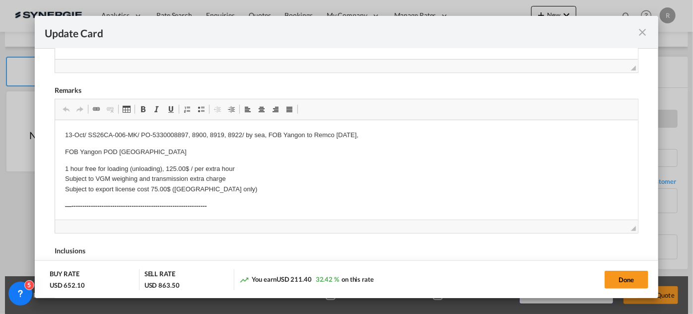
scroll to position [406, 0]
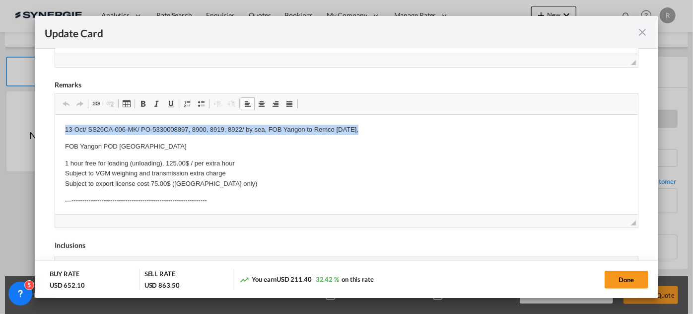
drag, startPoint x: 62, startPoint y: 127, endPoint x: 398, endPoint y: 133, distance: 336.5
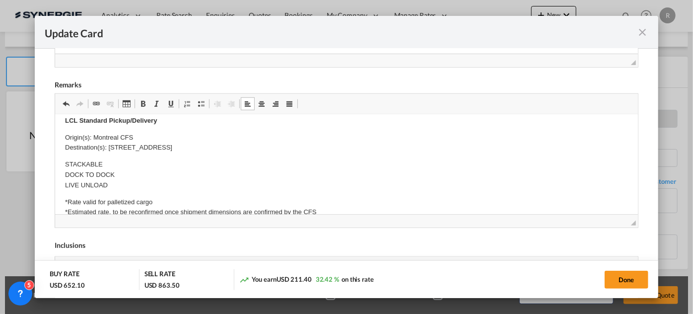
scroll to position [316, 0]
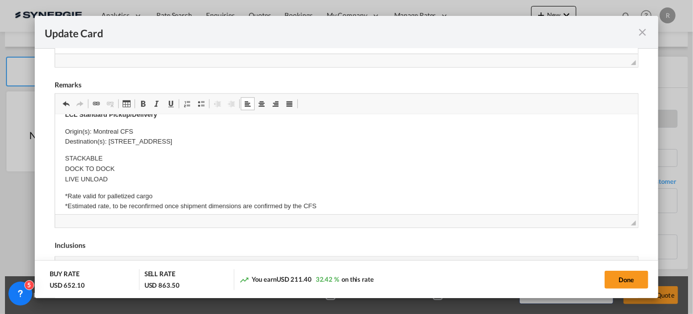
click at [607, 279] on button "Done" at bounding box center [626, 279] width 44 height 18
type input "04 Oct 2025"
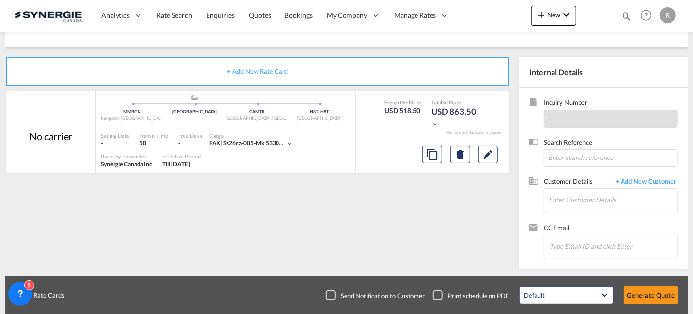
scroll to position [246, 0]
click at [573, 202] on input "Enter Customer Details" at bounding box center [612, 200] width 129 height 22
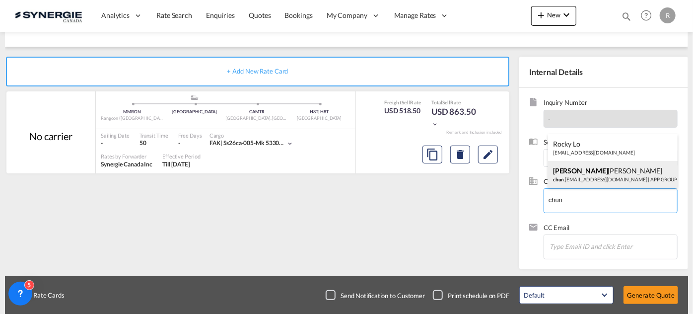
click at [565, 172] on div "Chun Yan Fu chun .yanfu@appgroup.ca | APP GROUP" at bounding box center [613, 174] width 130 height 27
type input "APP GROUP, Chun Yan Fu, chun.yanfu@appgroup.ca"
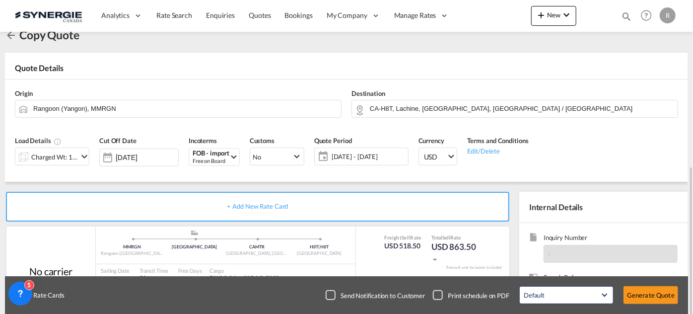
scroll to position [159, 0]
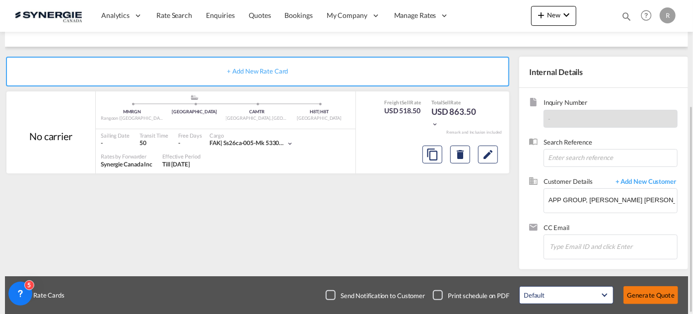
click at [649, 297] on button "Generate Quote" at bounding box center [650, 295] width 55 height 18
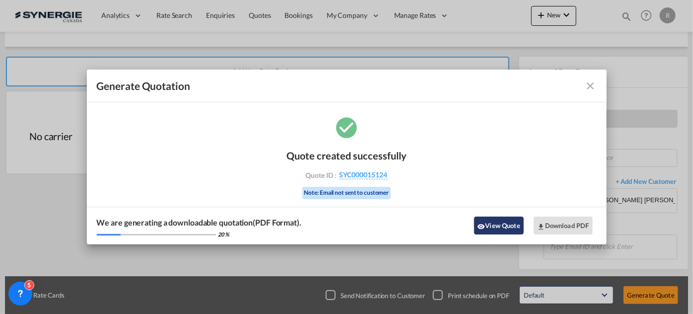
click at [500, 229] on button "View Quote" at bounding box center [499, 225] width 50 height 18
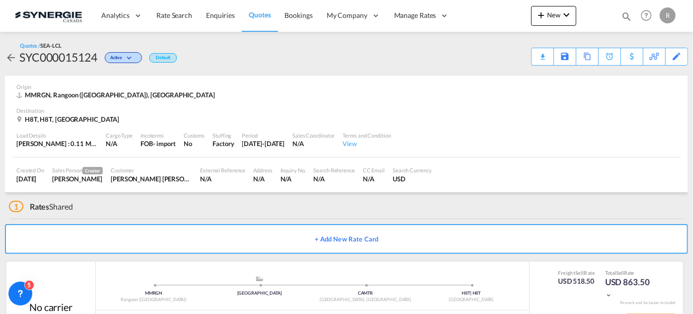
click at [0, 0] on div "Download Quote" at bounding box center [0, 0] width 0 height 0
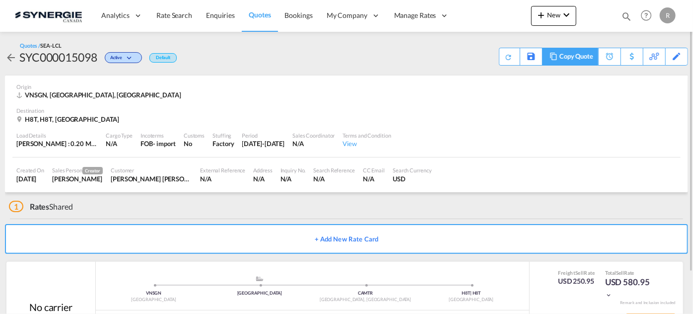
click at [578, 59] on div "Copy Quote" at bounding box center [576, 56] width 34 height 17
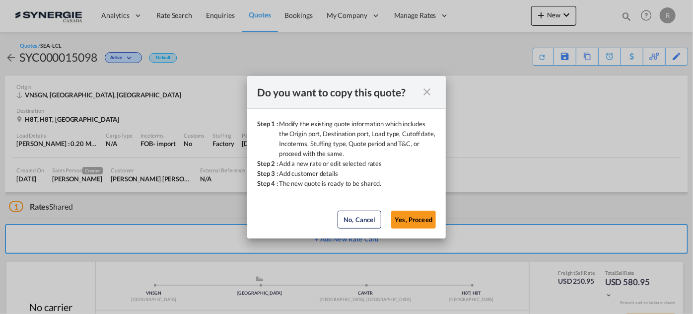
click at [421, 221] on button "Yes, Proceed" at bounding box center [413, 219] width 45 height 18
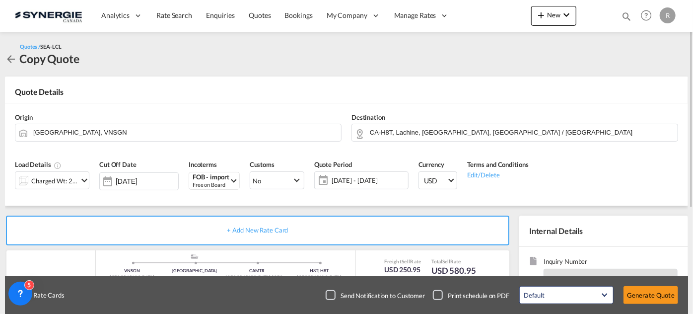
click at [58, 180] on div "Charged Wt: 2.39 W/M" at bounding box center [54, 181] width 47 height 14
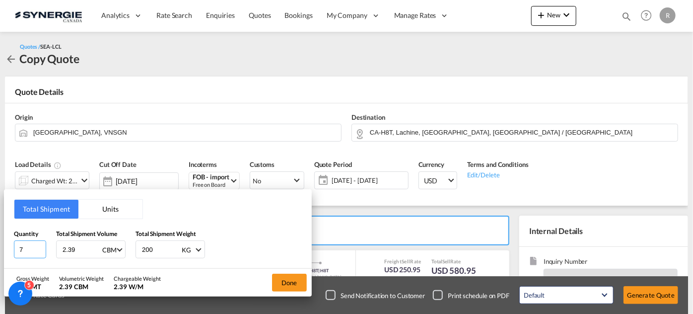
drag, startPoint x: 25, startPoint y: 245, endPoint x: 0, endPoint y: 230, distance: 29.2
click at [0, 230] on div "Total Shipment Units Quantity 7 Total Shipment Volume 2.39 CBM CBM CFT Total Sh…" at bounding box center [346, 157] width 693 height 314
type input "39"
drag, startPoint x: 82, startPoint y: 251, endPoint x: 44, endPoint y: 245, distance: 38.7
click at [44, 245] on div "Quantity 39 Total Shipment Volume 2.39 CBM CBM CFT Total Shipment Weight 200 KG…" at bounding box center [158, 244] width 288 height 30
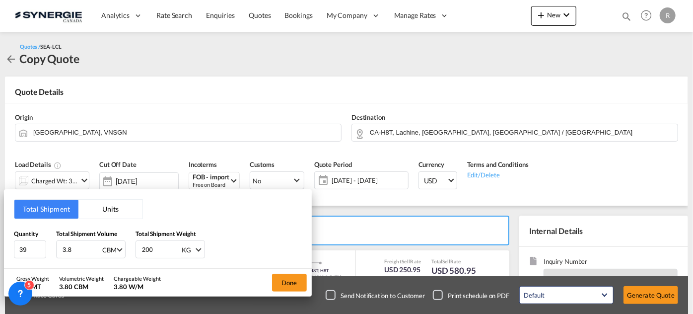
type input "3.8"
drag, startPoint x: 159, startPoint y: 244, endPoint x: 115, endPoint y: 239, distance: 44.9
click at [115, 239] on div "Quantity 39 Total Shipment Volume 3.8 CBM CBM CFT Total Shipment Weight 200 KG …" at bounding box center [158, 244] width 288 height 30
type input "463"
click at [290, 284] on button "Done" at bounding box center [289, 282] width 35 height 18
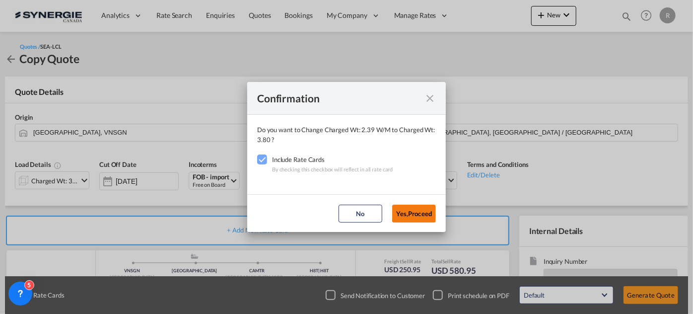
click at [418, 216] on button "Yes,Proceed" at bounding box center [414, 213] width 44 height 18
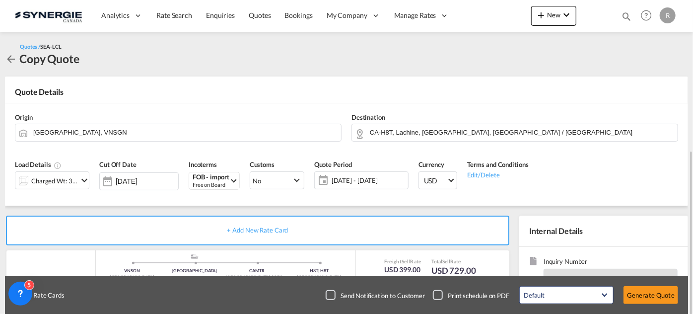
scroll to position [90, 0]
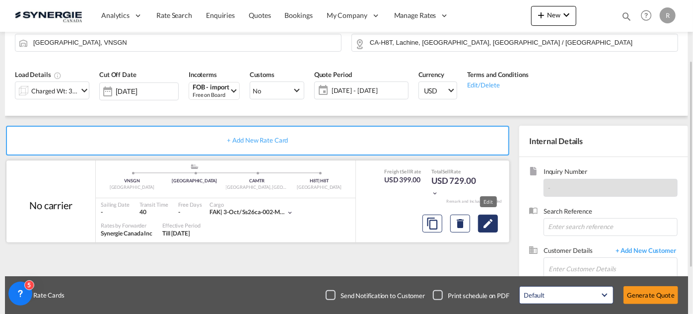
click at [484, 222] on md-icon "Edit" at bounding box center [488, 223] width 12 height 12
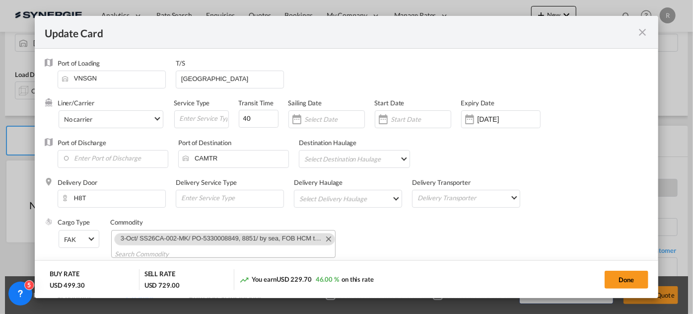
select select "per_w/m"
select select "per_shipment"
select select "flat"
select select "per_bl"
select select "per_shipment"
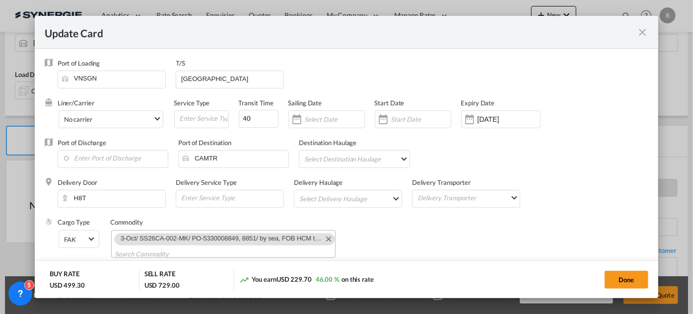
select select "per_bl"
select select "per_shipment"
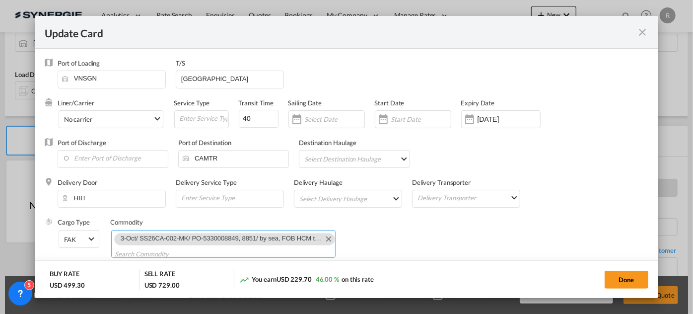
click at [322, 242] on md-icon "Remove 3-Oct/ SS26CA-002-MK/ PO-5330008849, 8851/ by sea, FOB HCM to Remco" at bounding box center [328, 238] width 12 height 12
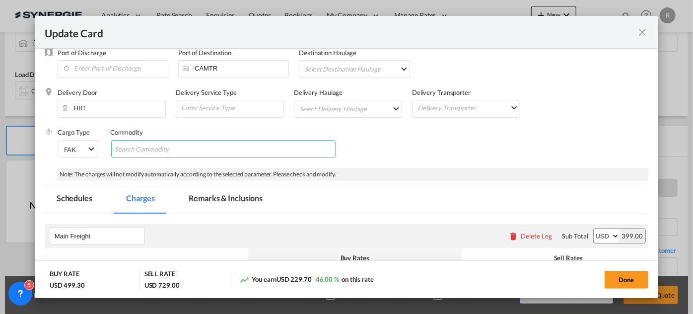
click at [245, 152] on md-chips-wrap "Chips container with autocompletion. Enter the text area, type text to search, …" at bounding box center [223, 149] width 224 height 18
paste input "SS26CA-004-MK/ PO-5330008762, 8766/ by sea, FOB HCM to Remco"
type input "SS26CA-004-MK/ PO-5330008762, 8766/ by sea, FOB HCM to Remco"
click at [214, 202] on md-tab-item "Remarks & Inclusions" at bounding box center [226, 199] width 98 height 27
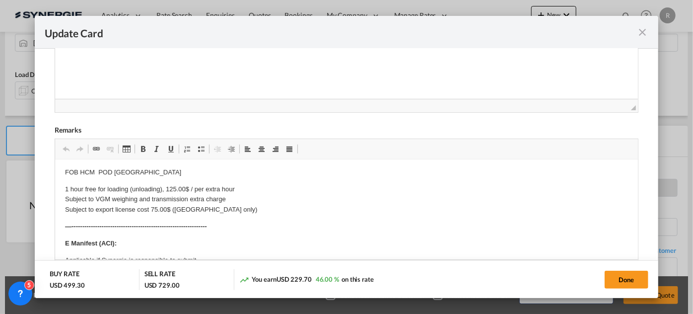
scroll to position [0, 0]
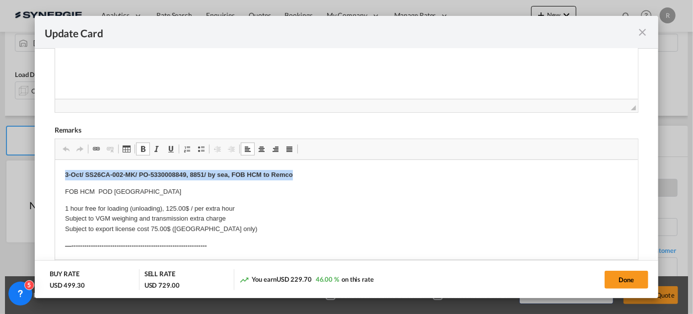
drag, startPoint x: 64, startPoint y: 174, endPoint x: 315, endPoint y: 176, distance: 251.1
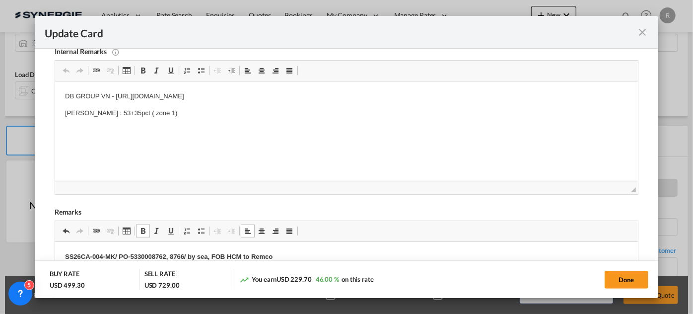
scroll to position [225, 0]
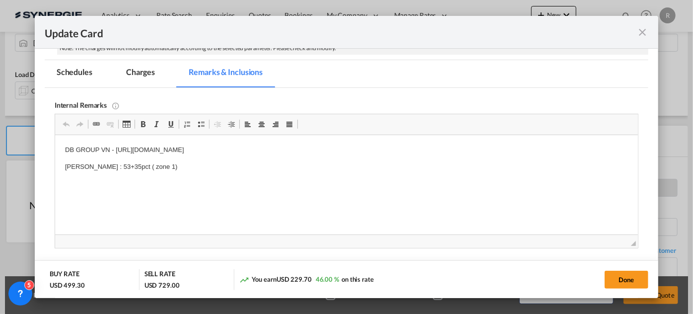
click at [136, 73] on md-tab-item "Charges" at bounding box center [140, 73] width 53 height 27
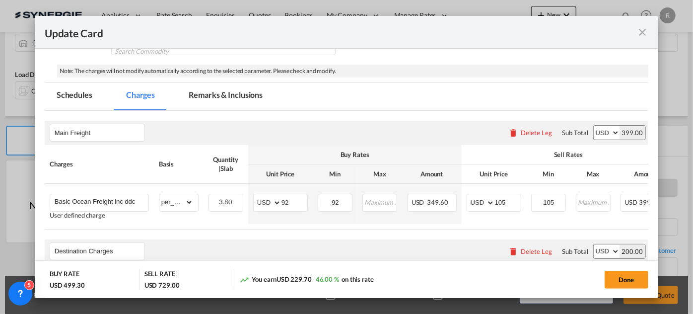
scroll to position [180, 0]
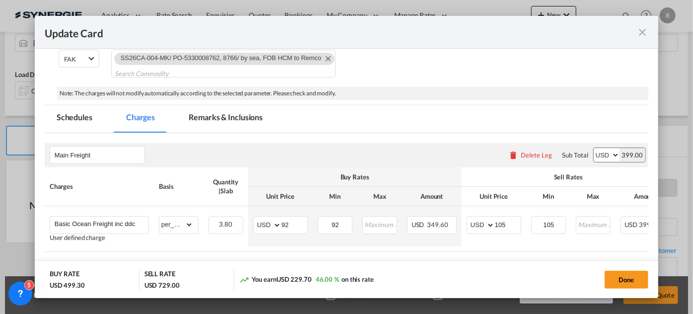
click at [222, 116] on md-tab-item "Remarks & Inclusions" at bounding box center [226, 118] width 98 height 27
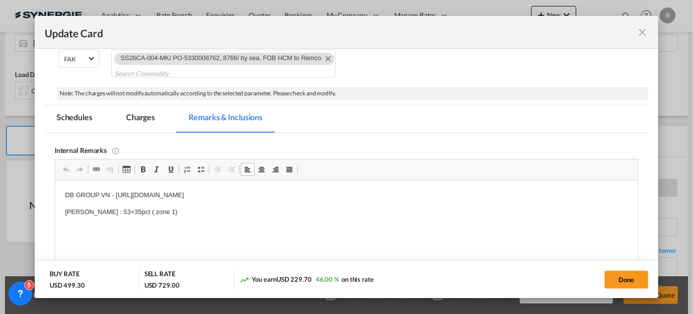
click at [162, 208] on p "Lafrance : 53+35pct ( zone 1)" at bounding box center [346, 212] width 563 height 10
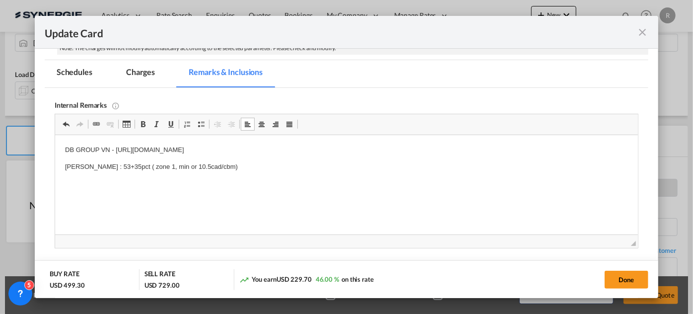
scroll to position [90, 0]
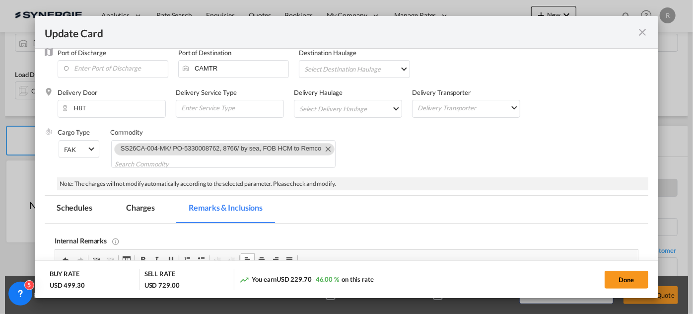
drag, startPoint x: 149, startPoint y: 207, endPoint x: 346, endPoint y: 200, distance: 197.6
click at [149, 207] on md-tab-item "Charges" at bounding box center [140, 208] width 53 height 27
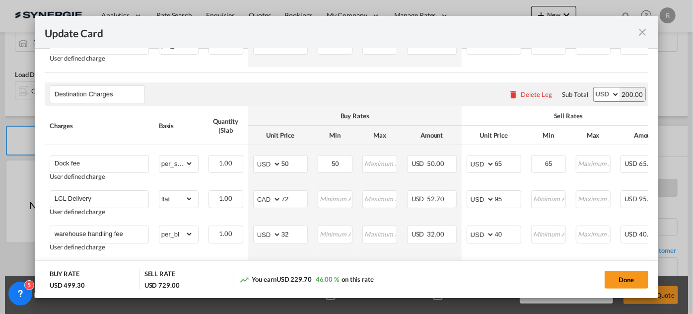
scroll to position [361, 0]
click at [630, 283] on button "Done" at bounding box center [626, 279] width 44 height 18
type input "[DATE]"
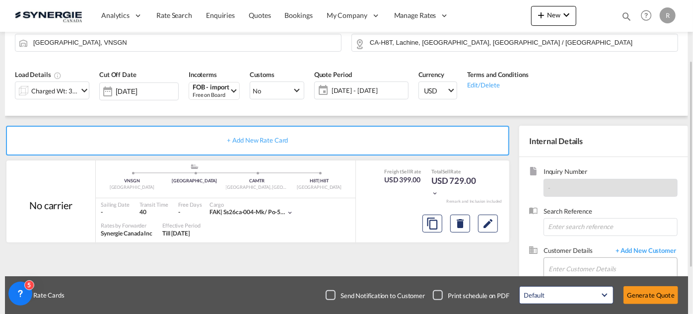
scroll to position [159, 0]
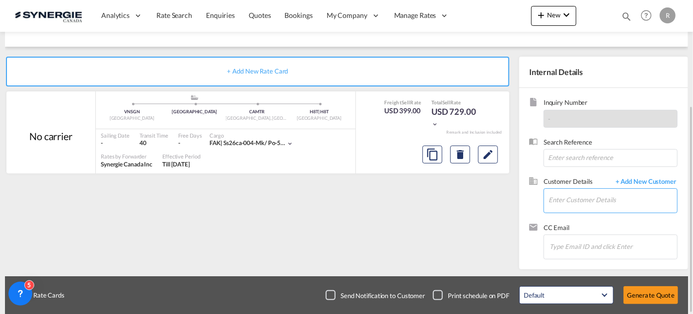
click at [571, 201] on input "Enter Customer Details" at bounding box center [612, 200] width 129 height 22
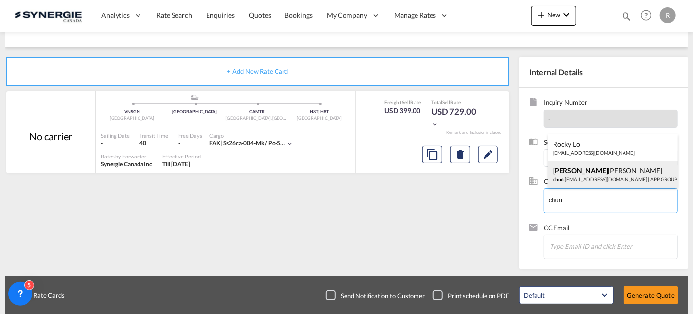
click at [574, 180] on div "[PERSON_NAME] [PERSON_NAME] [PERSON_NAME] .[EMAIL_ADDRESS][DOMAIN_NAME] | APP G…" at bounding box center [613, 174] width 130 height 27
type input "APP GROUP, [PERSON_NAME] [PERSON_NAME], [PERSON_NAME][EMAIL_ADDRESS][DOMAIN_NAM…"
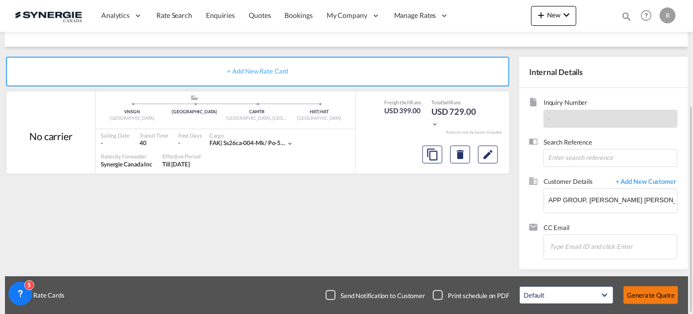
click at [657, 291] on button "Generate Quote" at bounding box center [650, 295] width 55 height 18
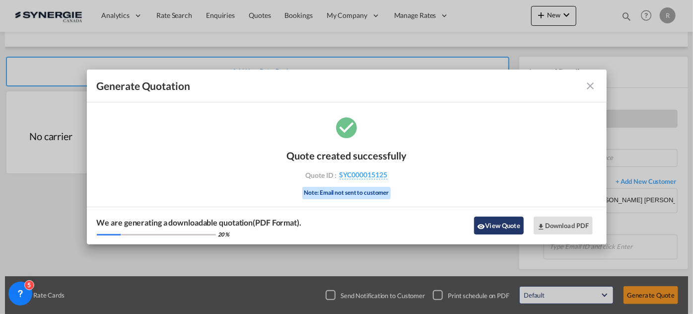
click at [492, 222] on button "View Quote" at bounding box center [499, 225] width 50 height 18
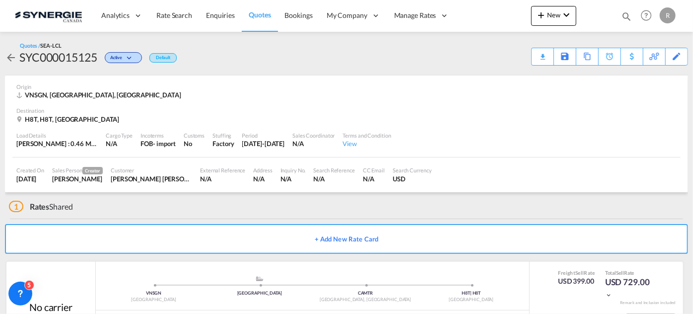
click at [0, 0] on div "Download Quote" at bounding box center [0, 0] width 0 height 0
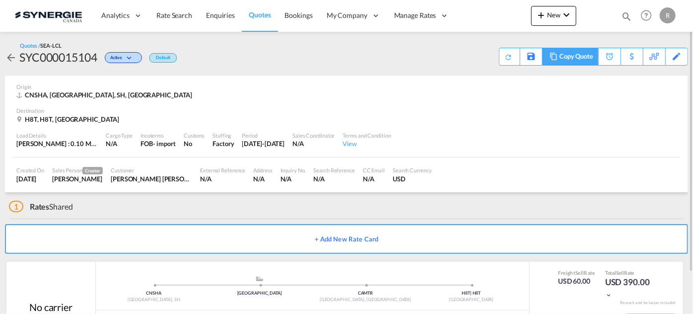
click at [589, 57] on div "Copy Quote" at bounding box center [576, 56] width 34 height 17
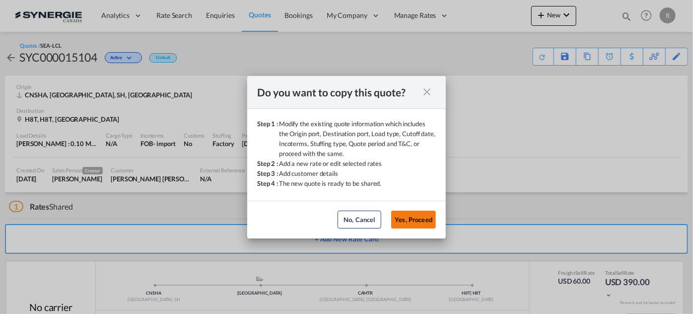
click at [404, 217] on button "Yes, Proceed" at bounding box center [413, 219] width 45 height 18
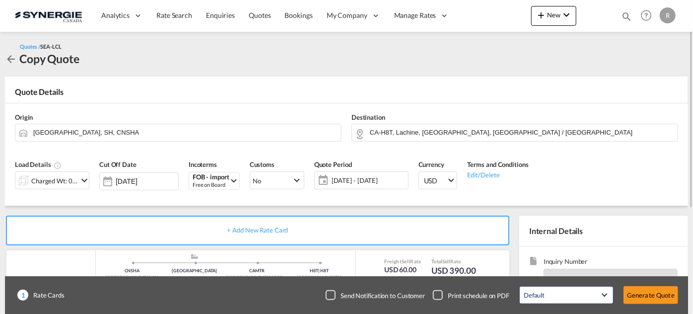
click at [361, 185] on span "[DATE] - [DATE]" at bounding box center [368, 180] width 79 height 14
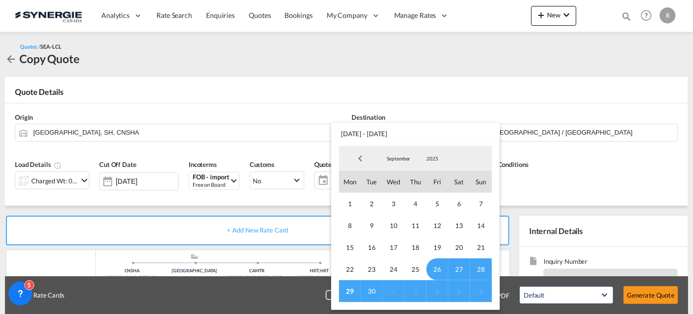
click at [481, 287] on span "5" at bounding box center [481, 291] width 22 height 22
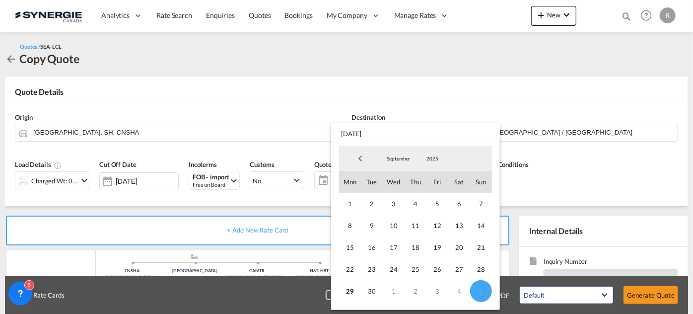
click at [53, 183] on md-backdrop at bounding box center [346, 157] width 693 height 314
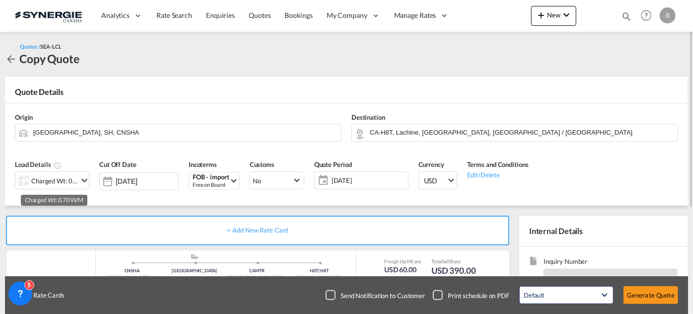
click at [61, 182] on div "Charged Wt: 0.70 W/M" at bounding box center [54, 181] width 47 height 14
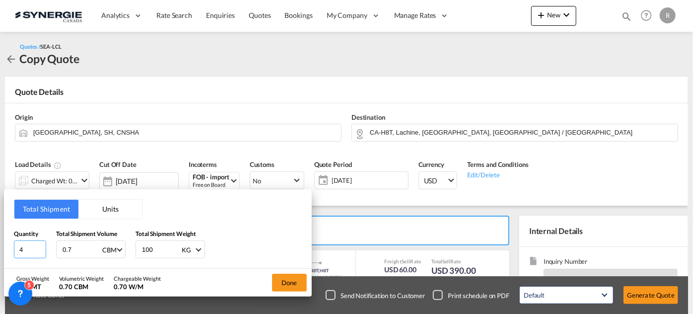
drag, startPoint x: 27, startPoint y: 250, endPoint x: 0, endPoint y: 217, distance: 41.9
click at [0, 235] on div "Total Shipment Units Quantity 4 Total Shipment Volume 0.7 CBM CBM CFT Total Shi…" at bounding box center [346, 157] width 693 height 314
type input "9"
drag, startPoint x: 84, startPoint y: 250, endPoint x: 30, endPoint y: 239, distance: 55.2
click at [31, 239] on div "Quantity 9 Total Shipment Volume 0.7 CBM CBM CFT Total Shipment Weight 100 KG K…" at bounding box center [158, 244] width 288 height 30
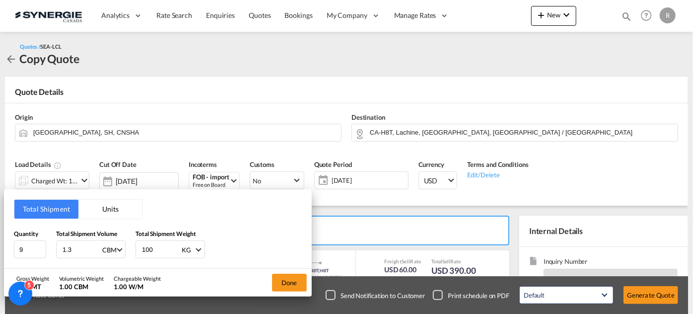
type input "1.3"
type input "148"
click at [285, 280] on button "Done" at bounding box center [289, 282] width 35 height 18
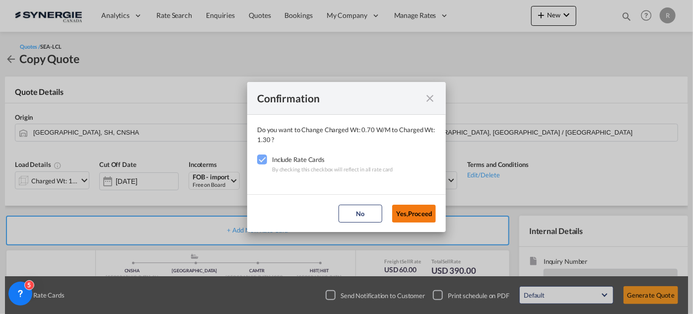
click at [411, 211] on button "Yes,Proceed" at bounding box center [414, 213] width 44 height 18
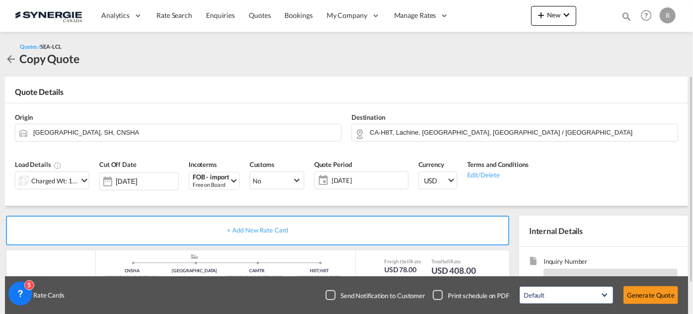
scroll to position [90, 0]
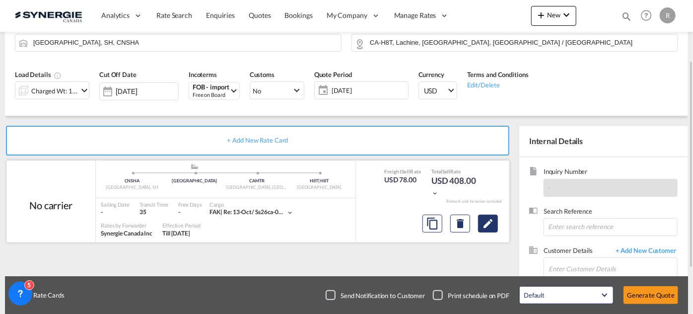
click at [494, 225] on button "Edit" at bounding box center [488, 223] width 20 height 18
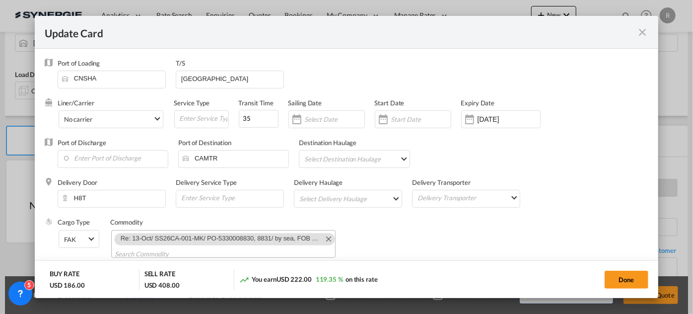
select select "per_cbm"
select select "per_shipment"
select select "per_bl"
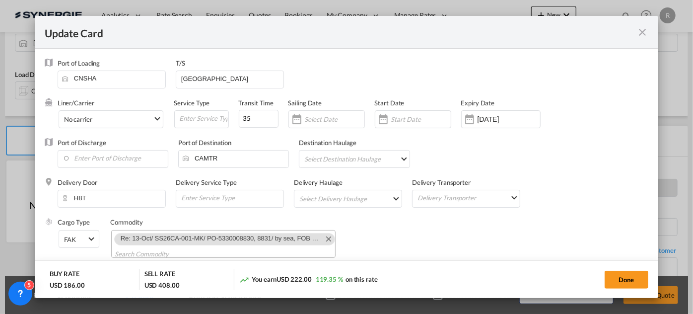
select select "per_bl"
select select "per_shipment"
click at [323, 240] on md-icon "Remove Re: 13-Oct/ SS26CA-001-MK/ PO-5330008830, 8831/ by sea, FOB Shanghai to …" at bounding box center [328, 238] width 12 height 12
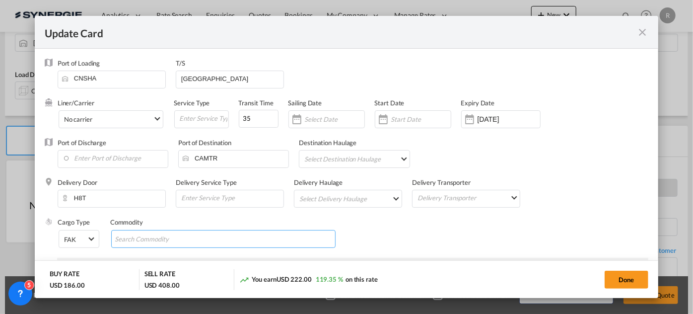
click at [217, 236] on md-chips-wrap "Chips container with autocompletion. Enter the text area, type text to search, …" at bounding box center [223, 239] width 224 height 18
click at [217, 237] on md-chips-wrap "Chips container with autocompletion. Enter the text area, type text to search, …" at bounding box center [223, 239] width 224 height 18
paste input "SS26CA-003-MK/ PO-5330008797, 8800, 9017, 9018/ 13-Oct/ by sea, FOB SHA to Remco"
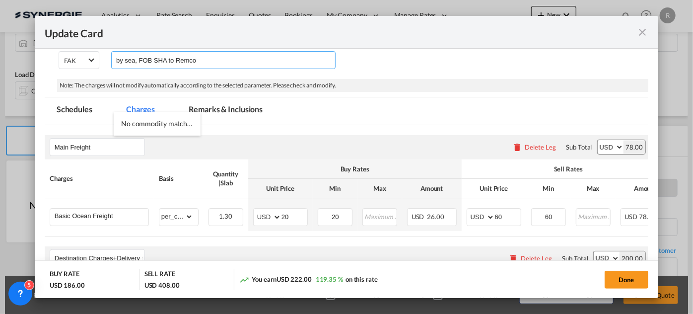
scroll to position [225, 0]
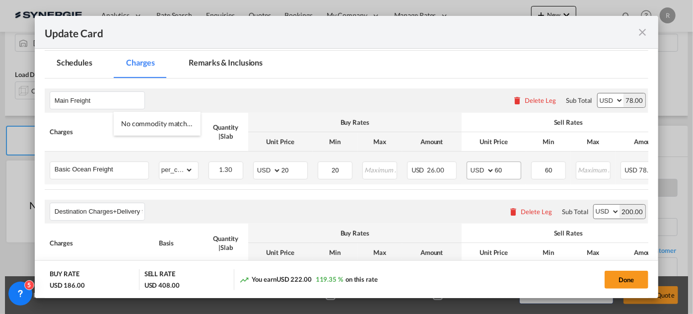
type input "SS26CA-003-MK/ PO-5330008797, 8800, 9017, 9018/ 13-Oct/ by sea, FOB SHA to Remco"
drag, startPoint x: 511, startPoint y: 169, endPoint x: 442, endPoint y: 166, distance: 69.0
click at [442, 166] on tr "Basic Ocean Freight Please Enter Already Exists gross_weight volumetric_weight …" at bounding box center [396, 167] width 703 height 33
type input "8"
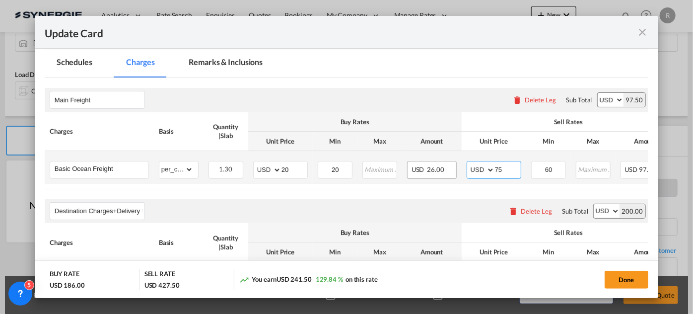
type input "75"
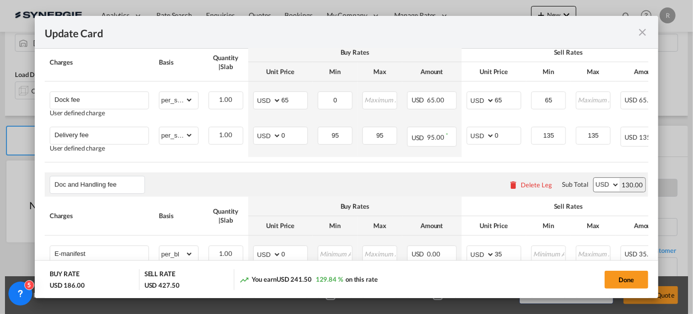
scroll to position [460, 0]
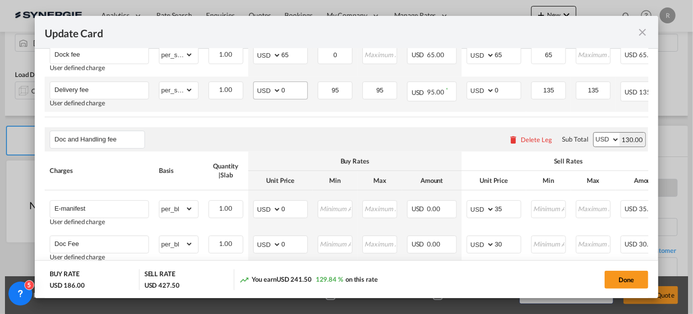
type input "75"
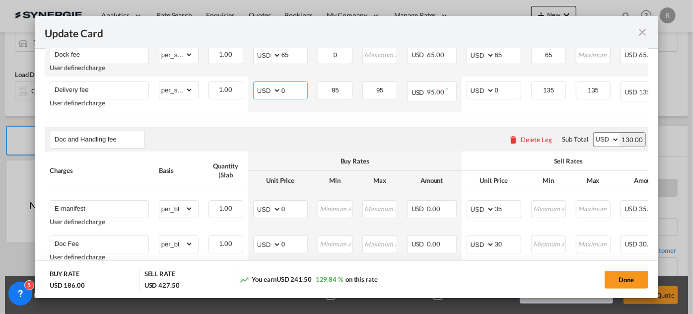
drag, startPoint x: 294, startPoint y: 92, endPoint x: 234, endPoint y: 73, distance: 62.3
click at [239, 82] on tr "Delivery fee User defined charge Please Enter Already Exists gross_weight volum…" at bounding box center [396, 93] width 703 height 35
type input "95"
click at [313, 161] on div "Buy Rates" at bounding box center [354, 160] width 203 height 9
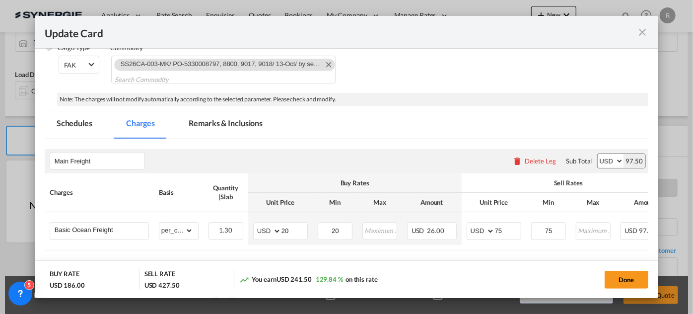
scroll to position [145, 0]
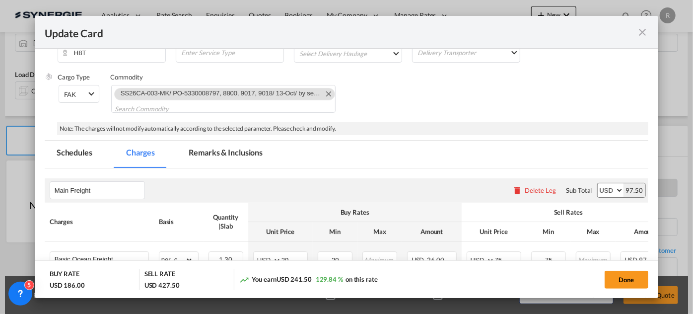
click at [211, 152] on md-tab-item "Remarks & Inclusions" at bounding box center [226, 153] width 98 height 27
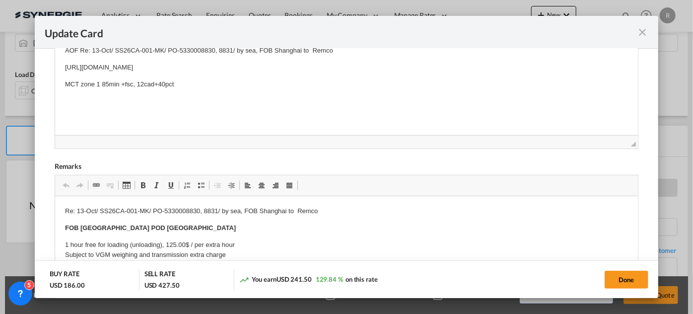
scroll to position [325, 0]
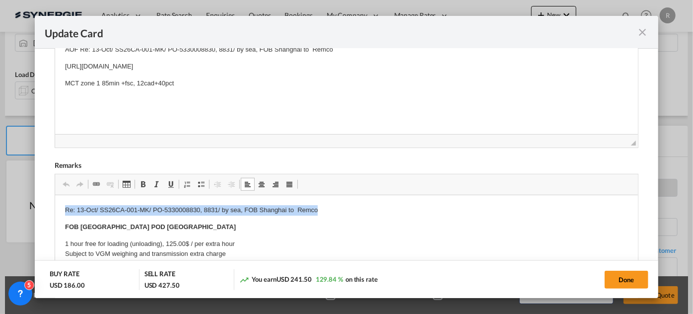
drag, startPoint x: 60, startPoint y: 209, endPoint x: 347, endPoint y: 212, distance: 287.3
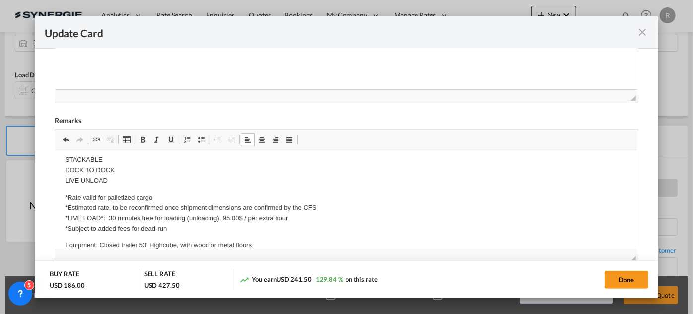
scroll to position [361, 0]
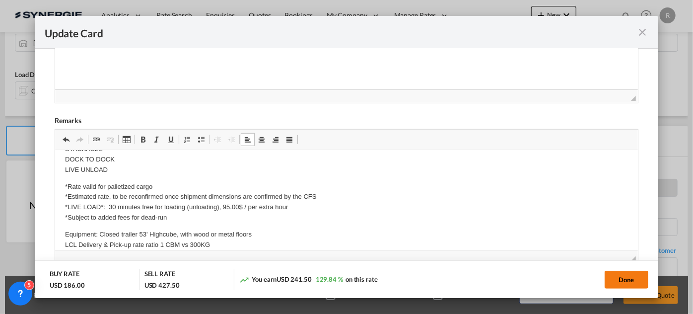
click at [615, 282] on button "Done" at bounding box center [626, 279] width 44 height 18
type input "[DATE]"
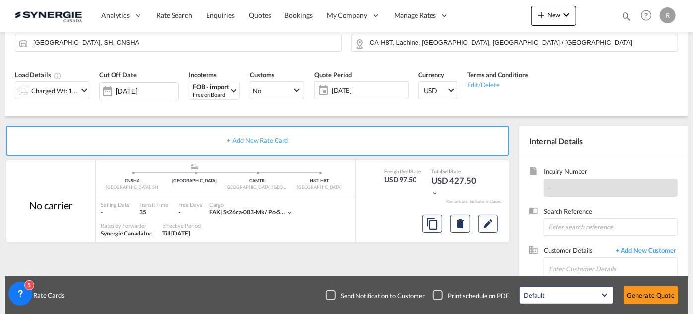
scroll to position [246, 0]
click at [562, 268] on input "Enter Customer Details" at bounding box center [612, 269] width 129 height 22
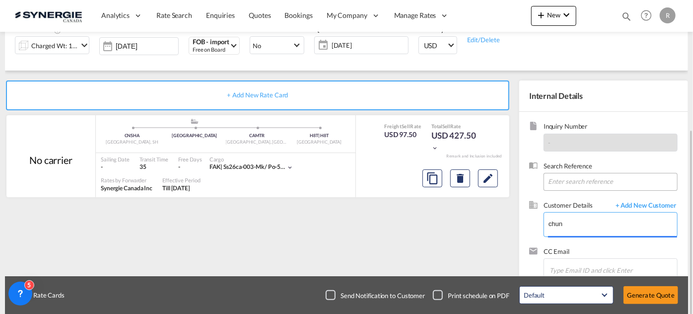
scroll to position [159, 0]
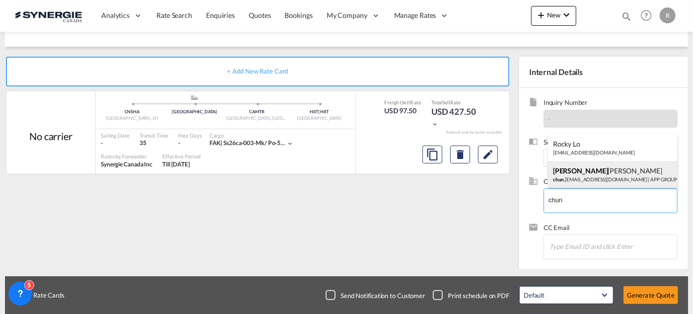
click at [563, 175] on div "[PERSON_NAME] [PERSON_NAME] [PERSON_NAME] .[EMAIL_ADDRESS][DOMAIN_NAME] | APP G…" at bounding box center [613, 174] width 130 height 27
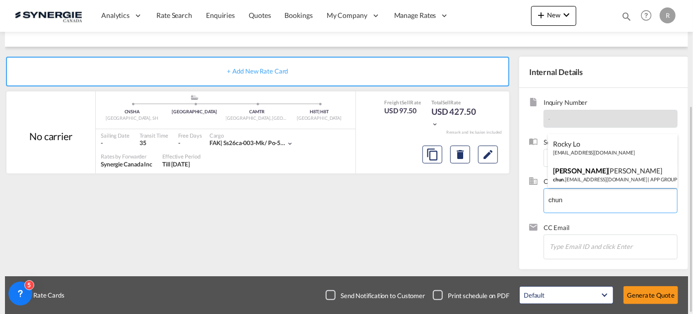
type input "APP GROUP, [PERSON_NAME] [PERSON_NAME], [PERSON_NAME][EMAIL_ADDRESS][DOMAIN_NAM…"
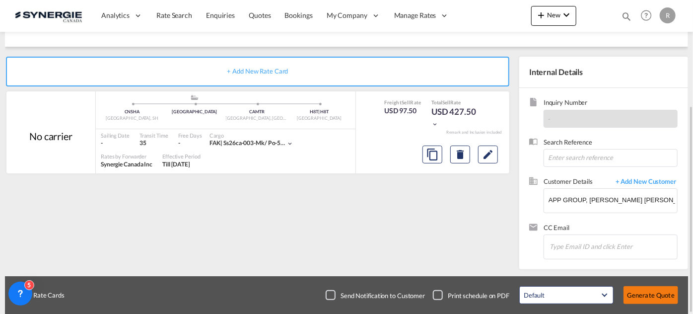
click at [638, 295] on button "Generate Quote" at bounding box center [650, 295] width 55 height 18
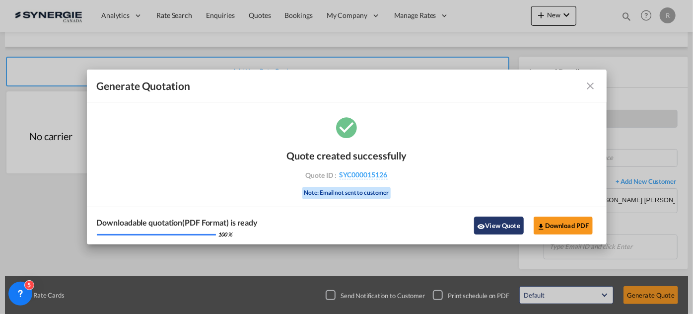
click at [487, 220] on button "View Quote" at bounding box center [499, 225] width 50 height 18
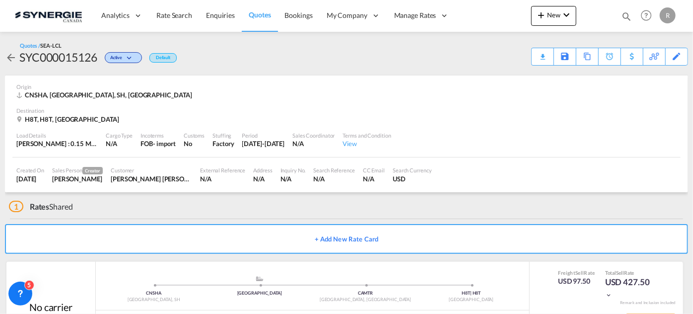
click at [0, 0] on div "Download Quote" at bounding box center [0, 0] width 0 height 0
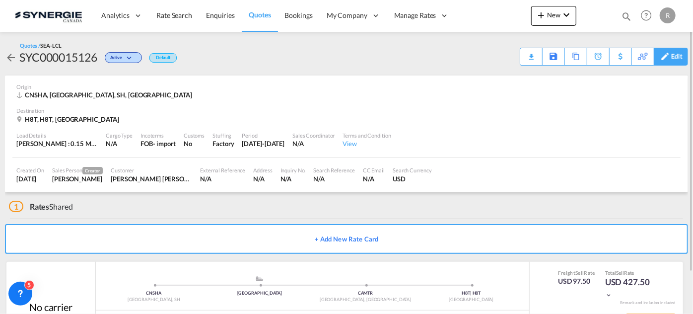
click at [680, 54] on div "Edit" at bounding box center [676, 56] width 11 height 17
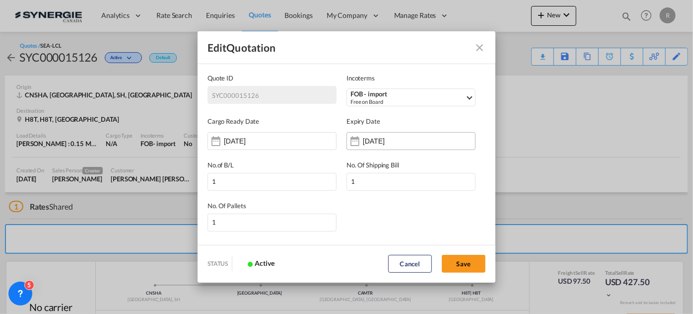
click at [393, 143] on input "[DATE]" at bounding box center [394, 141] width 63 height 8
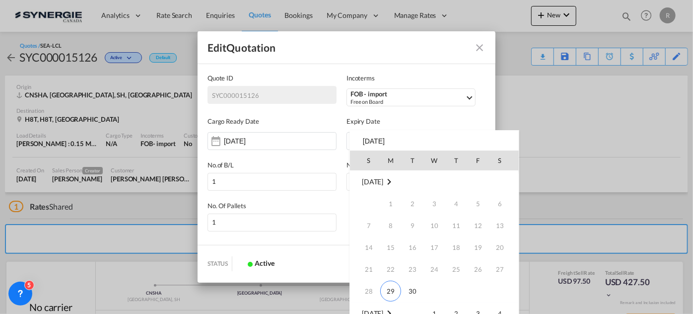
scroll to position [131, 0]
click at [414, 223] on span "14" at bounding box center [412, 226] width 20 height 20
type input "[DATE]"
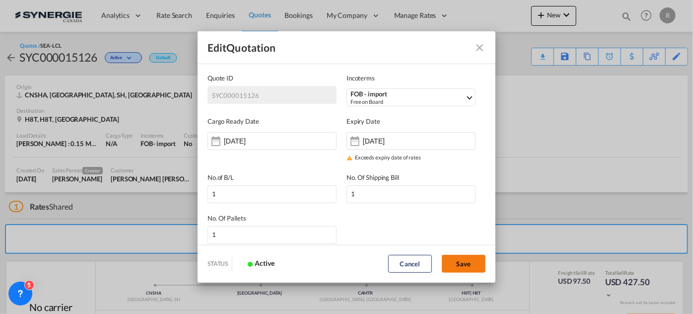
click at [465, 267] on button "Save" at bounding box center [464, 264] width 44 height 18
type input "[DATE]"
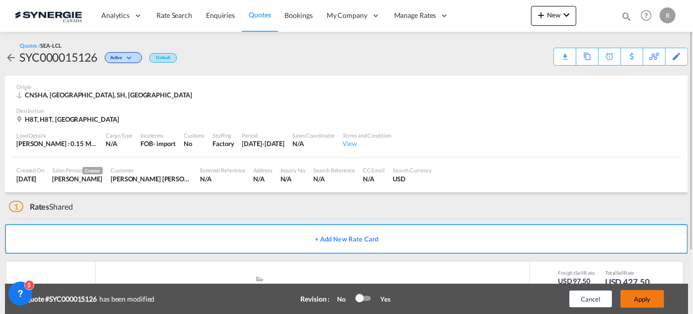
click at [643, 292] on button "Apply" at bounding box center [642, 299] width 44 height 18
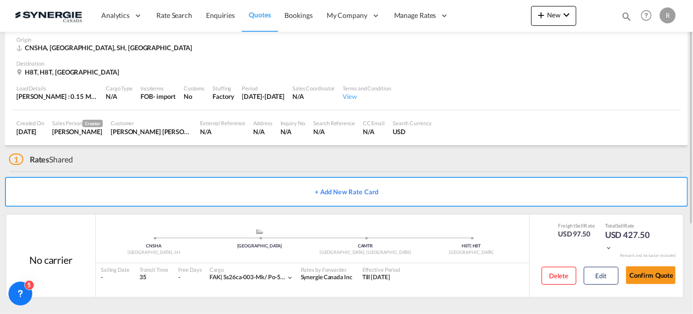
scroll to position [0, 0]
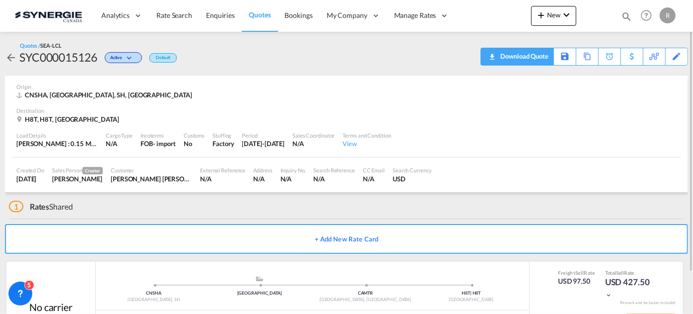
click at [538, 62] on div "Download Quote" at bounding box center [523, 56] width 51 height 16
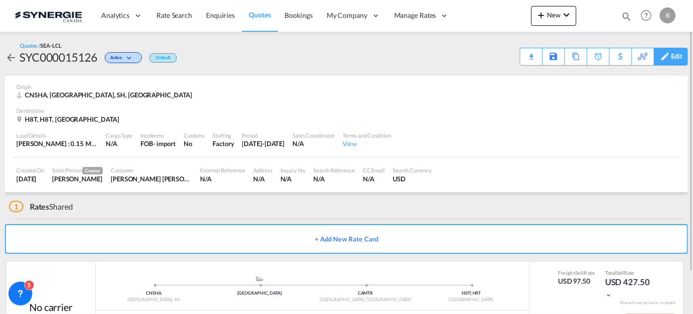
click at [676, 62] on div "Edit" at bounding box center [676, 56] width 11 height 17
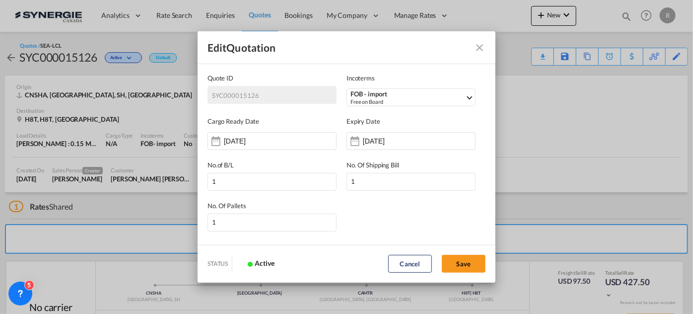
click at [584, 141] on div "Edit Quotation Quote ID SYC000015126 Incoterms FOB - import Free on Board CFR -…" at bounding box center [346, 157] width 693 height 314
click at [402, 264] on button "Cancel" at bounding box center [410, 264] width 44 height 18
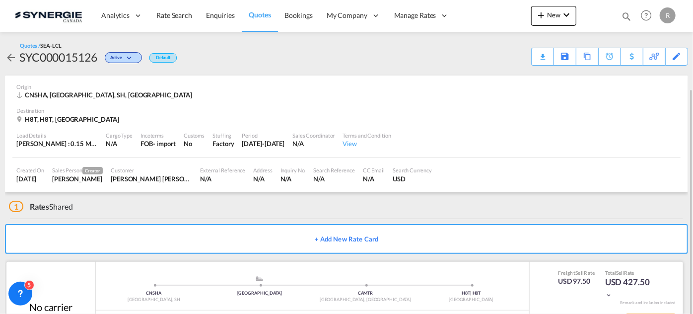
scroll to position [47, 0]
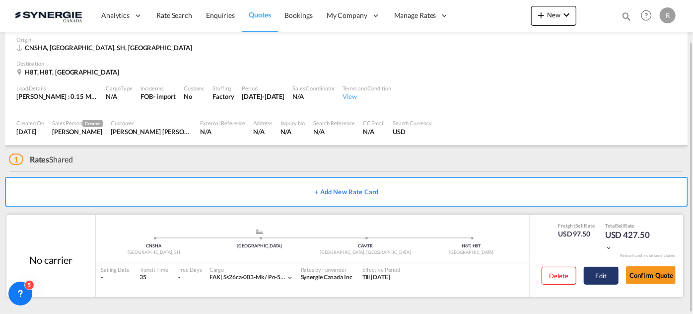
click at [612, 280] on button "Edit" at bounding box center [601, 275] width 35 height 18
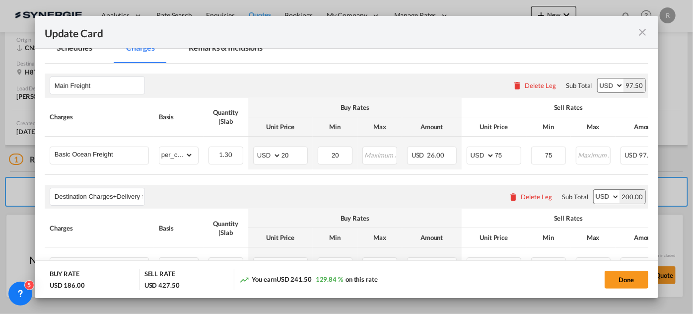
scroll to position [270, 0]
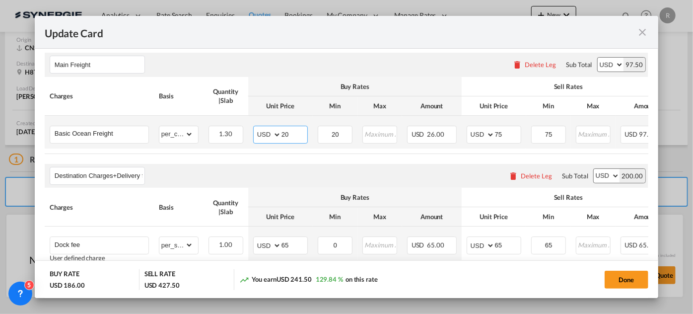
drag, startPoint x: 295, startPoint y: 130, endPoint x: 256, endPoint y: 119, distance: 40.7
click at [256, 119] on td "AED AFN ALL AMD ANG AOA ARS AUD AWG AZN BAM BBD BDT BGN BHD BIF BMD BND [PERSON…" at bounding box center [280, 132] width 65 height 33
type input "60"
drag, startPoint x: 341, startPoint y: 129, endPoint x: 284, endPoint y: 116, distance: 59.0
click at [284, 116] on tr "Basic Ocean Freight Please Enter Already Exists gross_weight volumetric_weight …" at bounding box center [396, 132] width 703 height 33
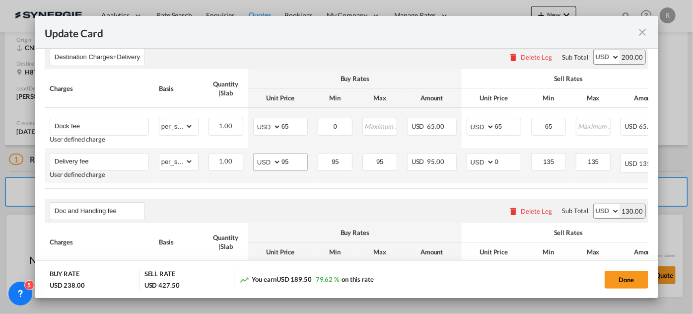
scroll to position [406, 0]
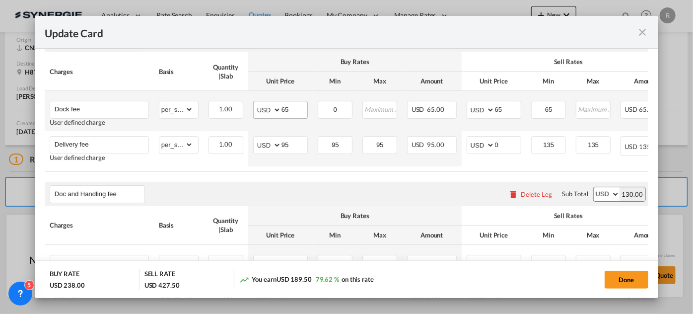
type input "60"
drag, startPoint x: 298, startPoint y: 112, endPoint x: 221, endPoint y: 99, distance: 78.1
click at [221, 99] on tr "Dock fee User defined charge Please Enter Already Exists gross_weight volumetri…" at bounding box center [396, 111] width 703 height 40
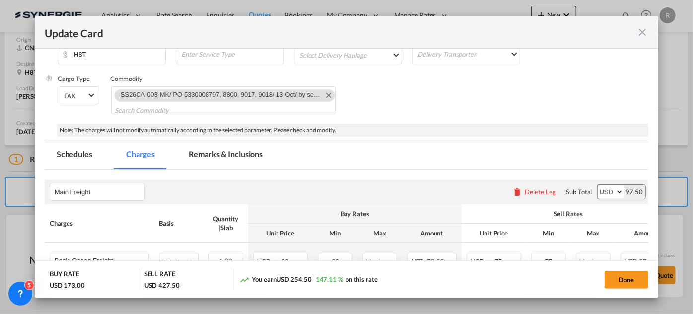
scroll to position [135, 0]
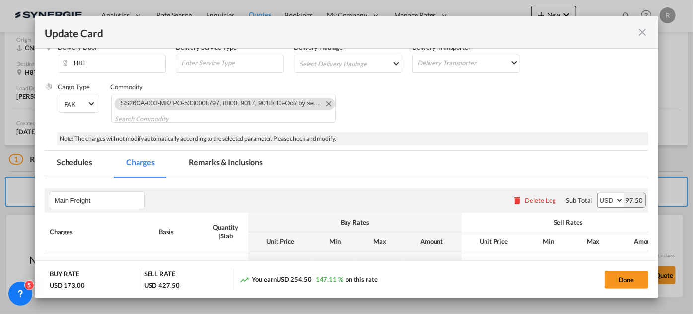
type input "0"
click at [226, 167] on md-tab-item "Remarks & Inclusions" at bounding box center [226, 163] width 98 height 27
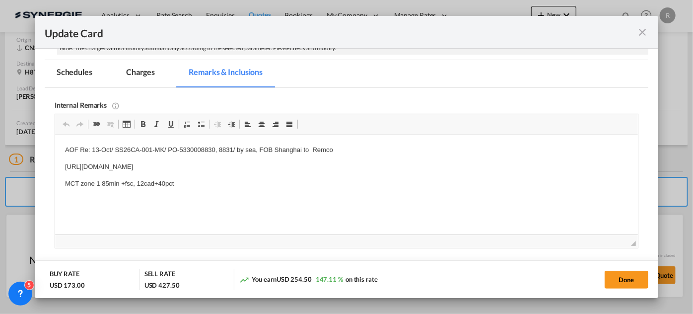
scroll to position [316, 0]
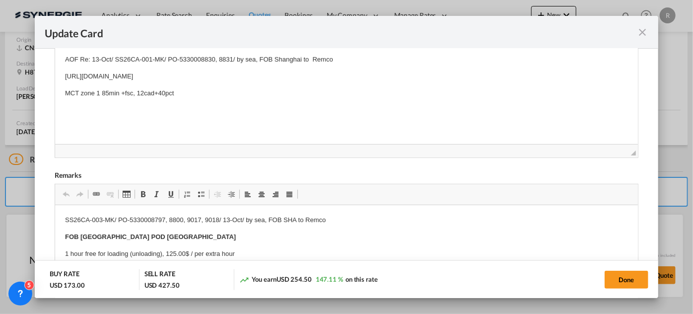
drag, startPoint x: 60, startPoint y: 56, endPoint x: 338, endPoint y: 76, distance: 278.6
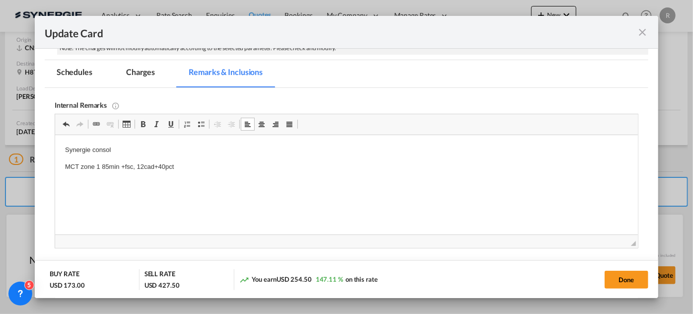
scroll to position [135, 0]
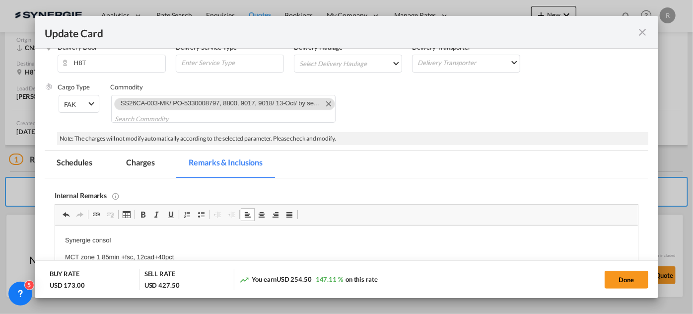
drag, startPoint x: 147, startPoint y: 166, endPoint x: 395, endPoint y: 176, distance: 248.8
click at [147, 166] on md-tab-item "Charges" at bounding box center [140, 163] width 53 height 27
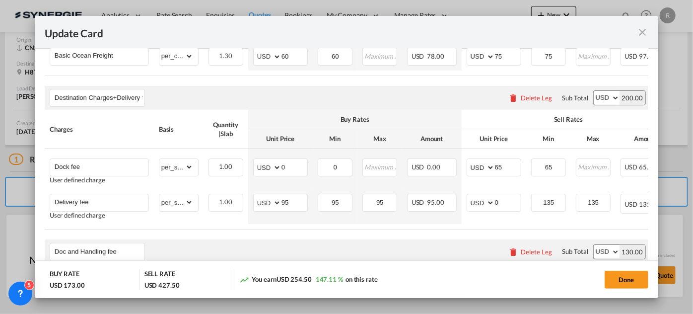
scroll to position [361, 0]
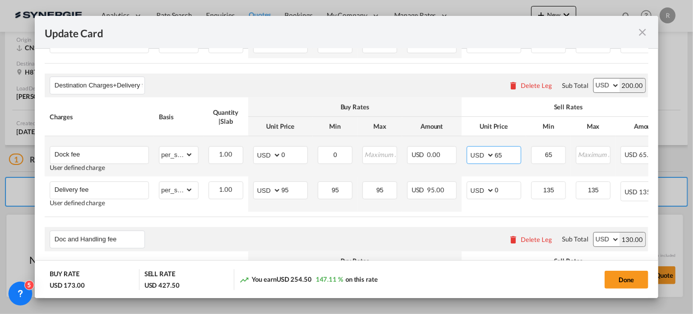
drag, startPoint x: 512, startPoint y: 149, endPoint x: 464, endPoint y: 148, distance: 47.6
click at [464, 148] on td "AED AFN ALL AMD ANG AOA ARS AUD AWG AZN BAM BBD BDT BGN BHD BIF BMD BND BOB BRL…" at bounding box center [493, 156] width 65 height 40
type input "60"
drag, startPoint x: 558, startPoint y: 156, endPoint x: 523, endPoint y: 150, distance: 35.3
click at [529, 151] on td "65 Please Enter Invalid Input" at bounding box center [548, 156] width 45 height 40
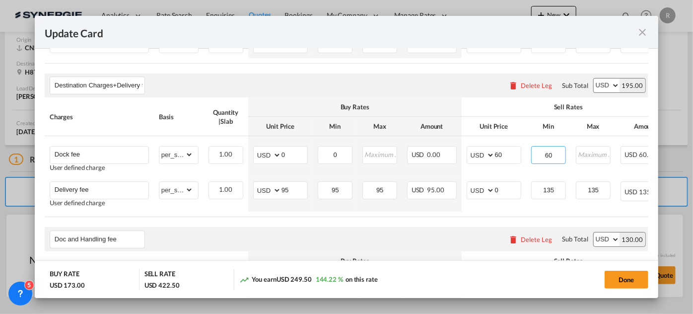
type input "60"
click at [384, 215] on table "Charges Basis Quantity | Slab Buy Rates Sell Rates Comments Action Unit Price M…" at bounding box center [396, 157] width 703 height 120
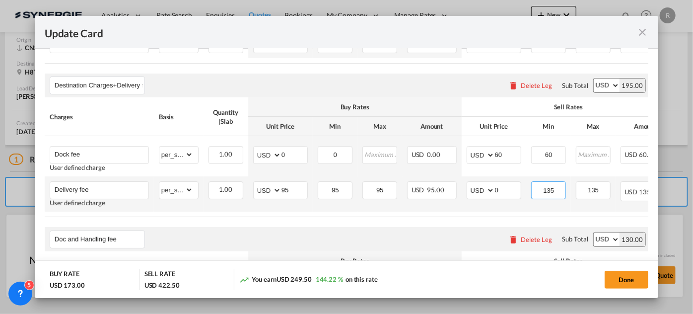
drag, startPoint x: 561, startPoint y: 191, endPoint x: 530, endPoint y: 190, distance: 30.3
click at [530, 190] on td "135 Please Enter Invalid Input" at bounding box center [548, 193] width 45 height 35
type input "125"
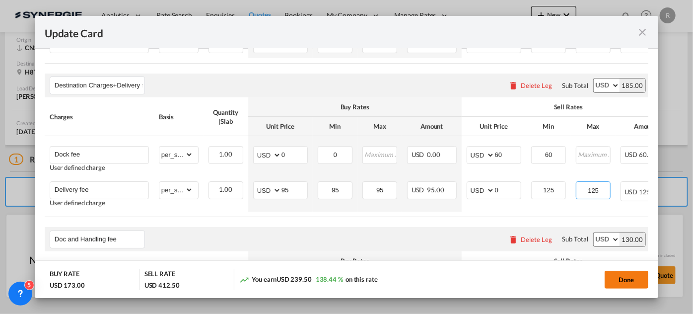
type input "125"
click at [622, 279] on button "Done" at bounding box center [626, 279] width 44 height 18
type input "[DATE]"
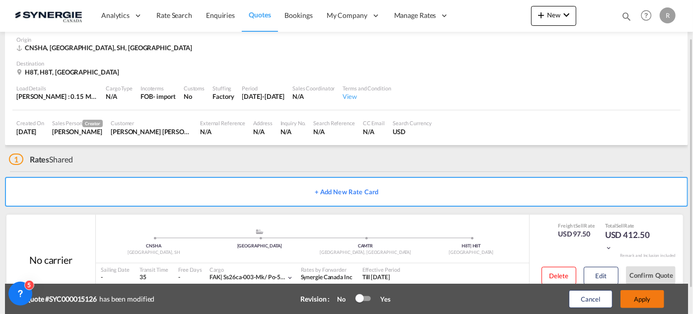
click at [639, 303] on button "Apply" at bounding box center [642, 299] width 44 height 18
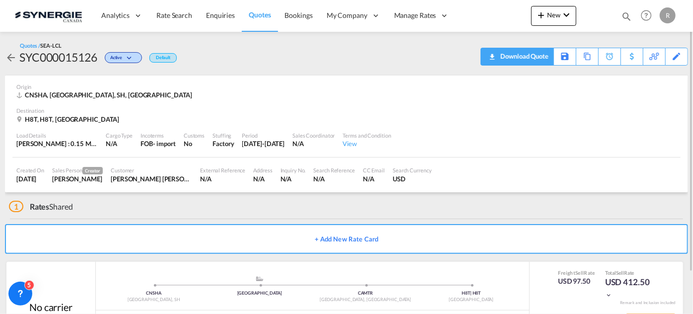
click at [534, 61] on div "Download Quote" at bounding box center [523, 56] width 51 height 16
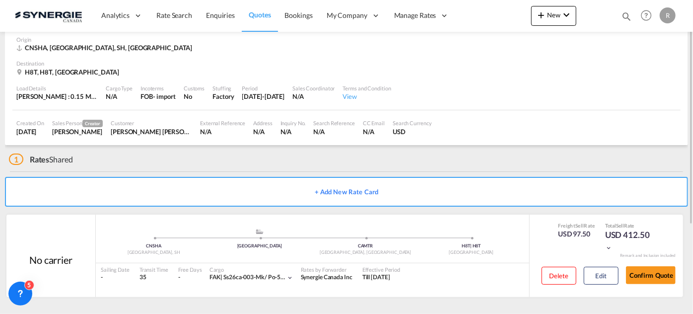
scroll to position [0, 0]
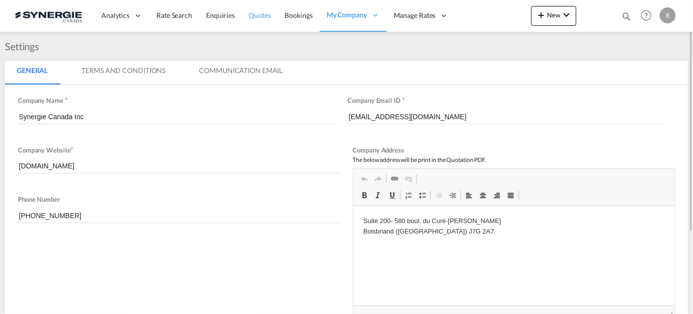
click at [262, 16] on span "Quotes" at bounding box center [260, 15] width 22 height 8
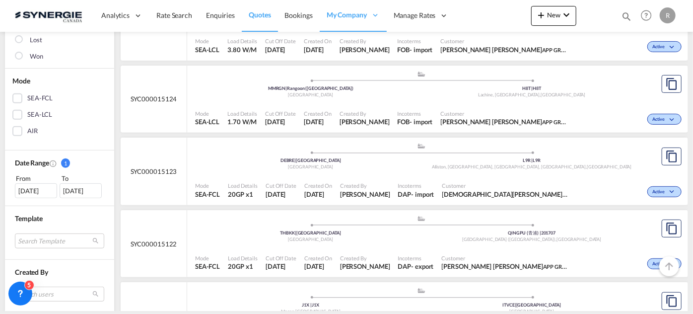
scroll to position [225, 0]
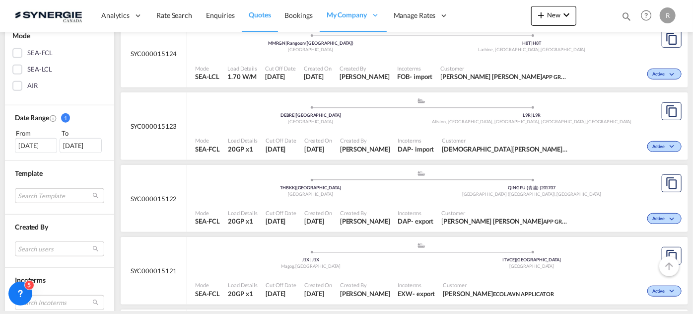
click at [27, 141] on div "[DATE]" at bounding box center [36, 145] width 42 height 15
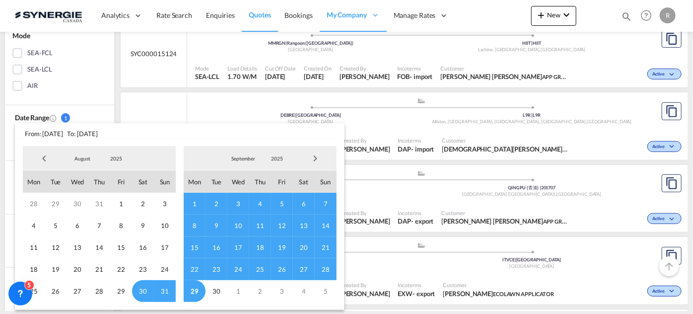
click at [43, 160] on span "Previous Month" at bounding box center [44, 158] width 20 height 20
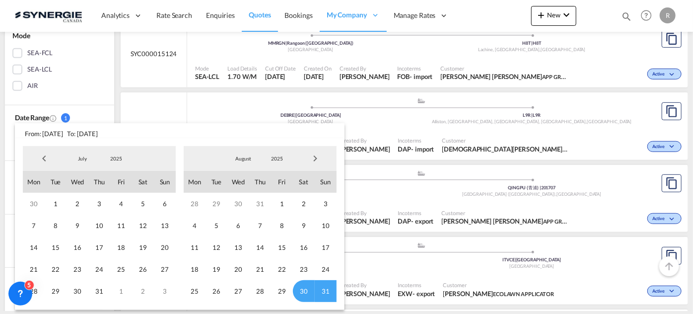
click at [43, 160] on span "Previous Month" at bounding box center [44, 158] width 20 height 20
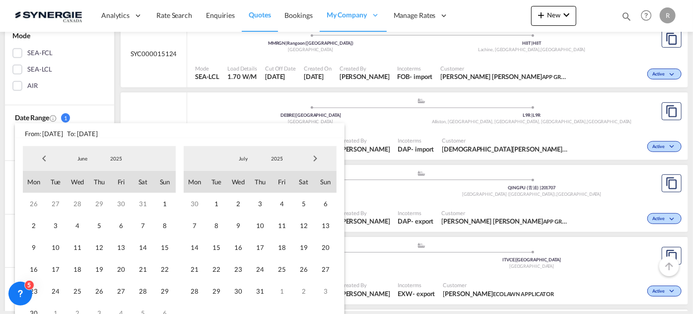
click at [43, 160] on span "Previous Month" at bounding box center [44, 158] width 20 height 20
click at [98, 204] on span "1" at bounding box center [99, 204] width 22 height 22
click at [317, 159] on span "Next Month" at bounding box center [315, 158] width 20 height 20
click at [318, 159] on span "Next Month" at bounding box center [315, 158] width 20 height 20
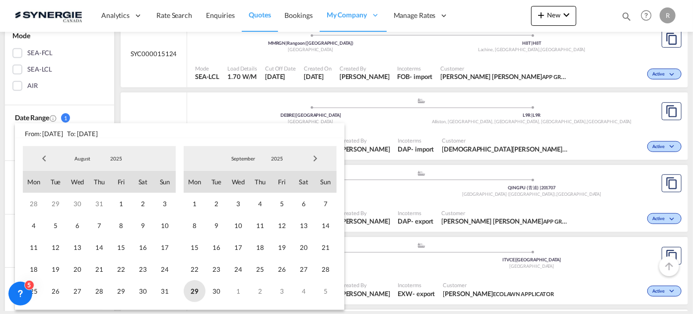
click at [197, 291] on span "29" at bounding box center [195, 291] width 22 height 22
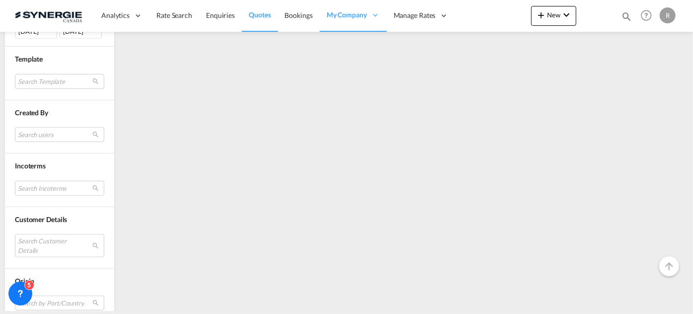
scroll to position [406, 0]
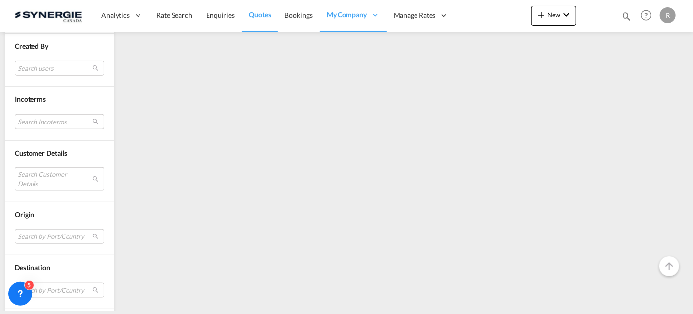
click at [44, 176] on md-select "Search Customer Details user name user [PERSON_NAME] [PERSON_NAME] [EMAIL_ADDRE…" at bounding box center [59, 178] width 89 height 23
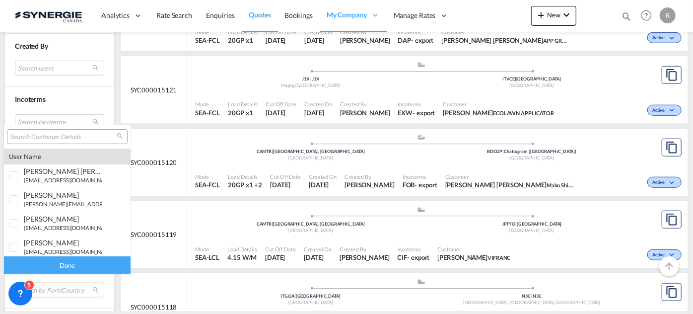
click at [59, 142] on div at bounding box center [67, 136] width 121 height 15
click at [59, 138] on input "search" at bounding box center [63, 136] width 107 height 9
paste input "[EMAIL_ADDRESS][DOMAIN_NAME]"
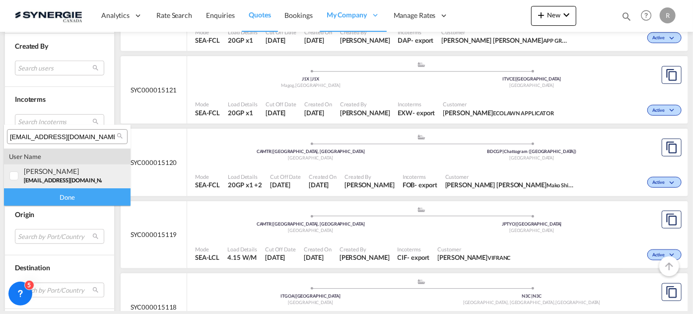
type input "[EMAIL_ADDRESS][DOMAIN_NAME]"
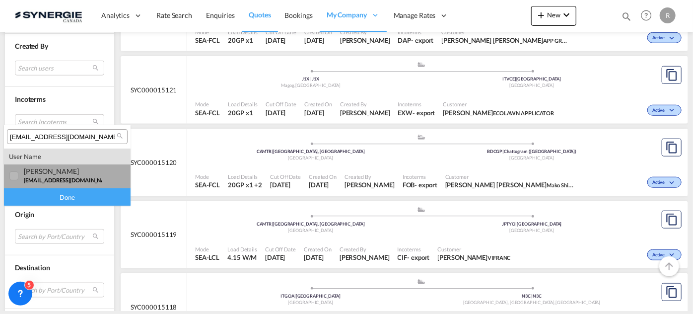
click at [61, 174] on div "[PERSON_NAME]" at bounding box center [63, 171] width 78 height 8
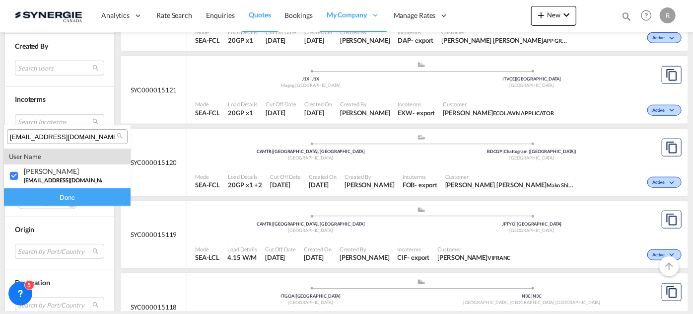
click at [70, 195] on div "Done" at bounding box center [67, 196] width 127 height 17
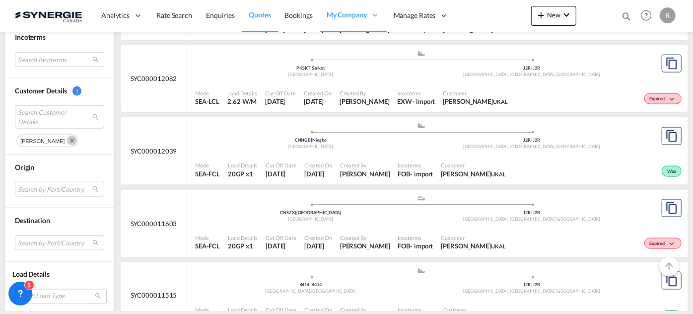
scroll to position [721, 0]
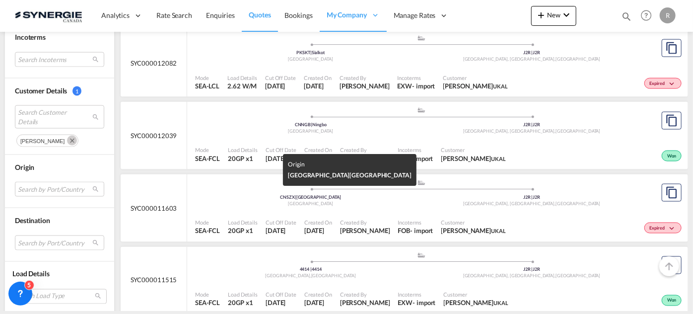
click at [413, 200] on div "[GEOGRAPHIC_DATA]" at bounding box center [310, 203] width 221 height 6
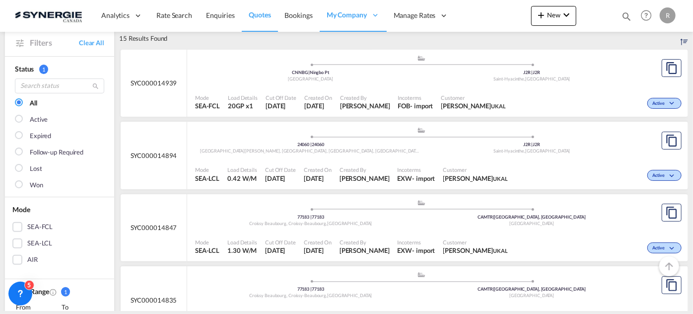
scroll to position [45, 0]
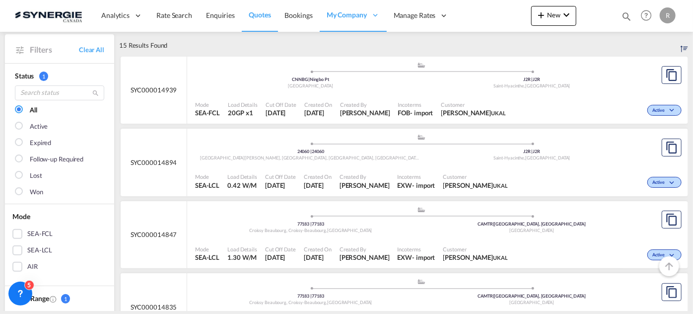
click at [406, 102] on span "Incoterms" at bounding box center [415, 104] width 35 height 7
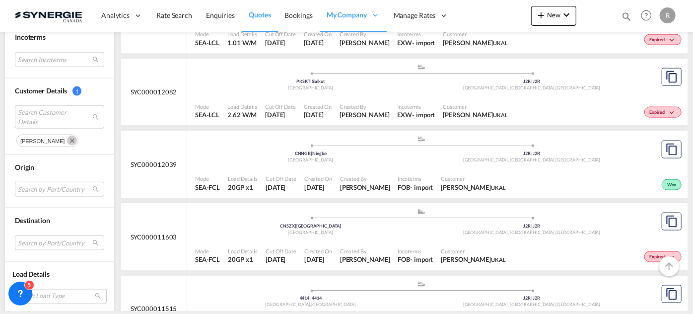
scroll to position [721, 0]
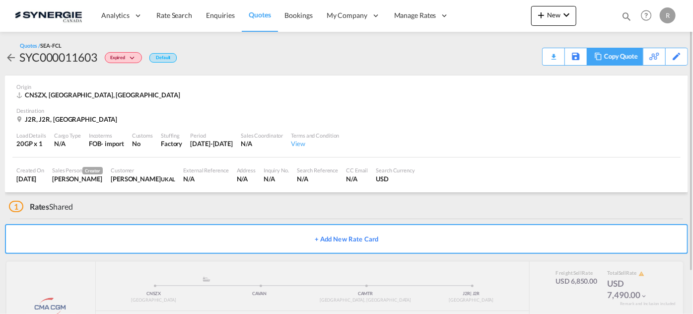
click at [631, 55] on div "Copy Quote" at bounding box center [621, 56] width 34 height 17
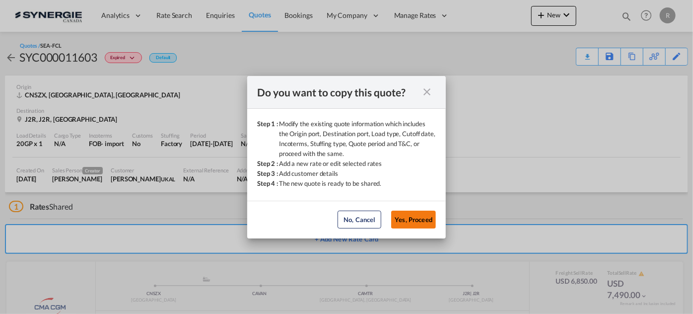
click at [426, 222] on button "Yes, Proceed" at bounding box center [413, 219] width 45 height 18
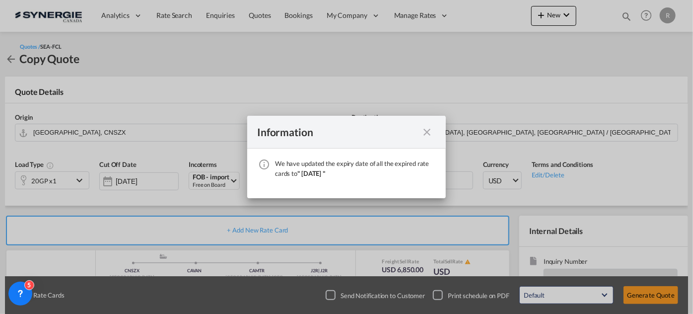
click at [426, 129] on md-icon "icon-close fg-AAA8AD cursor" at bounding box center [427, 132] width 12 height 12
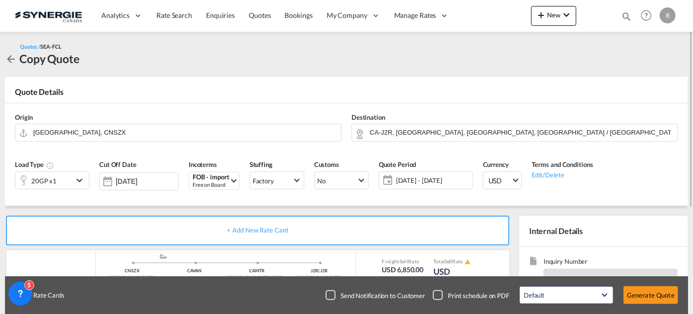
click at [413, 184] on span "[DATE] - [DATE]" at bounding box center [433, 180] width 74 height 9
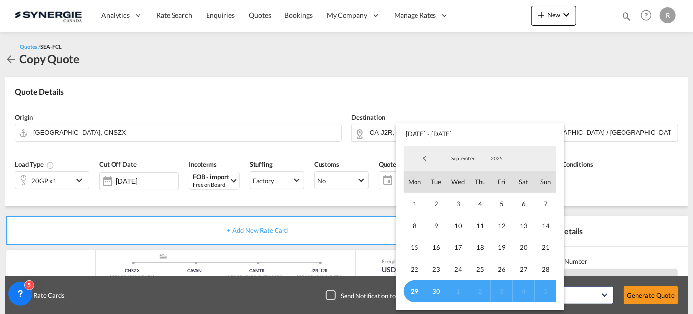
click at [549, 290] on span "5" at bounding box center [545, 291] width 22 height 22
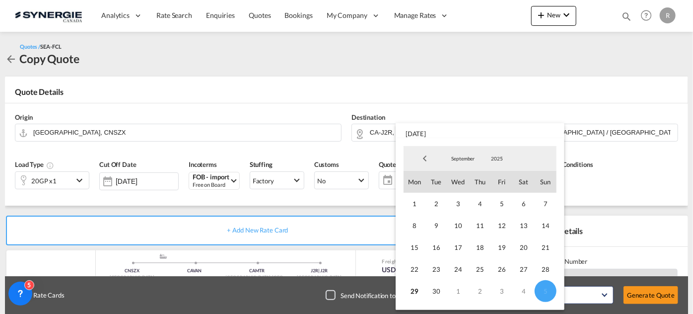
click at [651, 198] on md-backdrop at bounding box center [346, 157] width 693 height 314
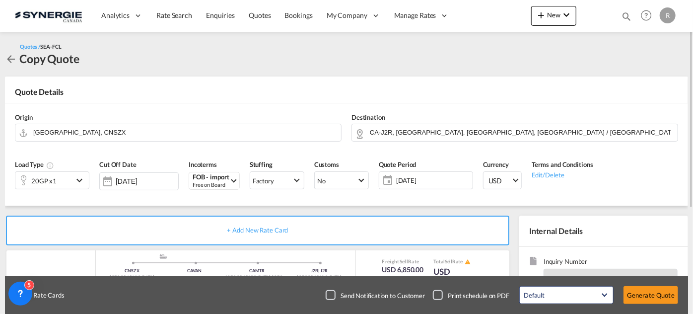
scroll to position [90, 0]
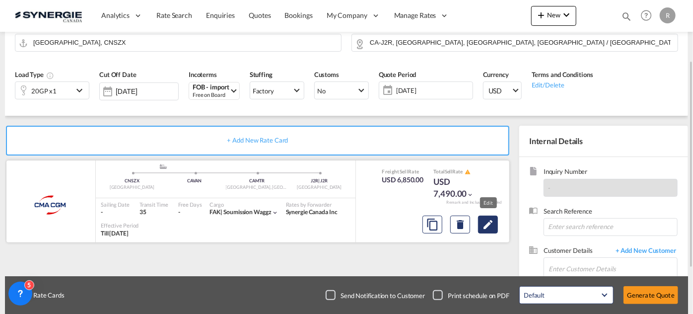
click at [488, 230] on button "Edit" at bounding box center [488, 224] width 20 height 18
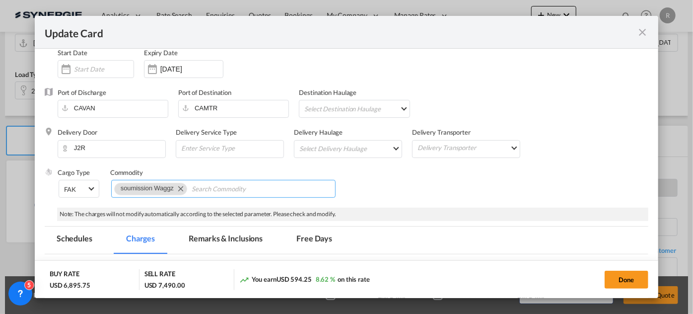
click at [180, 187] on md-icon "Remove soumission Waggz" at bounding box center [180, 188] width 12 height 12
paste input "RE: NOUVEAU BOOKING: DESIGNA INC // C: UKAL// 1x20GP // CRD: 10 OCT"
type input "RE: NOUVEAU BOOKING: DESIGNA INC // C: UKAL// 1x20GP // CRD: 10 OCT"
click at [176, 67] on input "29 Oct 2025" at bounding box center [191, 69] width 63 height 8
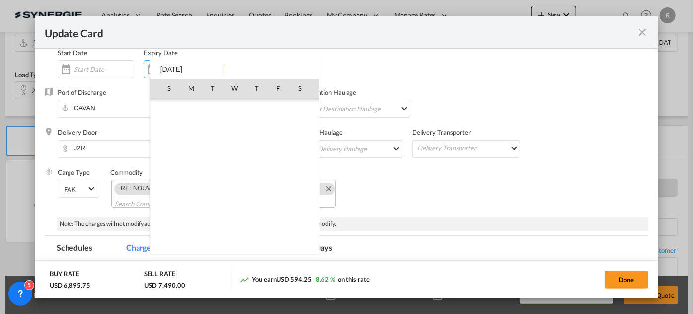
scroll to position [229972, 0]
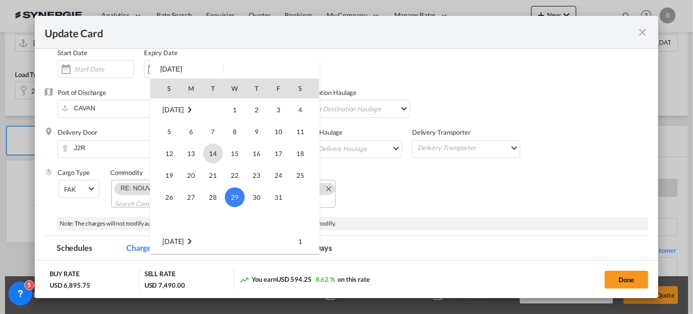
click at [211, 151] on span "14" at bounding box center [213, 153] width 20 height 20
type input "14 Oct 2025"
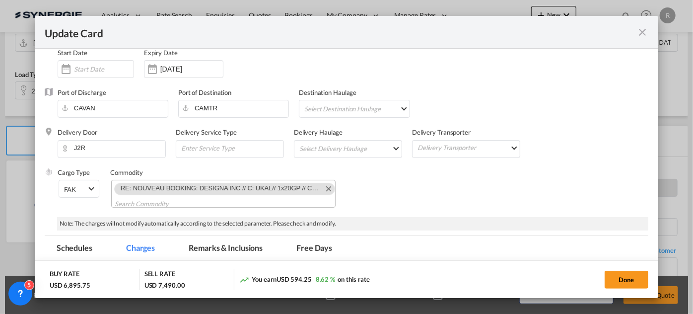
click at [503, 166] on div "Delivery Transporter Delivery Transporter Atlantic Container Line (ACL) Baker T…" at bounding box center [471, 148] width 118 height 40
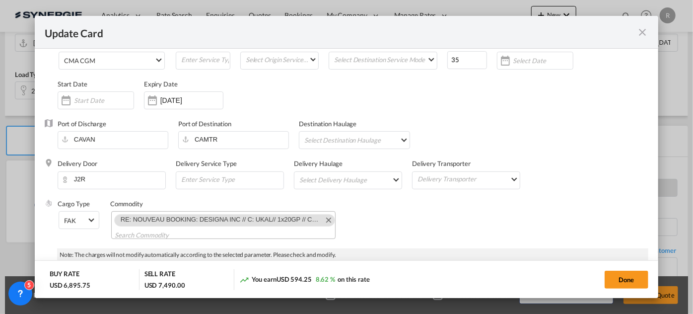
scroll to position [45, 0]
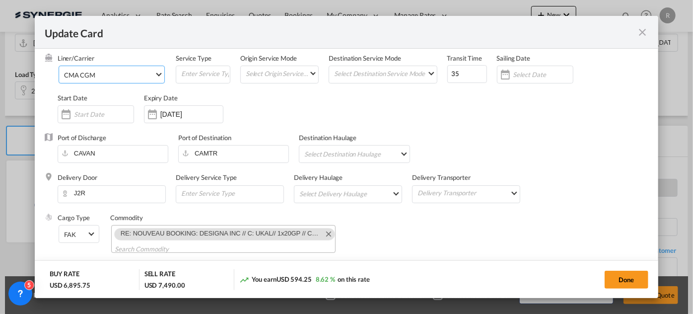
click at [121, 75] on span "CMA CGM" at bounding box center [109, 74] width 90 height 9
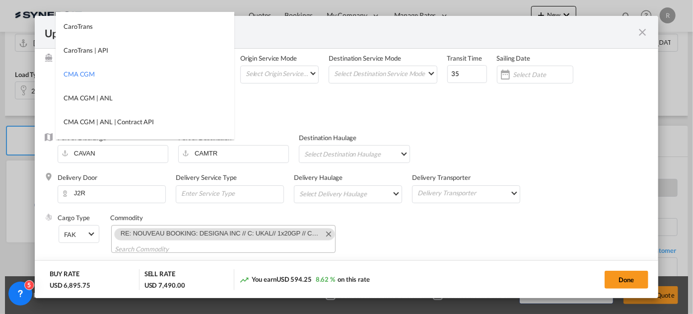
scroll to position [0, 0]
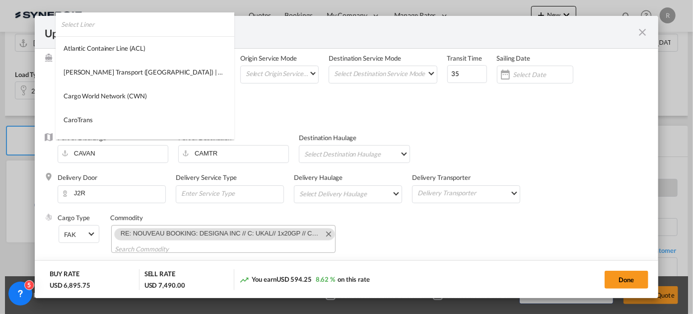
click at [139, 21] on input "search" at bounding box center [147, 24] width 173 height 24
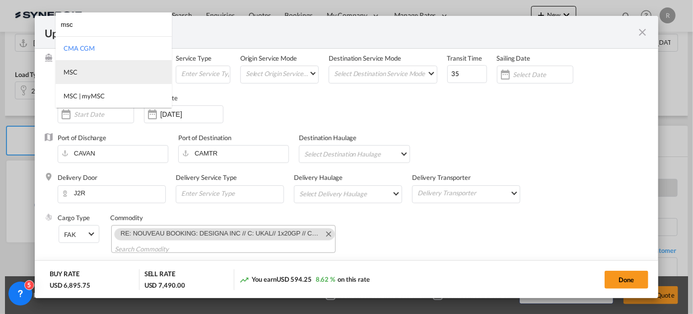
type input "msc"
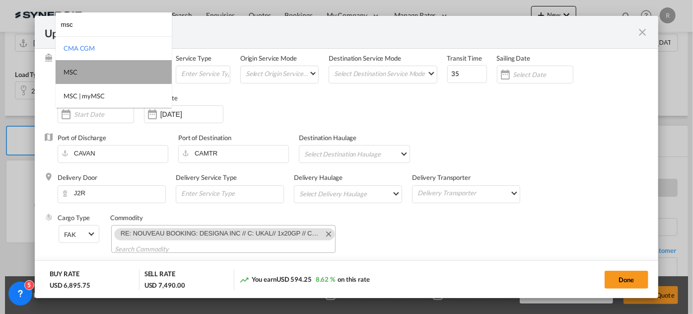
click at [78, 71] on md-option "MSC" at bounding box center [114, 72] width 116 height 24
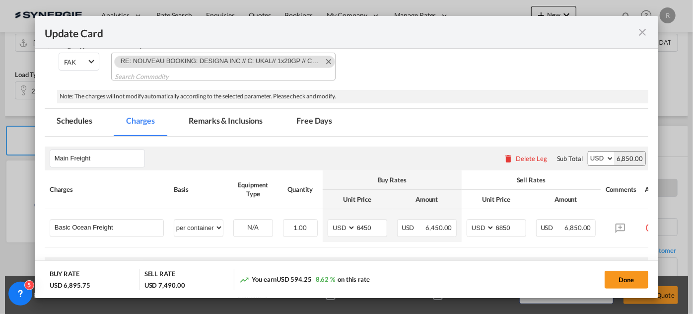
scroll to position [270, 0]
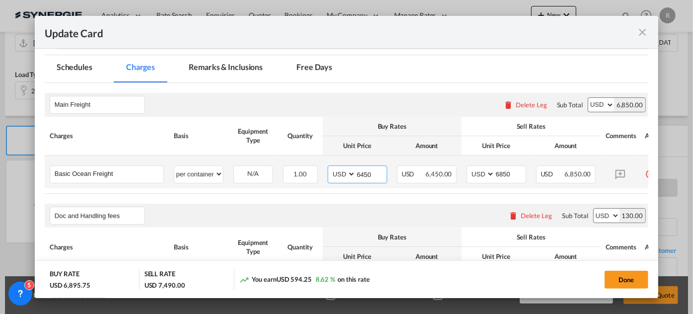
drag, startPoint x: 374, startPoint y: 172, endPoint x: 309, endPoint y: 160, distance: 66.1
click at [309, 160] on tr "Basic Ocean Freight Please Enter User Defined Charges Cannot Be Published per e…" at bounding box center [359, 171] width 629 height 33
type input "2795"
drag, startPoint x: 508, startPoint y: 172, endPoint x: 451, endPoint y: 172, distance: 57.1
click at [451, 172] on tr "Basic Ocean Freight Please Enter User Defined Charges Cannot Be Published per e…" at bounding box center [359, 171] width 629 height 33
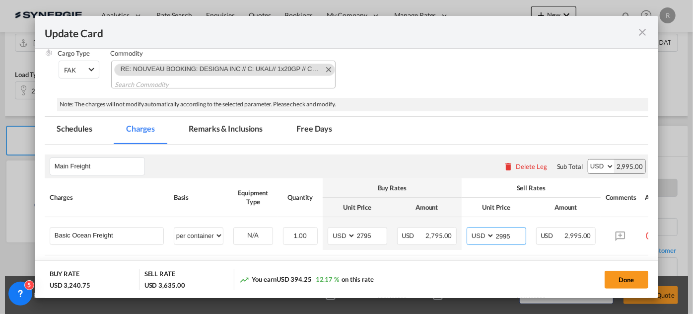
scroll to position [127, 0]
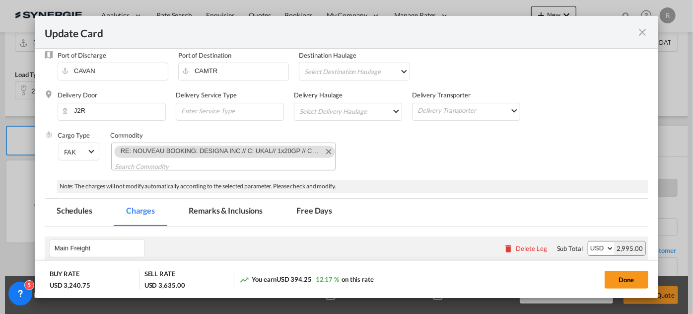
type input "2995"
click at [219, 212] on md-tab-item "Remarks & Inclusions" at bounding box center [226, 211] width 98 height 27
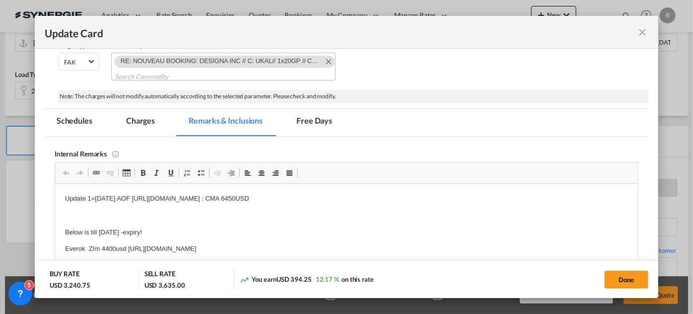
scroll to position [262, 0]
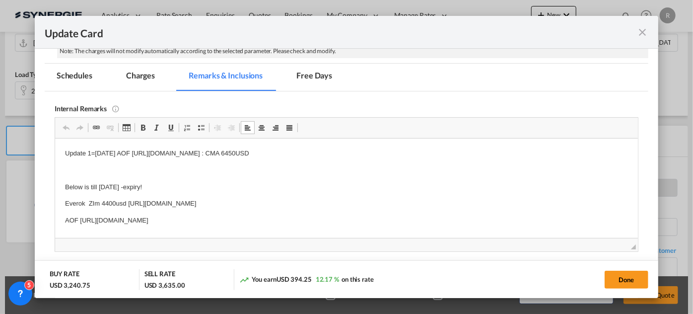
drag, startPoint x: 65, startPoint y: 150, endPoint x: 155, endPoint y: 187, distance: 97.7
click at [148, 180] on body "Update 1=14 Jun AOF https://app.frontapp.com/open/msg_1fb7qgsv?key=uoVqcWu4WTa5…" at bounding box center [346, 186] width 563 height 77
drag, startPoint x: 64, startPoint y: 151, endPoint x: 423, endPoint y: 388, distance: 430.2
click at [381, 235] on html "Update 1=14 Jun AOF https://app.frontapp.com/open/msg_1fb7qgsv?key=uoVqcWu4WTa5…" at bounding box center [346, 186] width 583 height 97
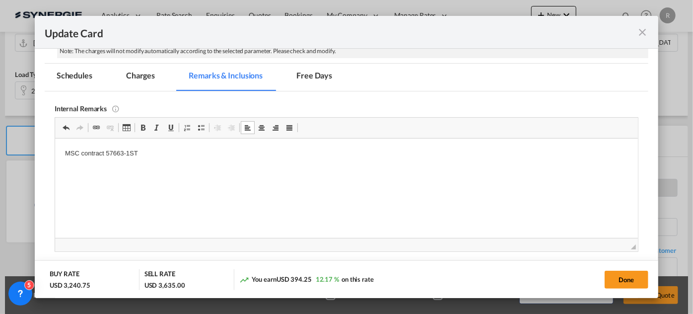
click at [186, 157] on html "MSC contract 57663-1ST" at bounding box center [346, 153] width 583 height 30
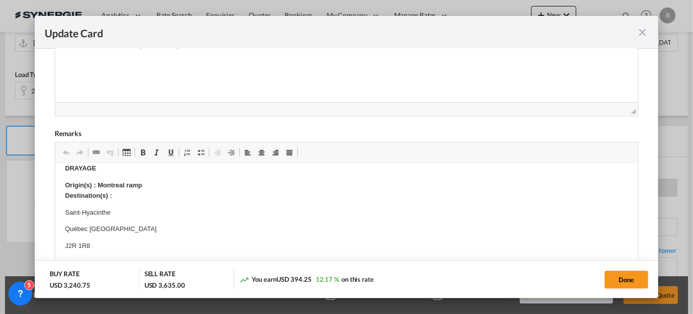
scroll to position [0, 0]
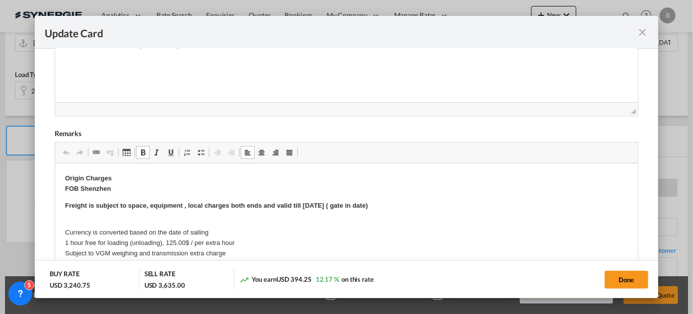
drag, startPoint x: 66, startPoint y: 211, endPoint x: 126, endPoint y: 213, distance: 60.1
drag, startPoint x: 303, startPoint y: 202, endPoint x: 399, endPoint y: 196, distance: 96.0
click at [397, 200] on p "Freight is subject to space, equipment , local charges both ends and valid till…" at bounding box center [346, 205] width 563 height 10
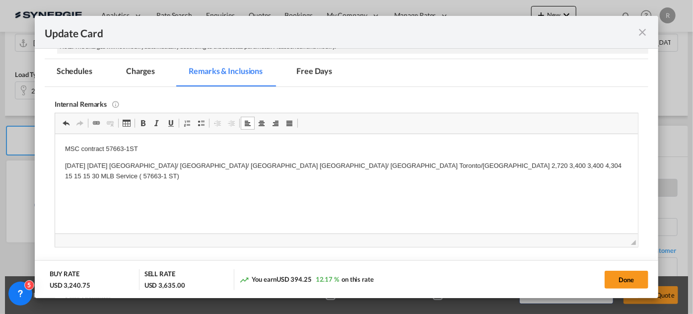
scroll to position [262, 0]
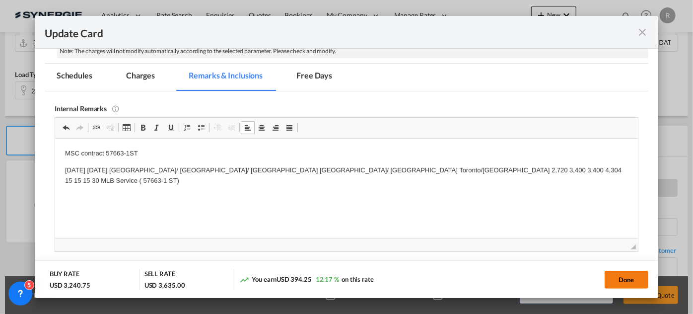
click at [630, 280] on button "Done" at bounding box center [626, 279] width 44 height 18
type input "13 Oct 2025"
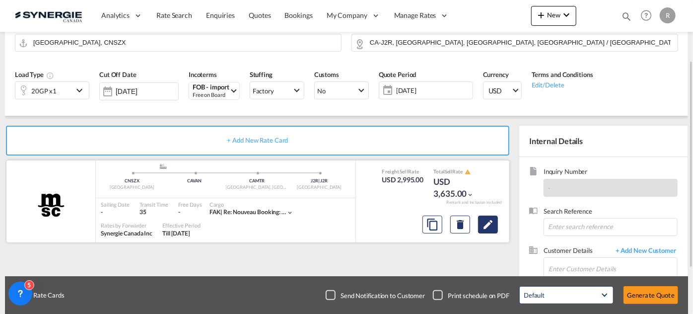
click at [491, 227] on md-icon "Edit" at bounding box center [488, 224] width 12 height 12
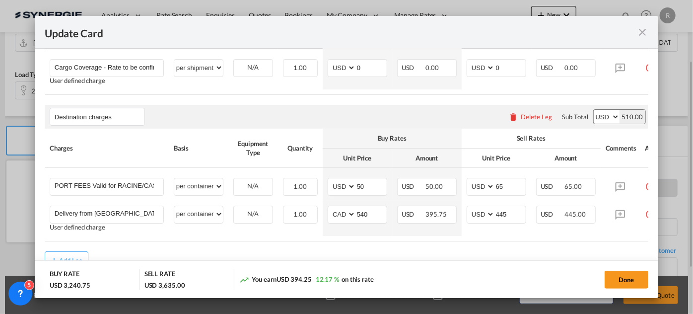
scroll to position [721, 0]
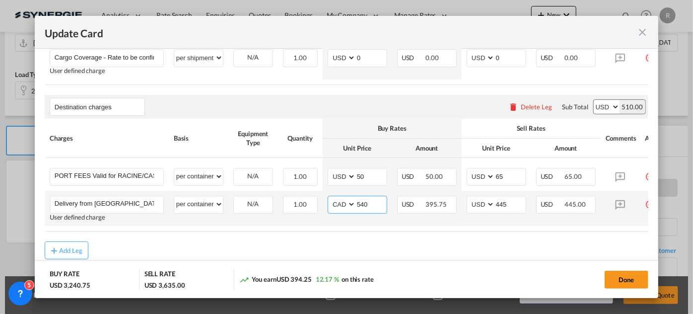
click at [337, 211] on select "AED AFN ALL AMD ANG AOA ARS AUD AWG AZN BAM BBD BDT BGN BHD BIF BMD BND BOB BRL…" at bounding box center [342, 203] width 26 height 13
select select "string:USD"
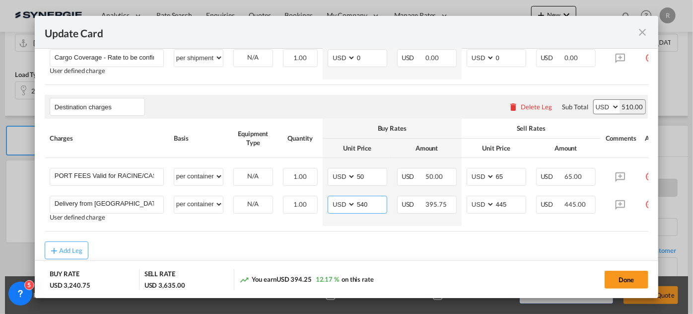
click at [370, 214] on div "Destination charges Please enter leg name Leg Name Already Exists Delete Leg Su…" at bounding box center [346, 163] width 603 height 136
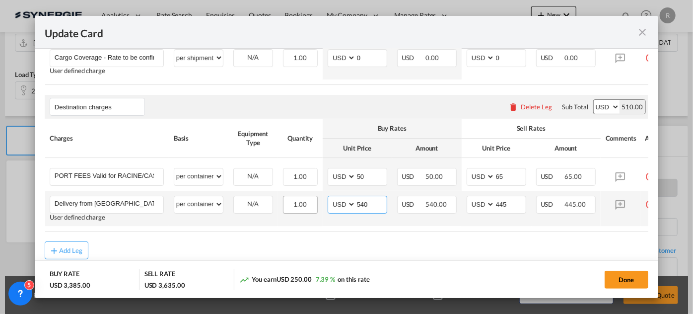
drag, startPoint x: 375, startPoint y: 211, endPoint x: 311, endPoint y: 202, distance: 64.6
click at [311, 202] on tr "Delivery from Montreal to Saint-Hyacinthe Please Enter User Defined Charges Can…" at bounding box center [359, 208] width 629 height 35
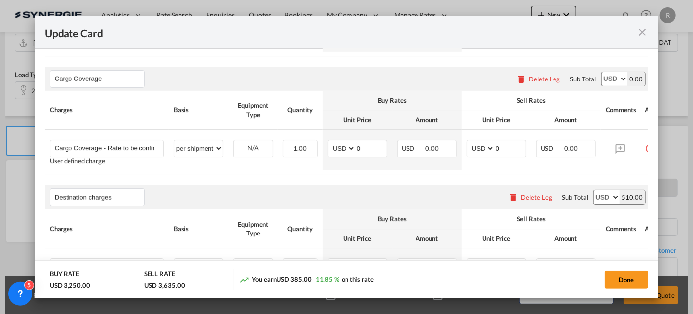
scroll to position [541, 0]
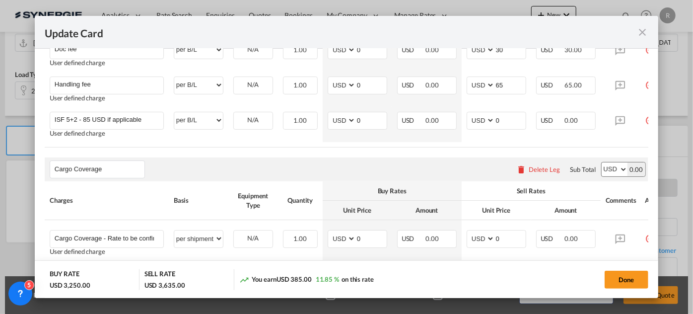
type input "405"
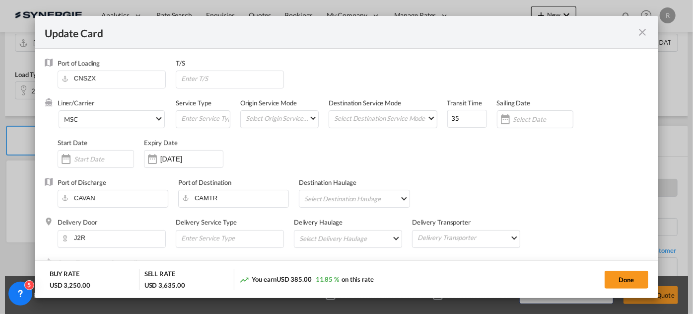
scroll to position [180, 0]
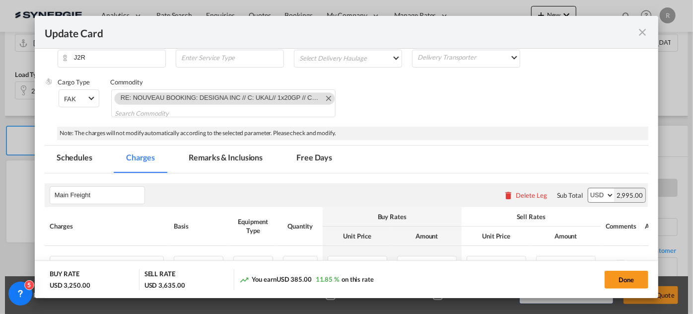
click at [236, 160] on md-tab-item "Remarks & Inclusions" at bounding box center [226, 158] width 98 height 27
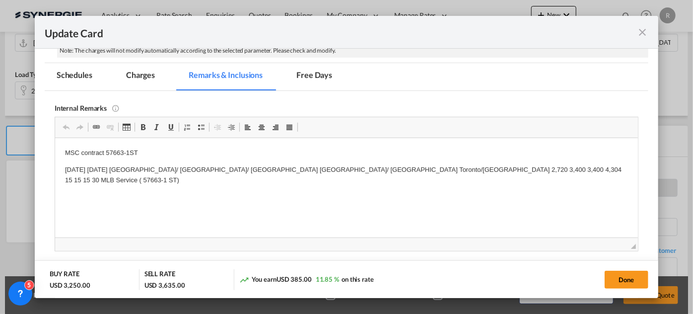
scroll to position [270, 0]
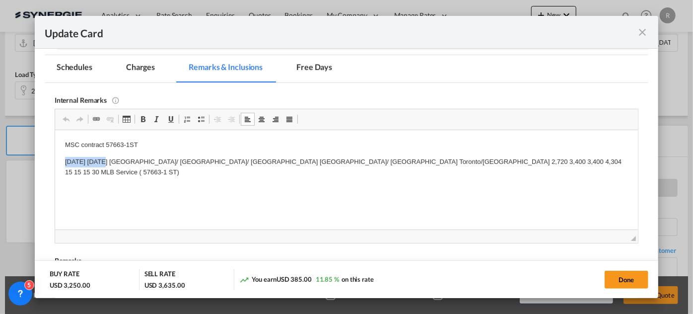
drag, startPoint x: 60, startPoint y: 160, endPoint x: 103, endPoint y: 161, distance: 43.2
click at [545, 158] on p "01-Oct-25 14-Oct-25 China/ Hong Kong/ Korea Vancouver/ Prince Rupert Toronto/Mo…" at bounding box center [346, 166] width 563 height 21
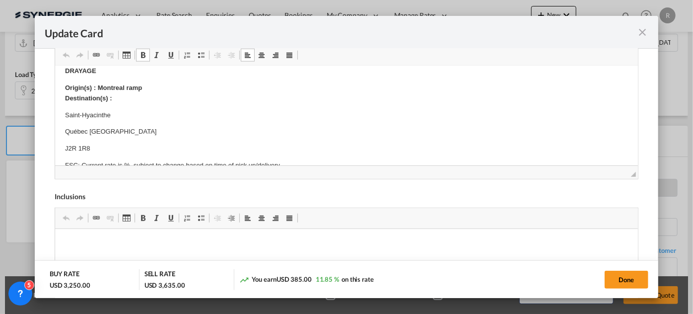
scroll to position [0, 0]
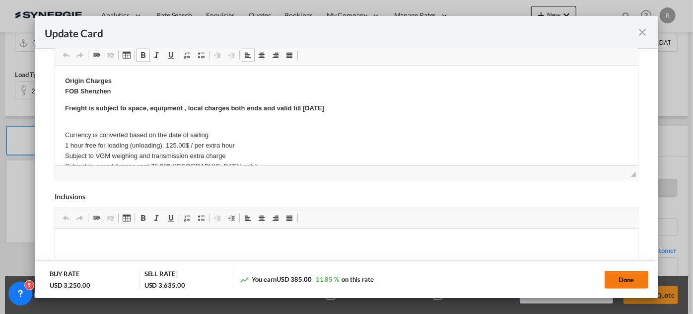
click at [628, 281] on button "Done" at bounding box center [626, 279] width 44 height 18
type input "13 Oct 2025"
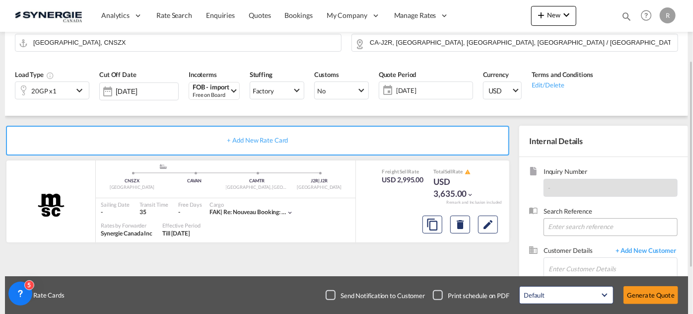
scroll to position [159, 0]
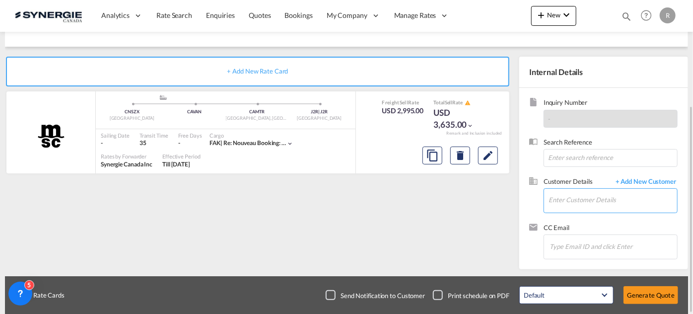
click at [573, 200] on input "Enter Customer Details" at bounding box center [612, 200] width 129 height 22
paste input "logistics@ukal.ca"
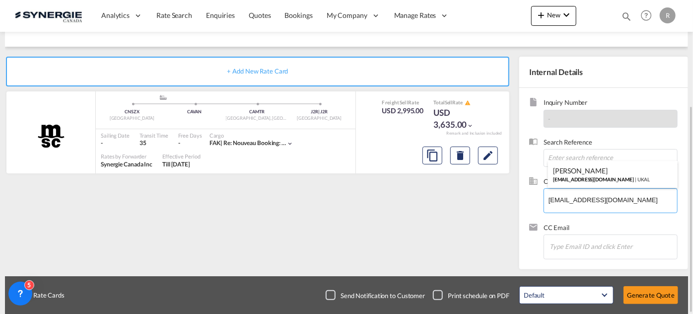
click at [576, 168] on div "Alexandre Laplante logistics@ukal.ca | UKAL" at bounding box center [613, 174] width 130 height 27
type input "UKAL, Alexandre Laplante, logistics@ukal.ca"
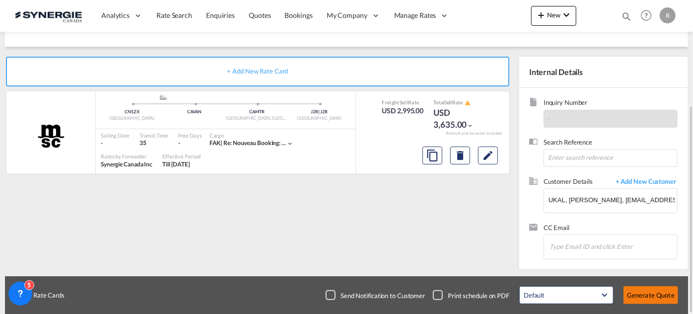
click at [640, 292] on button "Generate Quote" at bounding box center [650, 295] width 55 height 18
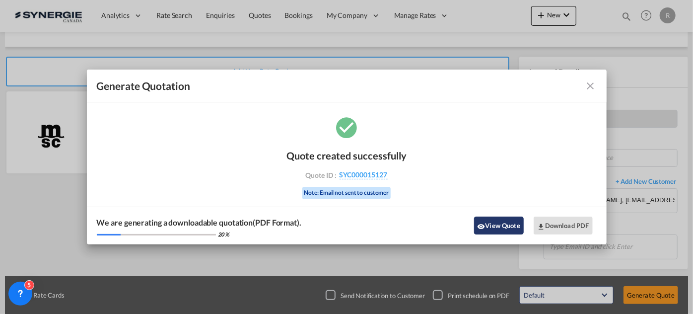
click at [491, 216] on button "View Quote" at bounding box center [499, 225] width 50 height 18
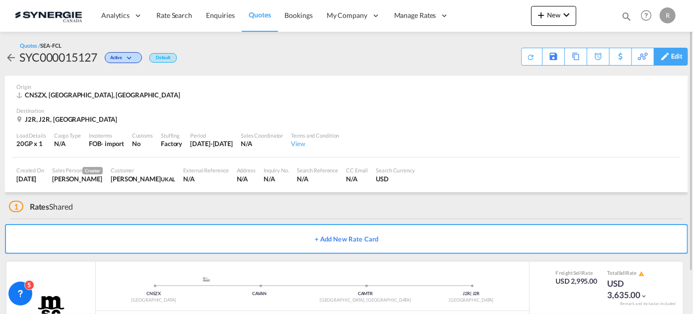
click at [670, 56] on md-icon at bounding box center [665, 56] width 12 height 7
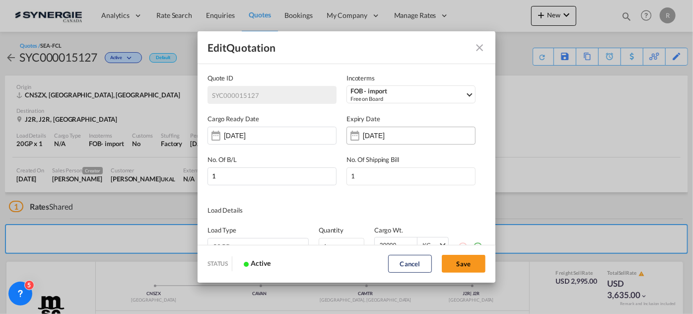
click at [385, 138] on input "05 Oct 2025" at bounding box center [394, 135] width 63 height 8
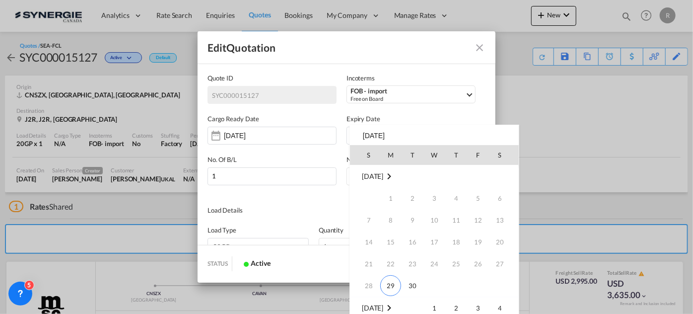
scroll to position [131, 0]
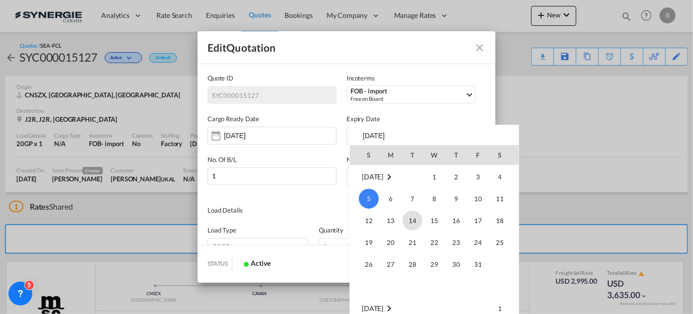
click at [409, 219] on span "14" at bounding box center [412, 220] width 20 height 20
type input "14 Oct 2025"
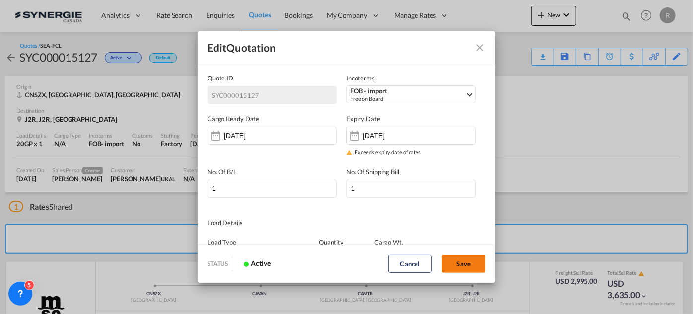
click at [468, 263] on button "Save" at bounding box center [464, 264] width 44 height 18
type input "28 Sep 2025"
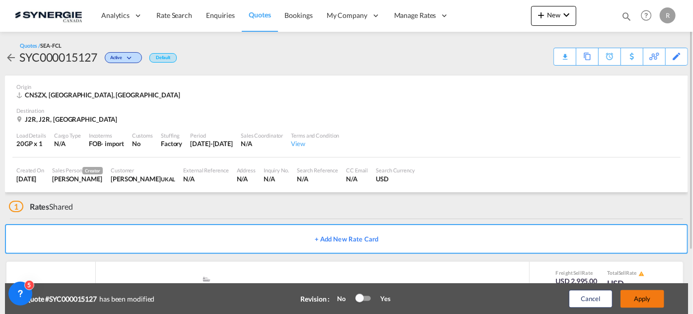
click at [652, 300] on button "Apply" at bounding box center [642, 299] width 44 height 18
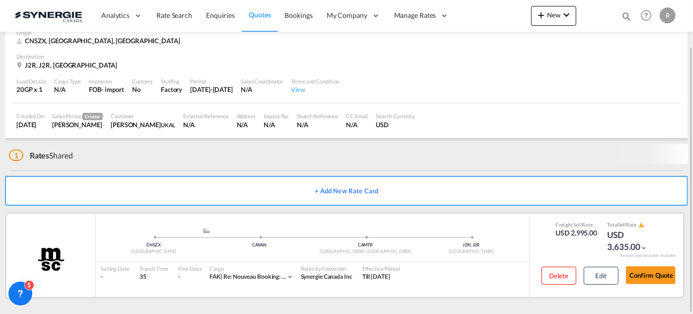
scroll to position [48, 0]
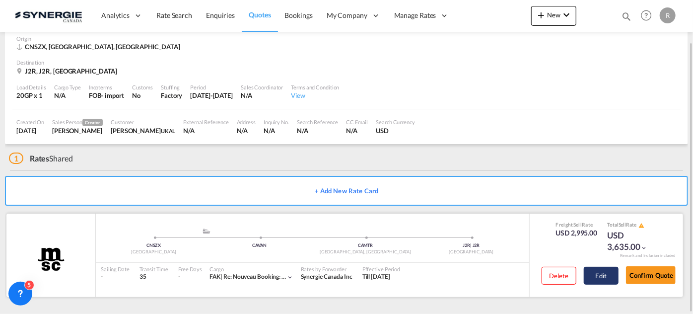
click at [608, 277] on button "Edit" at bounding box center [601, 275] width 35 height 18
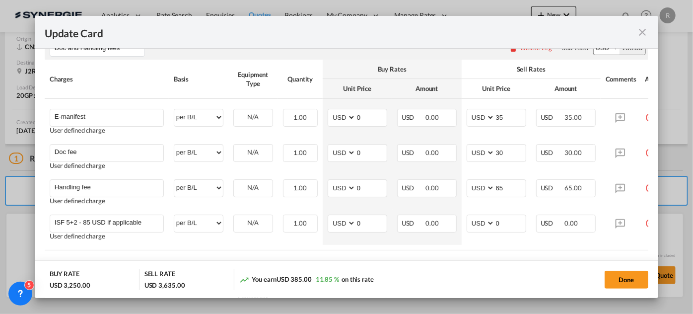
scroll to position [451, 0]
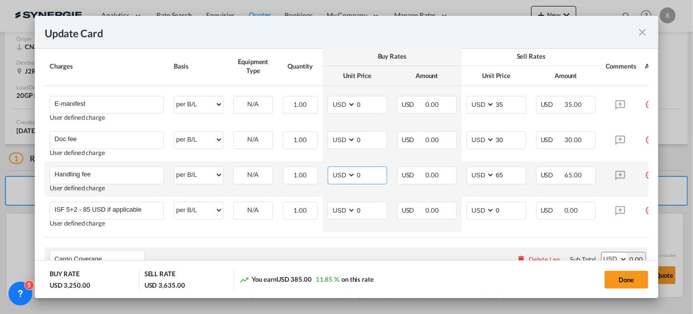
drag, startPoint x: 372, startPoint y: 178, endPoint x: 323, endPoint y: 167, distance: 49.9
click at [323, 167] on td "AED AFN ALL AMD ANG AOA ARS AUD AWG AZN BAM BBD BDT BGN BHD BIF BMD BND [PERSON…" at bounding box center [357, 178] width 69 height 35
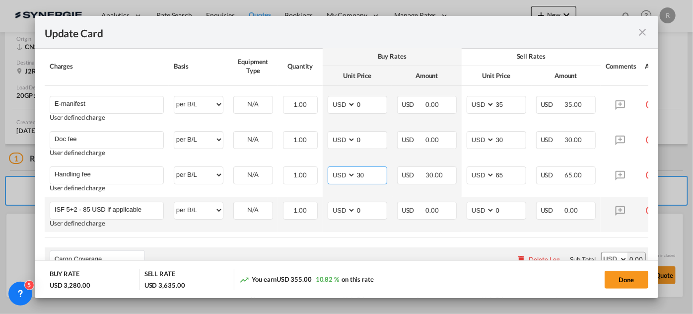
type input "30"
click at [375, 230] on td "AED AFN ALL AMD ANG AOA ARS AUD AWG AZN BAM BBD BDT BGN BHD BIF BMD BND [PERSON…" at bounding box center [357, 213] width 69 height 35
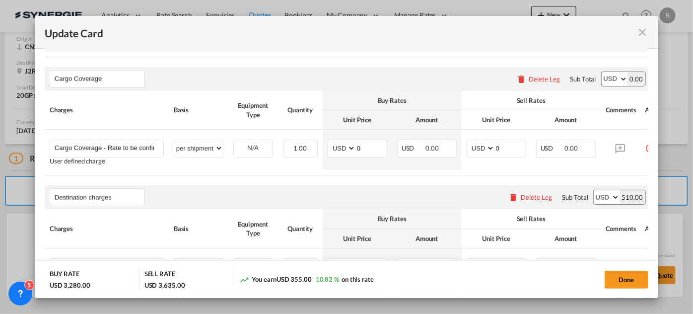
scroll to position [758, 0]
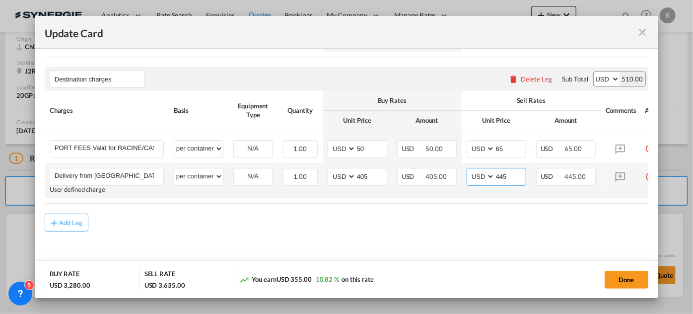
click at [516, 174] on input "445" at bounding box center [510, 175] width 31 height 15
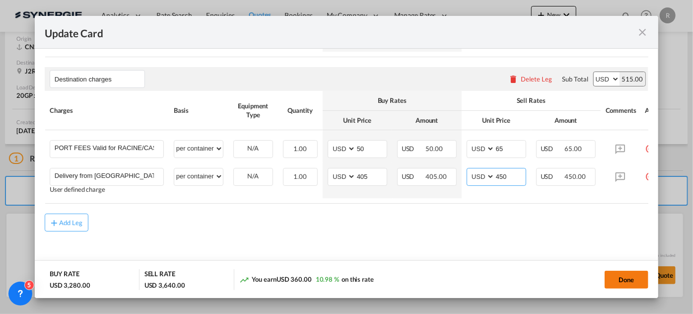
type input "450"
click at [625, 285] on button "Done" at bounding box center [626, 279] width 44 height 18
type input "13 Oct 2025"
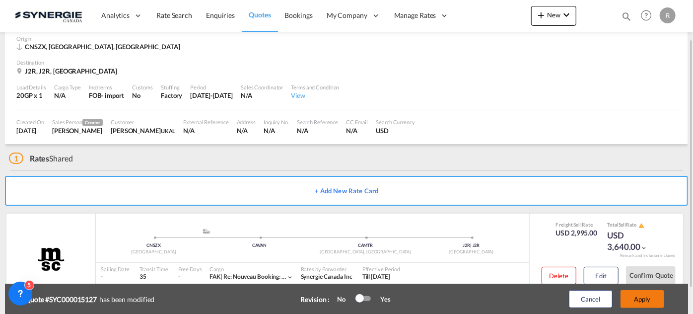
click at [640, 299] on button "Apply" at bounding box center [642, 299] width 44 height 18
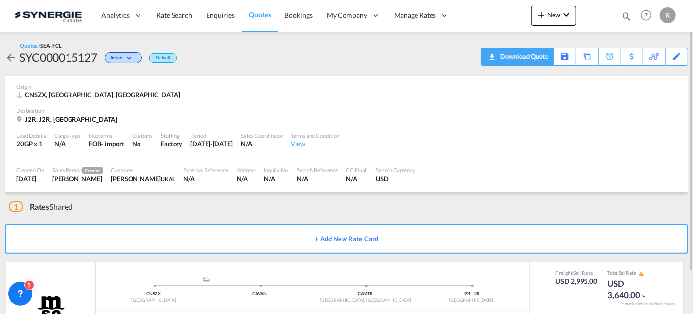
click at [541, 59] on div "Download Quote" at bounding box center [523, 56] width 51 height 16
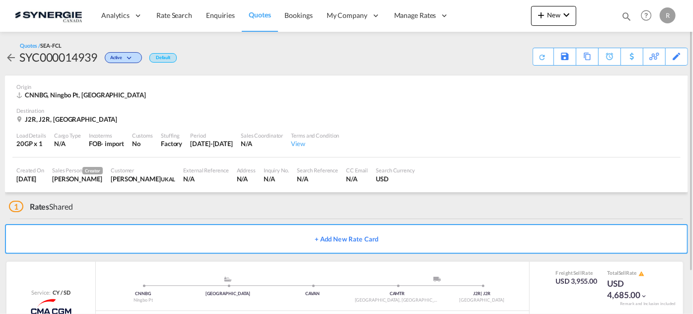
scroll to position [48, 0]
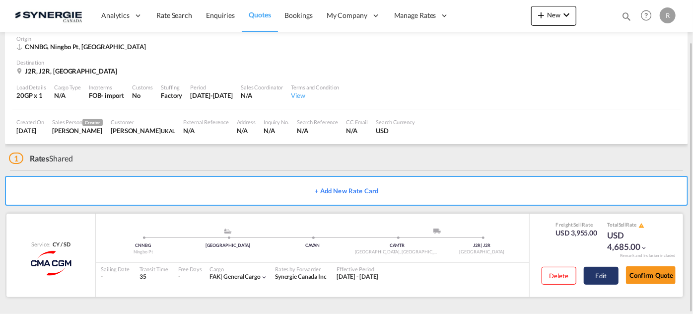
click at [601, 278] on button "Edit" at bounding box center [601, 275] width 35 height 18
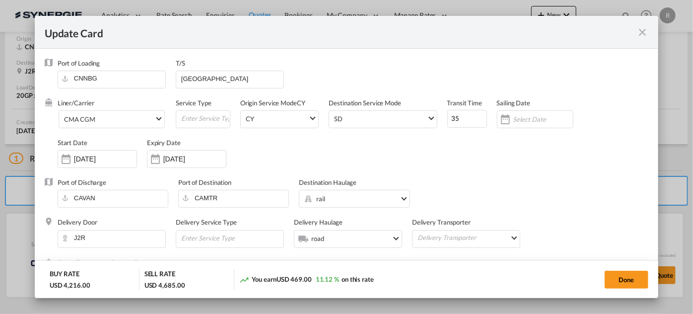
select select "per container"
select select "per B/L"
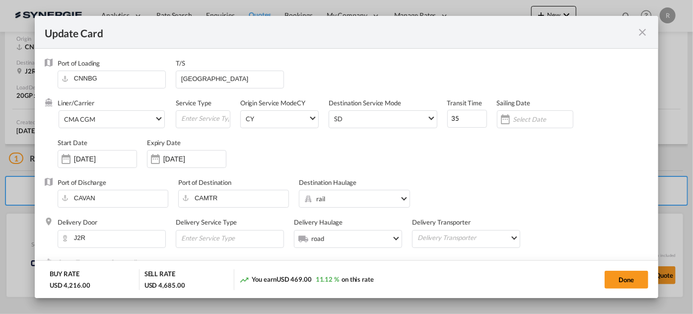
select select "per B/L"
select select "per shipment"
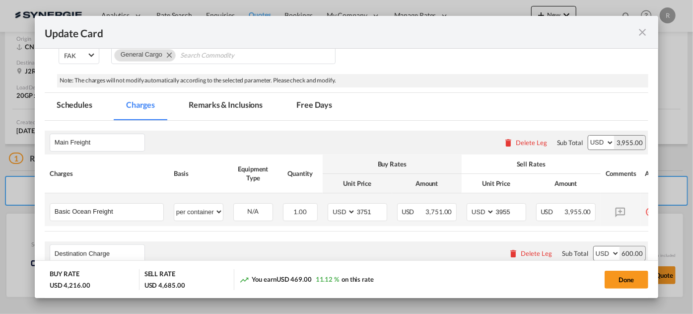
scroll to position [225, 0]
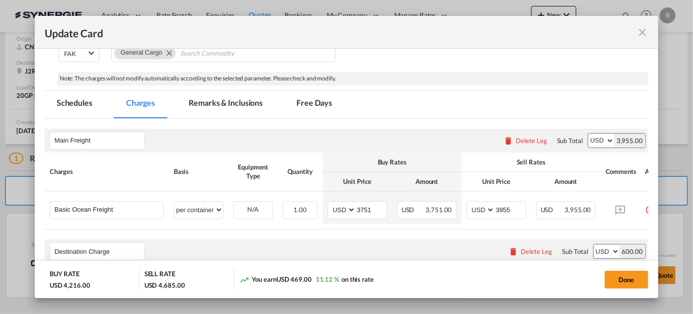
click at [235, 100] on md-tab-item "Remarks & Inclusions" at bounding box center [226, 104] width 98 height 27
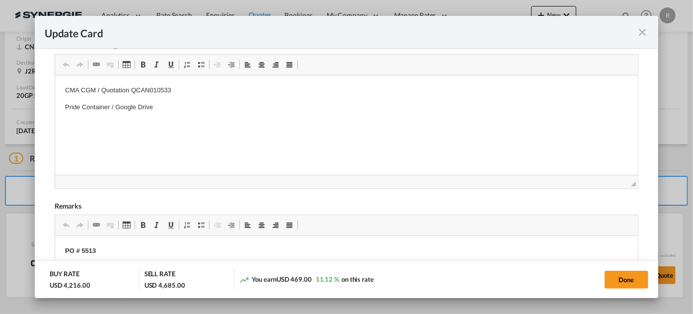
scroll to position [180, 0]
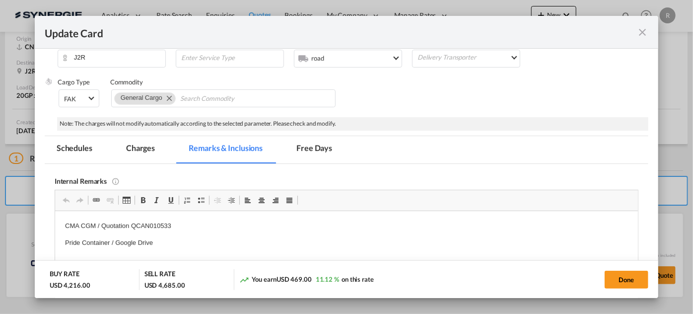
click at [131, 149] on md-tab-item "Charges" at bounding box center [140, 149] width 53 height 27
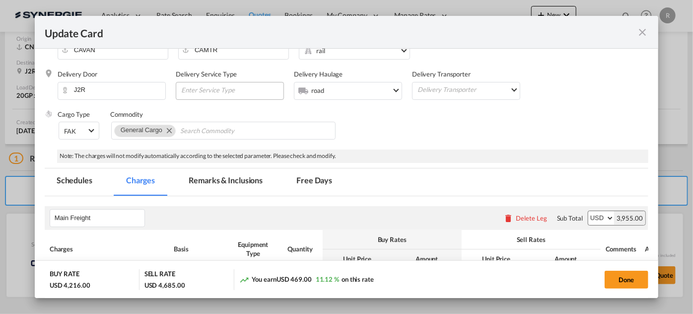
scroll to position [0, 0]
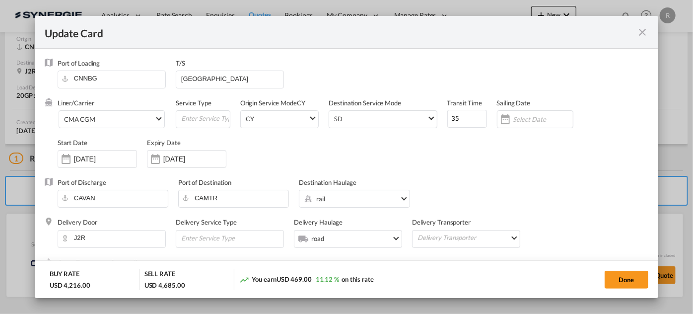
click at [642, 34] on md-icon "icon-close fg-AAA8AD m-0 pointer" at bounding box center [642, 32] width 12 height 12
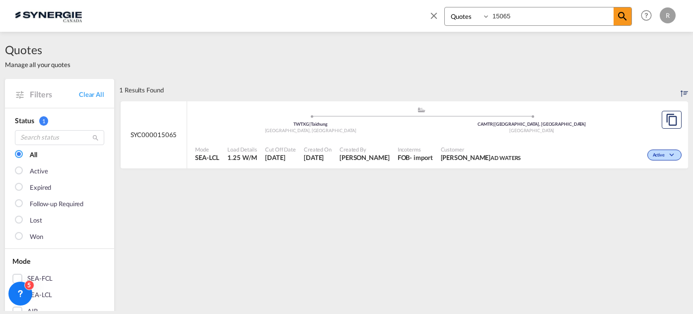
select select "Quotes"
click at [435, 17] on md-icon "icon-close" at bounding box center [433, 15] width 11 height 11
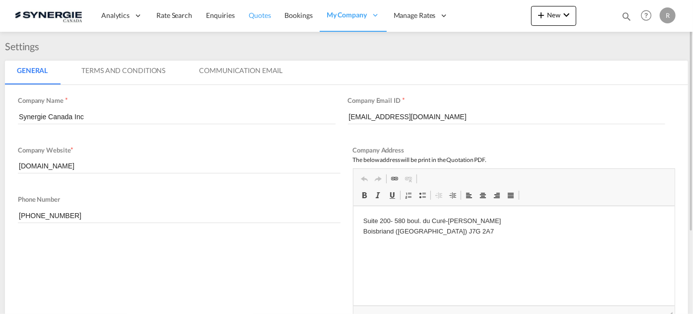
click at [257, 13] on span "Quotes" at bounding box center [260, 15] width 22 height 8
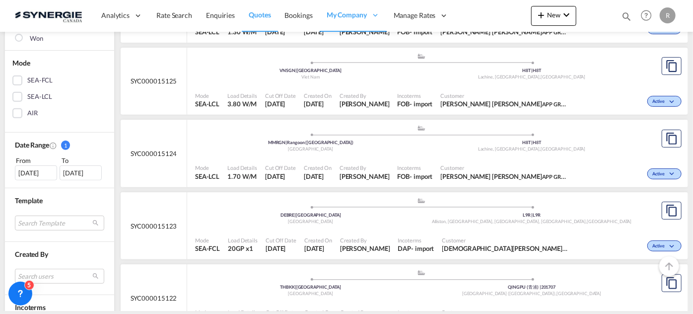
scroll to position [225, 0]
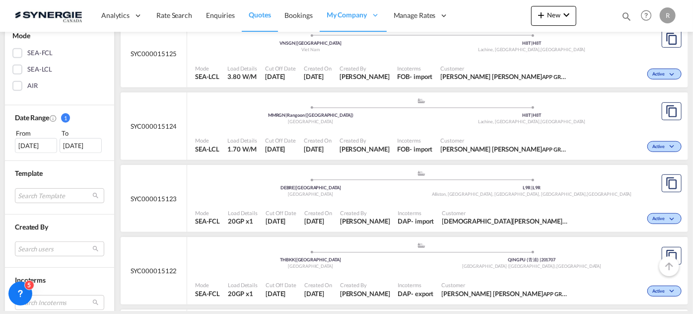
click at [497, 209] on span "Customer" at bounding box center [506, 212] width 129 height 7
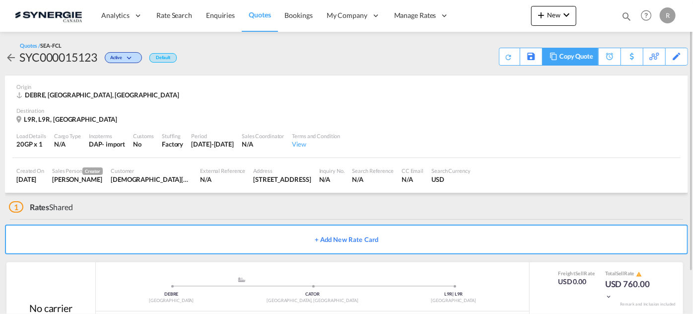
click at [553, 60] on md-icon at bounding box center [553, 56] width 12 height 7
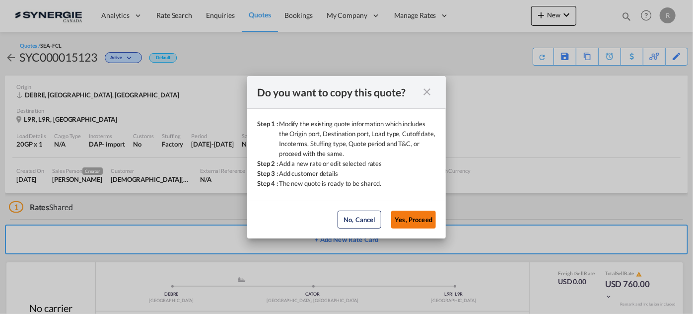
click at [403, 220] on button "Yes, Proceed" at bounding box center [413, 219] width 45 height 18
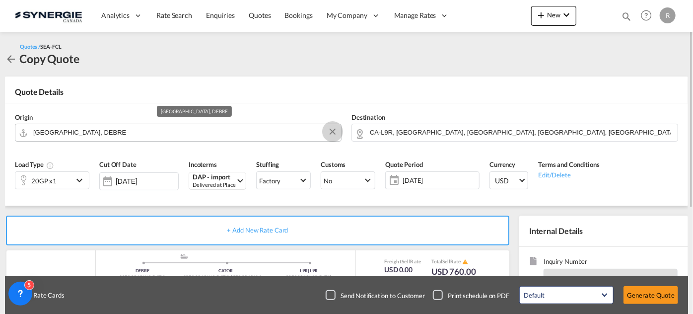
click at [330, 132] on button "Clear Input" at bounding box center [332, 131] width 15 height 15
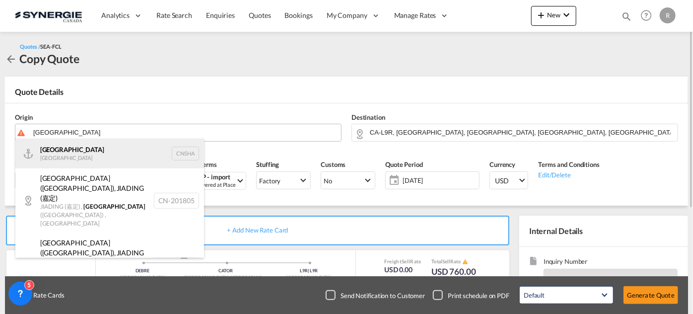
click at [82, 154] on div "Shanghai [GEOGRAPHIC_DATA] CNSHA" at bounding box center [109, 153] width 189 height 30
type input "[GEOGRAPHIC_DATA], [GEOGRAPHIC_DATA]"
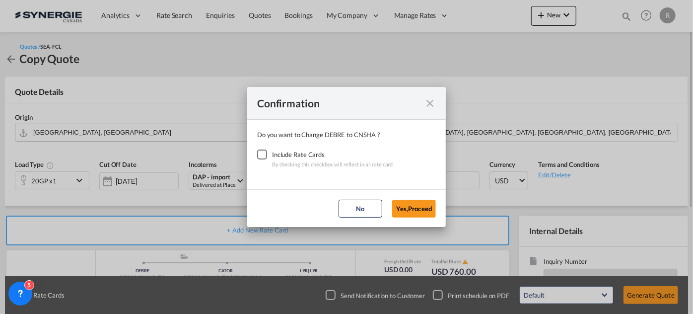
click at [263, 155] on div "Checkbox No Ink" at bounding box center [262, 154] width 10 height 10
click at [415, 211] on button "Yes,Proceed" at bounding box center [414, 208] width 44 height 18
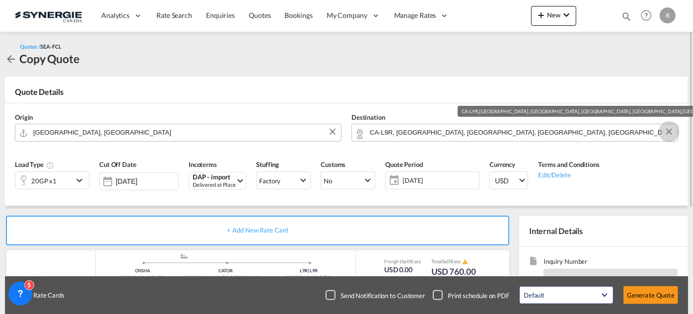
click at [670, 131] on button "Clear Input" at bounding box center [668, 131] width 15 height 15
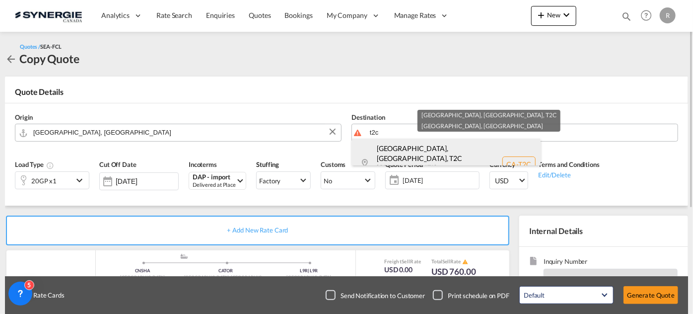
click at [417, 152] on div "[GEOGRAPHIC_DATA], [GEOGRAPHIC_DATA] , T2C [GEOGRAPHIC_DATA] [GEOGRAPHIC_DATA] …" at bounding box center [446, 163] width 189 height 51
type input "CA-T2C, [GEOGRAPHIC_DATA], [GEOGRAPHIC_DATA], [GEOGRAPHIC_DATA]"
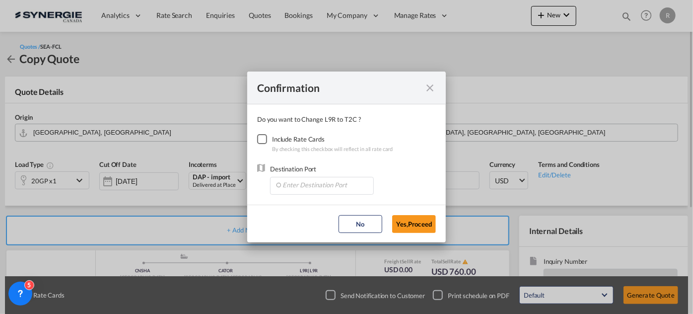
click at [272, 146] on div "By checking this checkbox will reflect in all rate card" at bounding box center [332, 149] width 121 height 10
click at [260, 140] on div "Checkbox No Ink" at bounding box center [262, 139] width 10 height 10
click at [295, 187] on input "Enter Destination Port" at bounding box center [324, 184] width 98 height 15
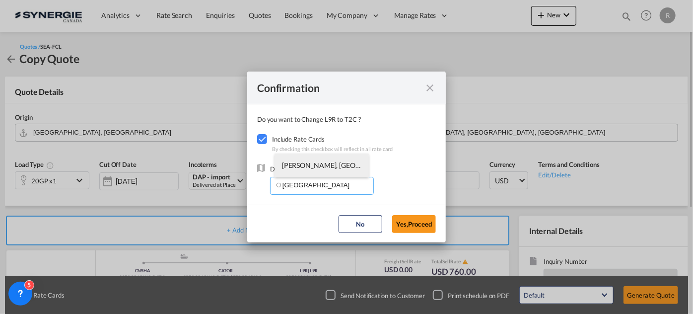
click at [304, 162] on span "[PERSON_NAME], [GEOGRAPHIC_DATA], [GEOGRAPHIC_DATA], [GEOGRAPHIC_DATA], [GEOGRA…" at bounding box center [491, 165] width 419 height 8
type input "[PERSON_NAME], [GEOGRAPHIC_DATA], [GEOGRAPHIC_DATA], [GEOGRAPHIC_DATA], [GEOGRA…"
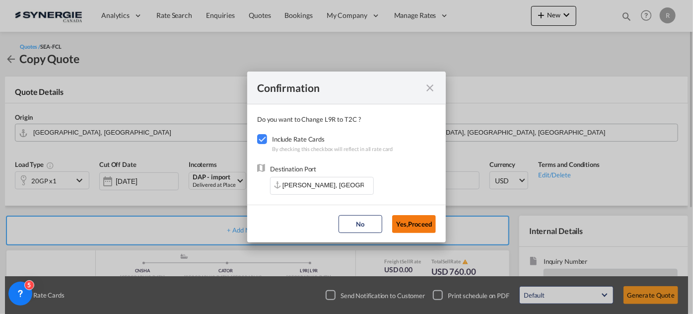
click at [424, 226] on button "Yes,Proceed" at bounding box center [414, 224] width 44 height 18
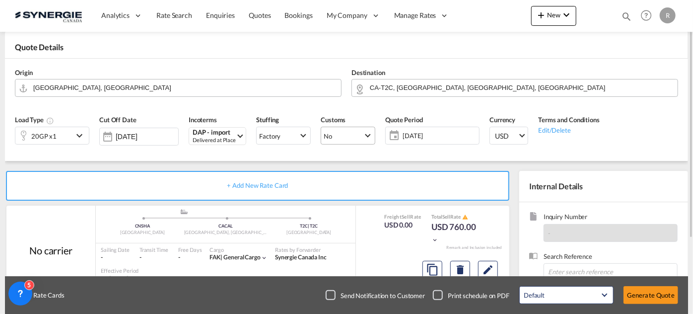
scroll to position [90, 0]
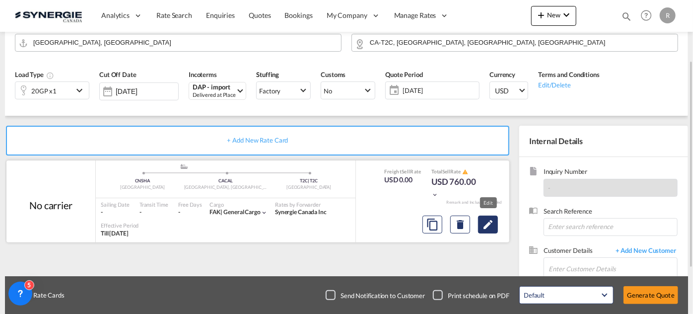
click at [496, 222] on button "Edit" at bounding box center [488, 224] width 20 height 18
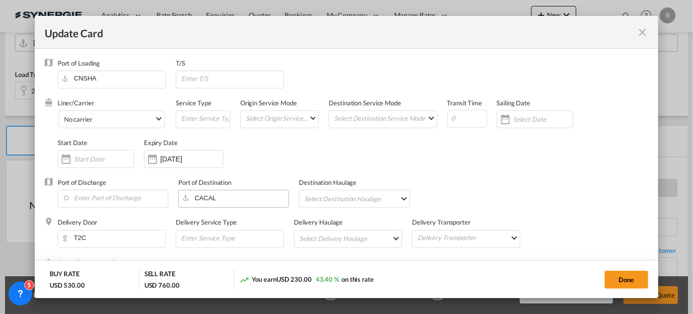
select select "per container"
select select "per B/L"
select select "per container"
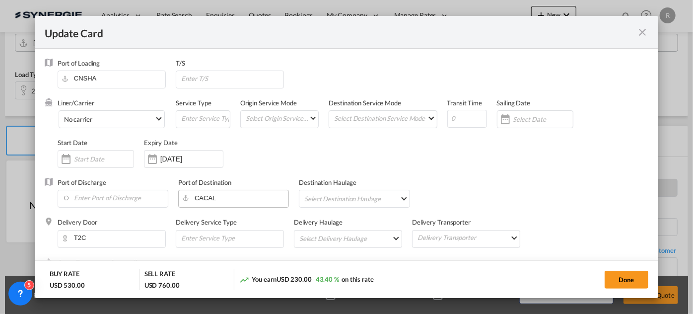
select select "per B/L"
select select "per shipment"
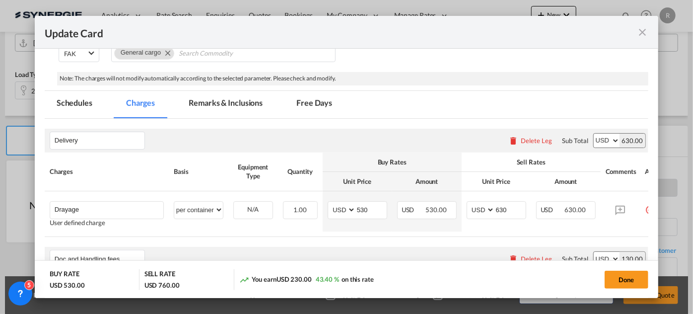
scroll to position [316, 0]
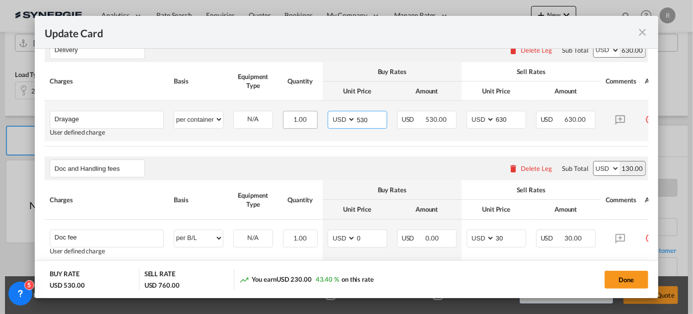
drag, startPoint x: 374, startPoint y: 120, endPoint x: 298, endPoint y: 113, distance: 76.2
click at [301, 113] on tr "Drayage Please Enter User Defined Charges Cannot Be Published User defined char…" at bounding box center [359, 121] width 629 height 40
type input "205"
drag, startPoint x: 505, startPoint y: 116, endPoint x: 450, endPoint y: 111, distance: 54.8
click at [450, 111] on tr "Drayage Please Enter User Defined Charges Cannot Be Published User defined char…" at bounding box center [359, 121] width 629 height 40
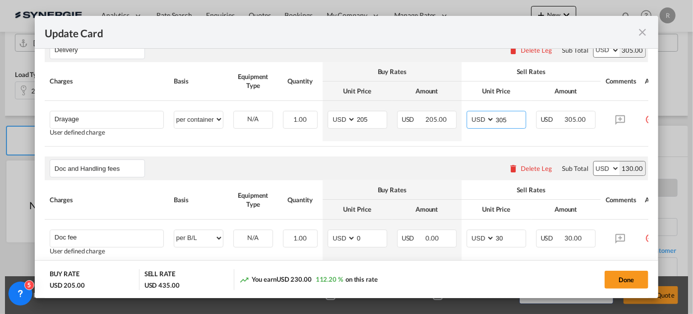
type input "305"
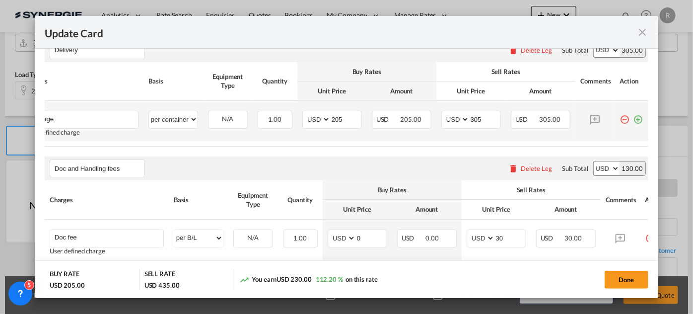
click at [633, 117] on md-icon "icon-plus-circle-outline green-400-fg" at bounding box center [638, 116] width 10 height 10
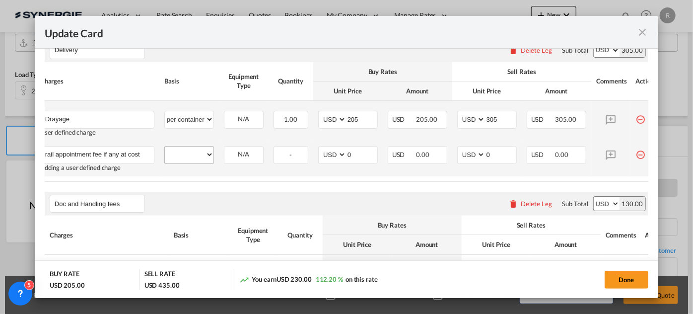
type input "rail appointment fee if any at cost"
click at [171, 147] on select "per equipment per container per B/L per shipping bill per shipment per pallet p…" at bounding box center [189, 154] width 49 height 16
select select "per container"
click at [165, 146] on select "per equipment per container per B/L per shipping bill per shipment per pallet p…" at bounding box center [189, 154] width 49 height 16
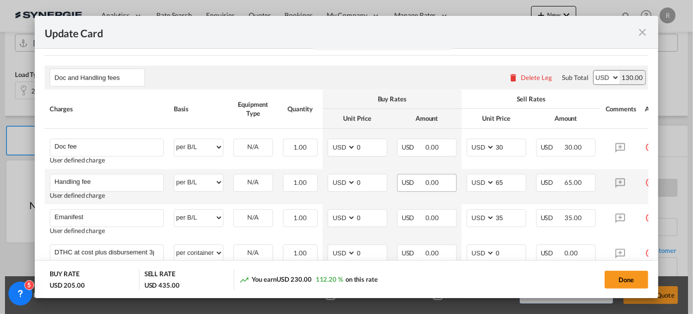
scroll to position [451, 0]
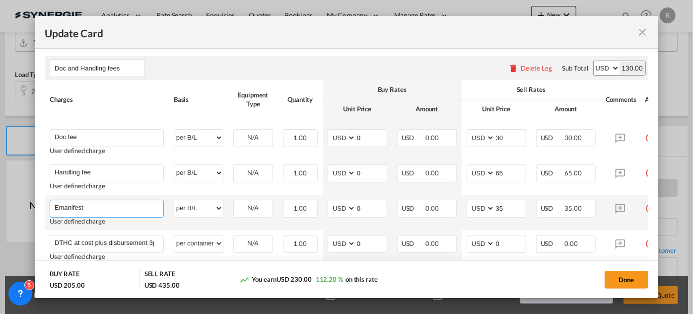
click at [128, 210] on input "Emanifest" at bounding box center [109, 207] width 109 height 15
type input "Emanifest ( if requested at 35usd)"
drag, startPoint x: 521, startPoint y: 208, endPoint x: 472, endPoint y: 204, distance: 49.8
click at [472, 205] on md-input-container "AED AFN ALL AMD ANG AOA ARS AUD AWG AZN BAM BBD BDT BGN BHD BIF BMD BND [PERSON…" at bounding box center [496, 208] width 60 height 18
type input "0"
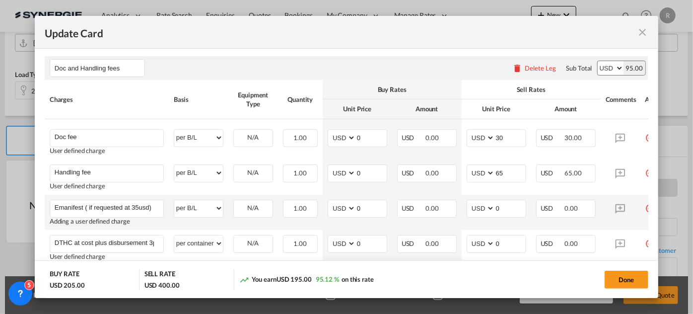
click at [359, 227] on td "AED AFN ALL AMD ANG AOA ARS AUD AWG AZN BAM BBD BDT BGN BHD BIF BMD BND [PERSON…" at bounding box center [357, 212] width 69 height 35
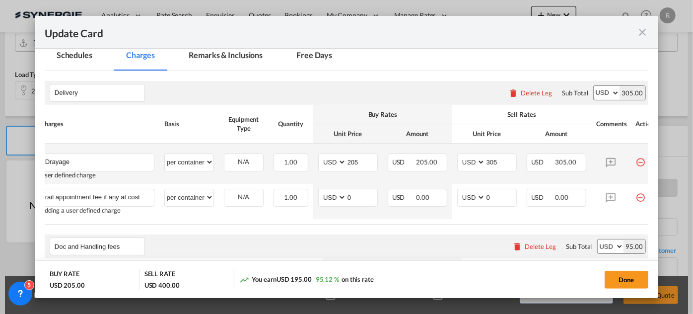
scroll to position [272, 0]
click at [501, 162] on input "305" at bounding box center [500, 161] width 31 height 15
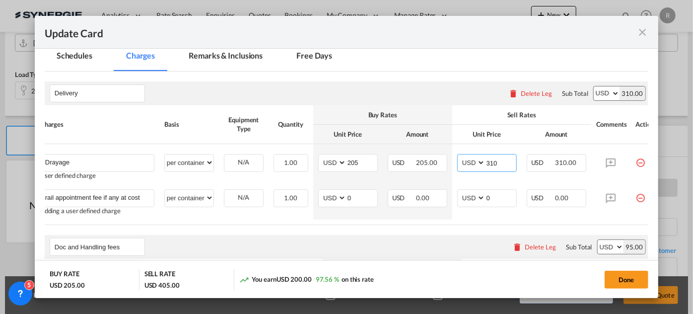
type input "310"
click at [227, 56] on md-tab-item "Remarks & Inclusions" at bounding box center [226, 57] width 98 height 27
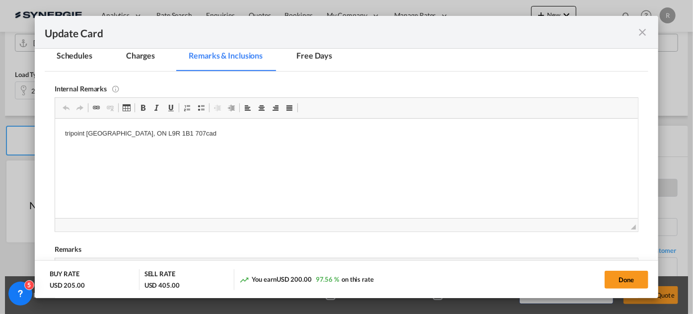
scroll to position [0, 0]
drag, startPoint x: 63, startPoint y: 132, endPoint x: 279, endPoint y: 154, distance: 217.4
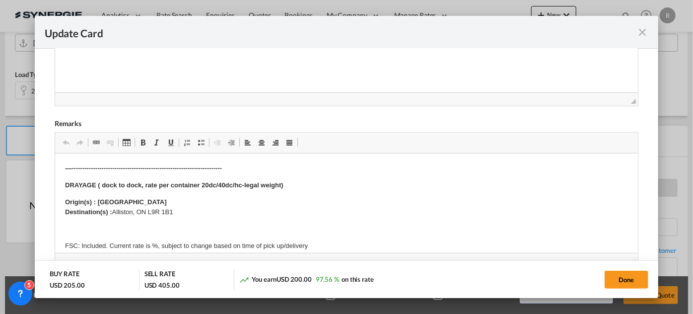
scroll to position [453, 0]
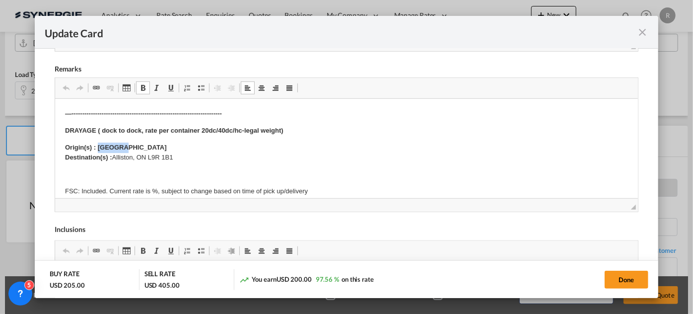
drag, startPoint x: 97, startPoint y: 146, endPoint x: 142, endPoint y: 144, distance: 44.7
click at [142, 144] on p "Origin(s) : Toronto Destination(s) : [GEOGRAPHIC_DATA], [GEOGRAPHIC_DATA] L9R 1…" at bounding box center [346, 152] width 563 height 21
drag, startPoint x: 114, startPoint y: 157, endPoint x: 215, endPoint y: 153, distance: 101.3
click at [211, 154] on p "Origin(s) : Calgary ramp Destination(s) : [GEOGRAPHIC_DATA], [GEOGRAPHIC_DATA] …" at bounding box center [346, 152] width 563 height 21
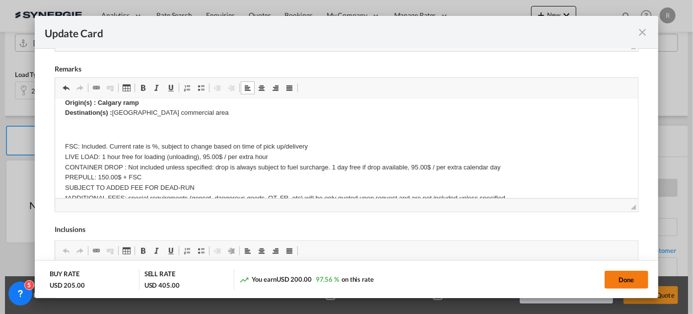
click at [628, 276] on button "Done" at bounding box center [626, 279] width 44 height 18
type input "[DATE]"
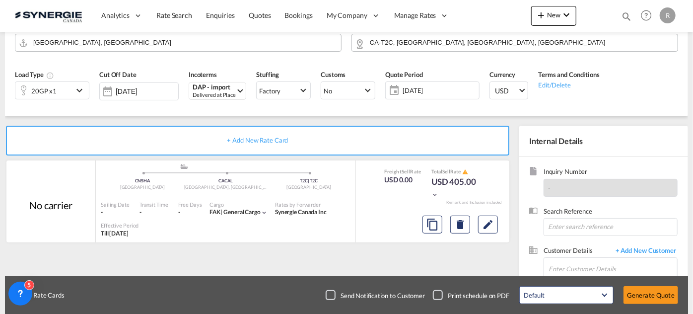
scroll to position [276, 0]
click at [572, 259] on input "Enter Customer Details" at bounding box center [612, 269] width 129 height 22
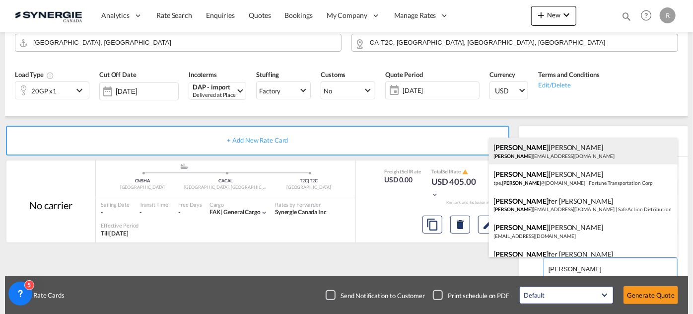
click at [596, 159] on div "[PERSON_NAME] [PERSON_NAME] [PERSON_NAME][EMAIL_ADDRESS][DOMAIN_NAME]" at bounding box center [583, 150] width 189 height 27
type input "HLS HOLDING, [PERSON_NAME], [PERSON_NAME][EMAIL_ADDRESS][DOMAIN_NAME]"
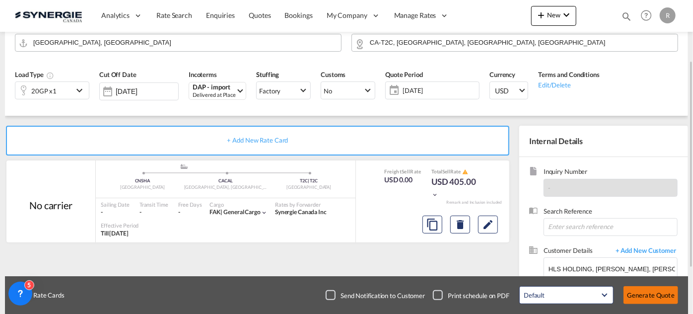
click at [641, 293] on button "Generate Quote" at bounding box center [650, 295] width 55 height 18
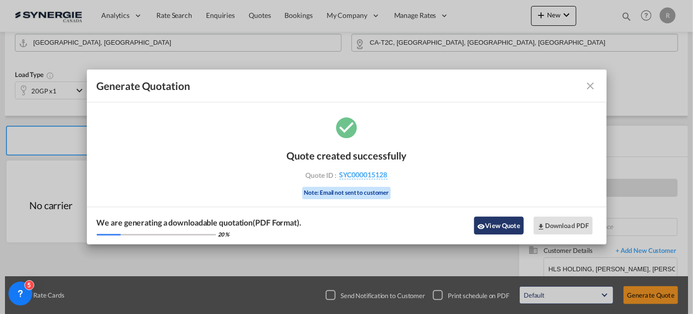
click at [502, 225] on button "View Quote" at bounding box center [499, 225] width 50 height 18
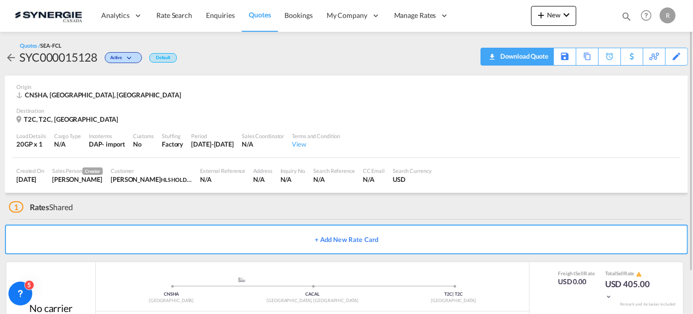
click at [537, 58] on div "Download Quote" at bounding box center [523, 56] width 51 height 16
